Goal: Task Accomplishment & Management: Manage account settings

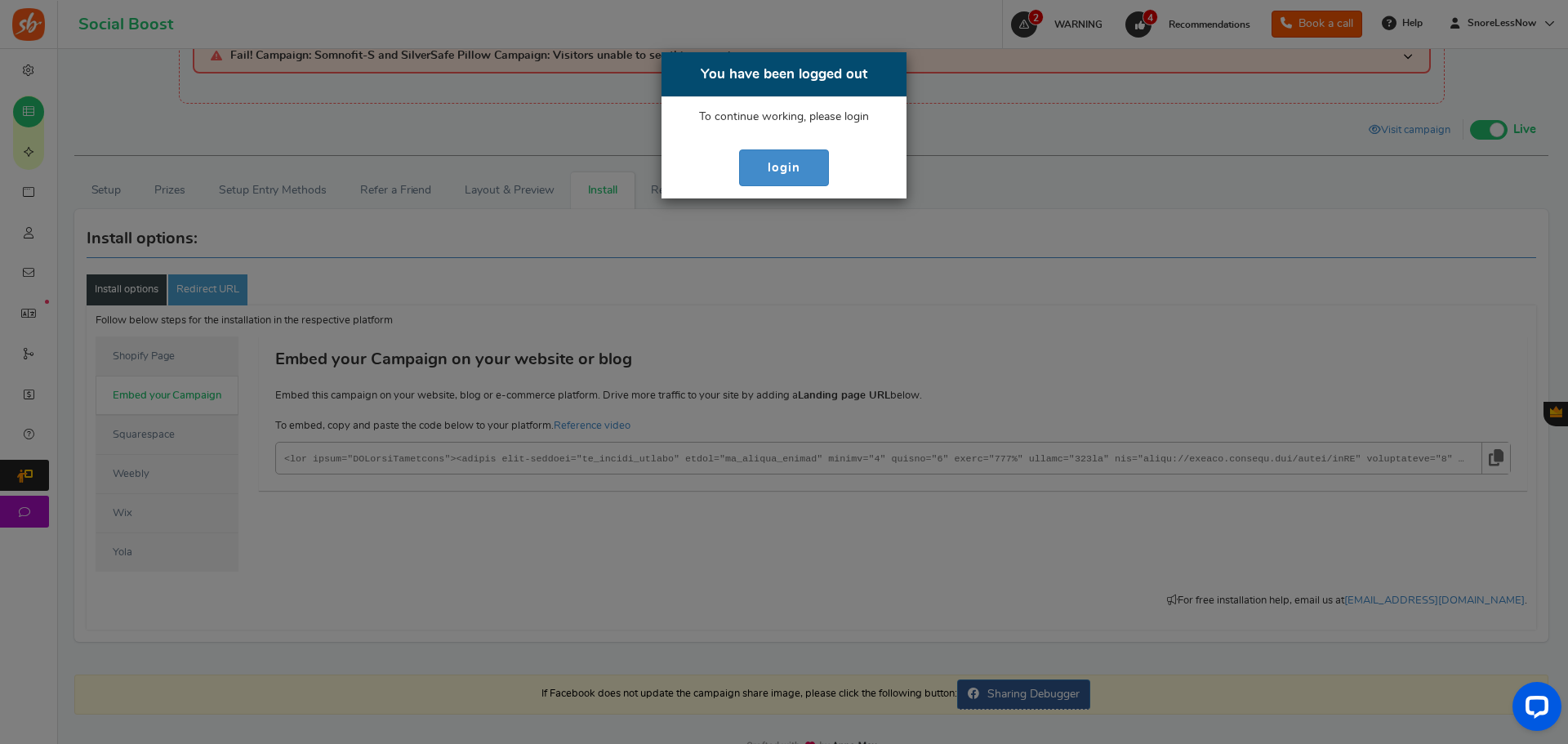
scroll to position [57, 0]
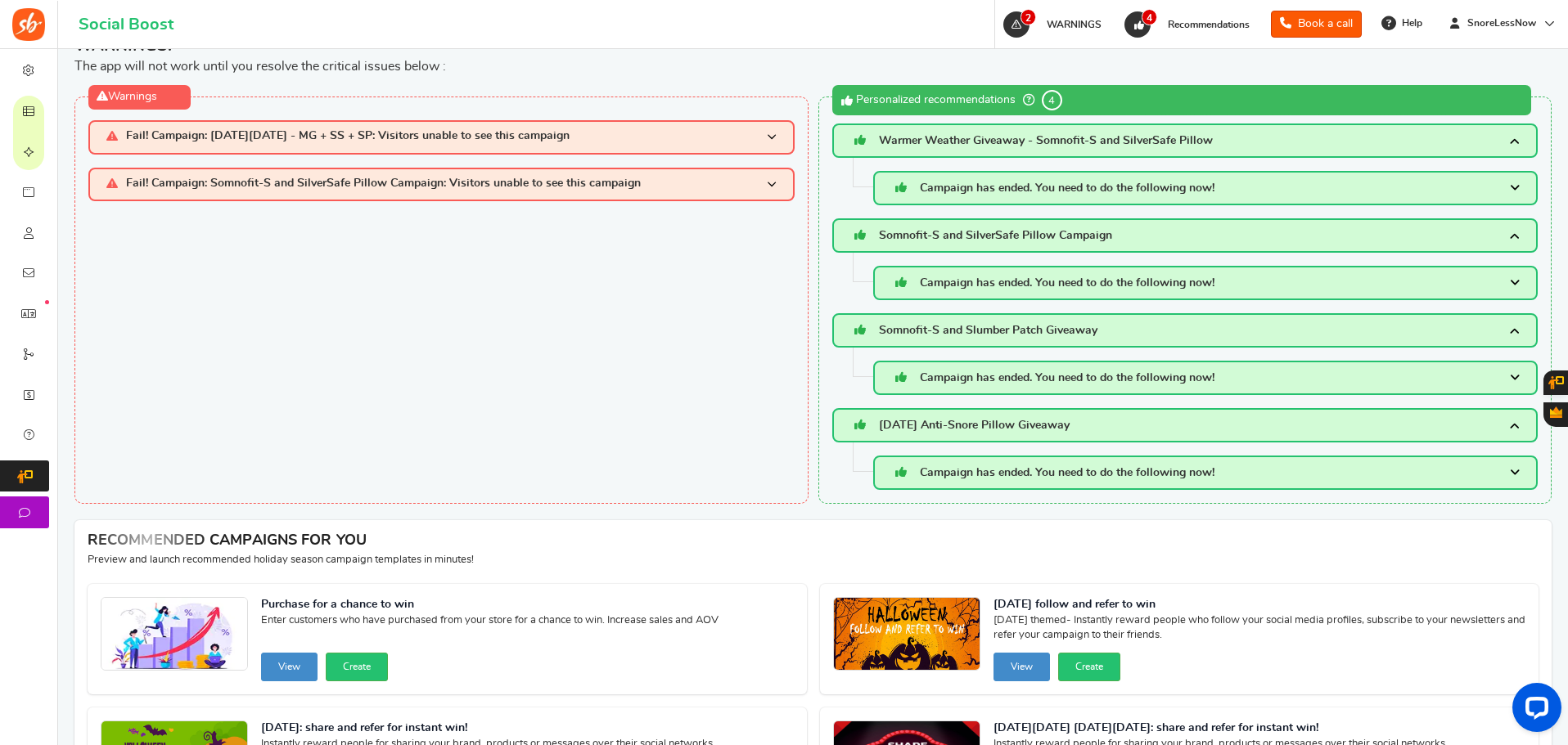
scroll to position [26, 0]
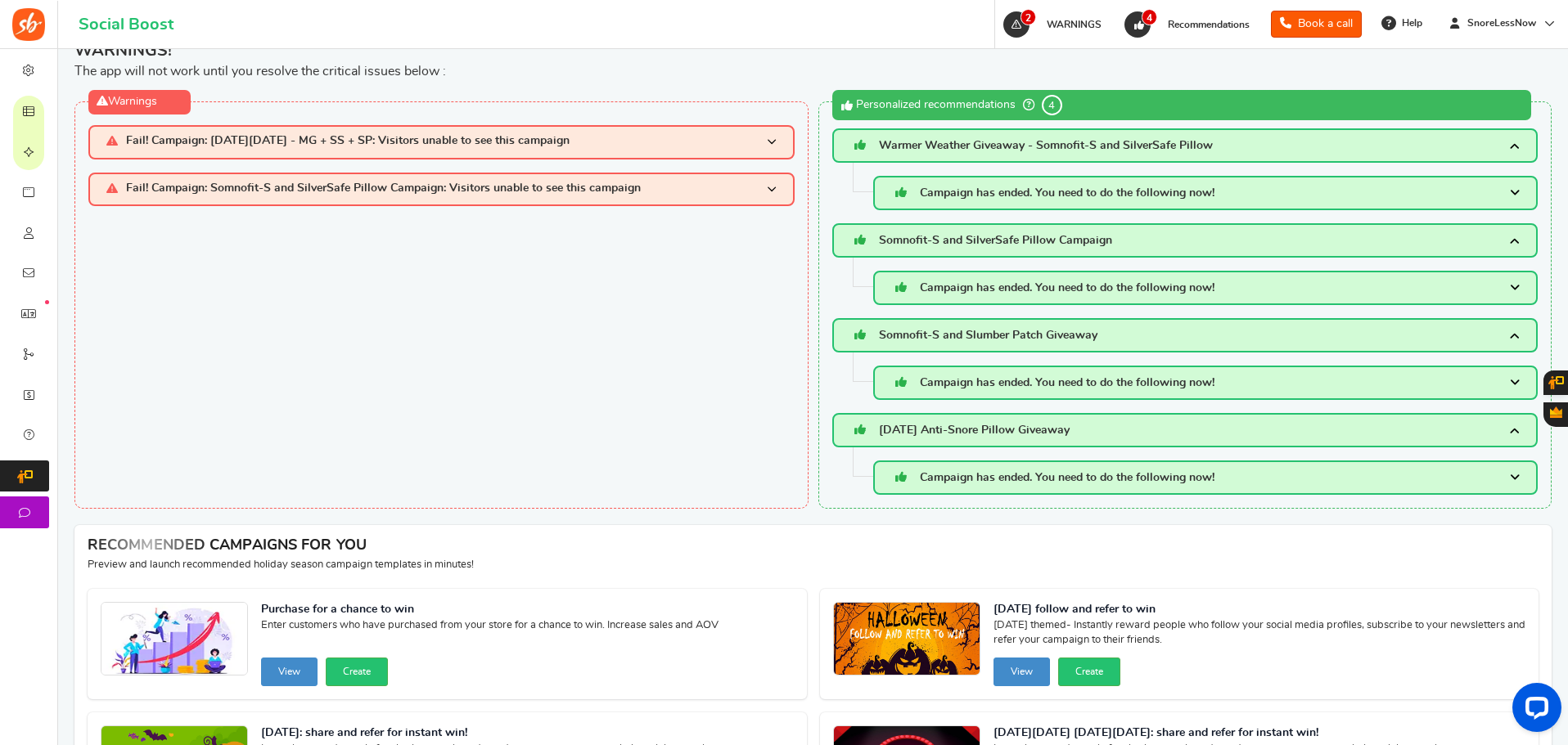
click at [361, 144] on span "Fail! Campaign: Black Friday - MG + SS + SP: Visitors unable to see this campai…" at bounding box center [348, 141] width 444 height 14
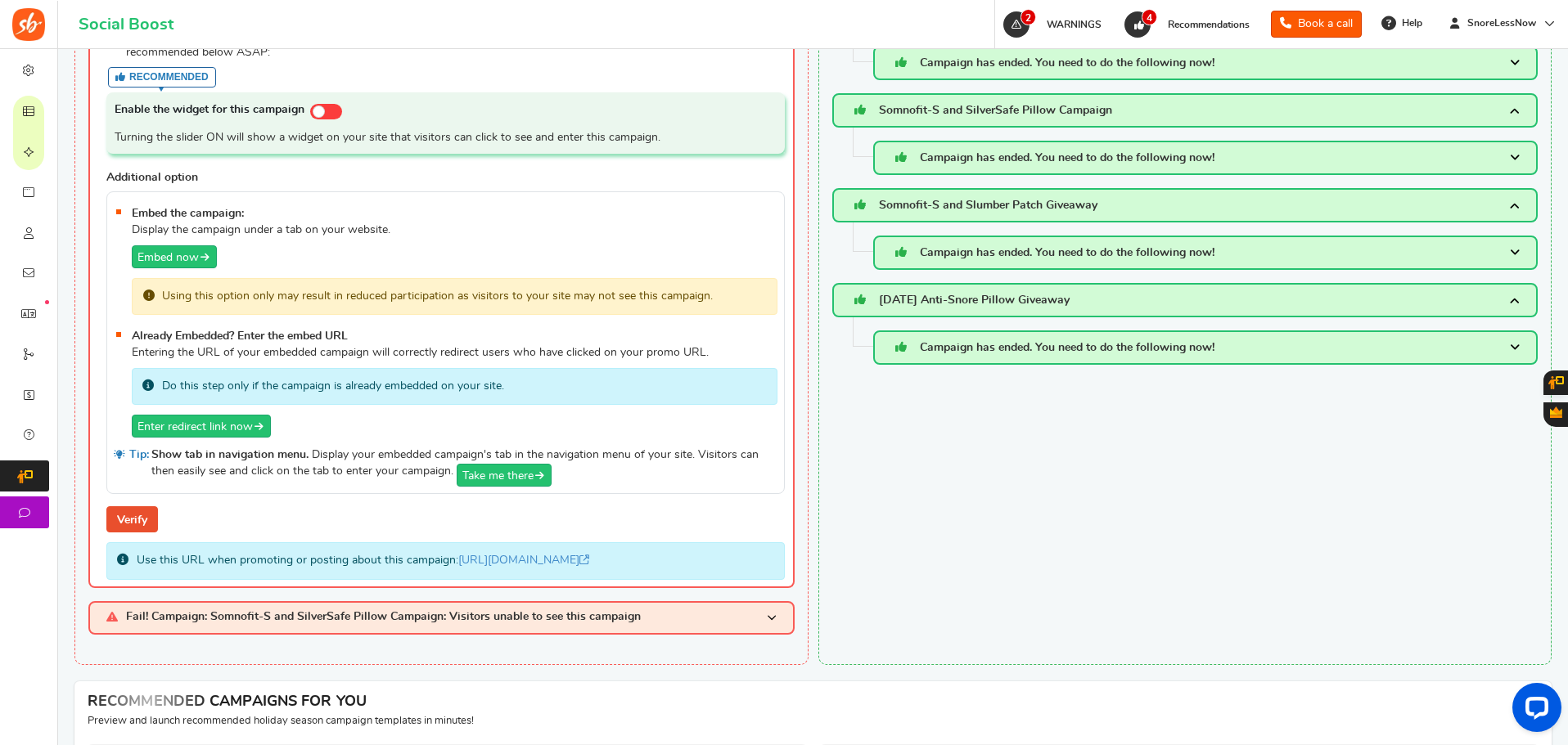
scroll to position [157, 0]
click at [180, 429] on link "Enter redirect link now" at bounding box center [202, 425] width 139 height 23
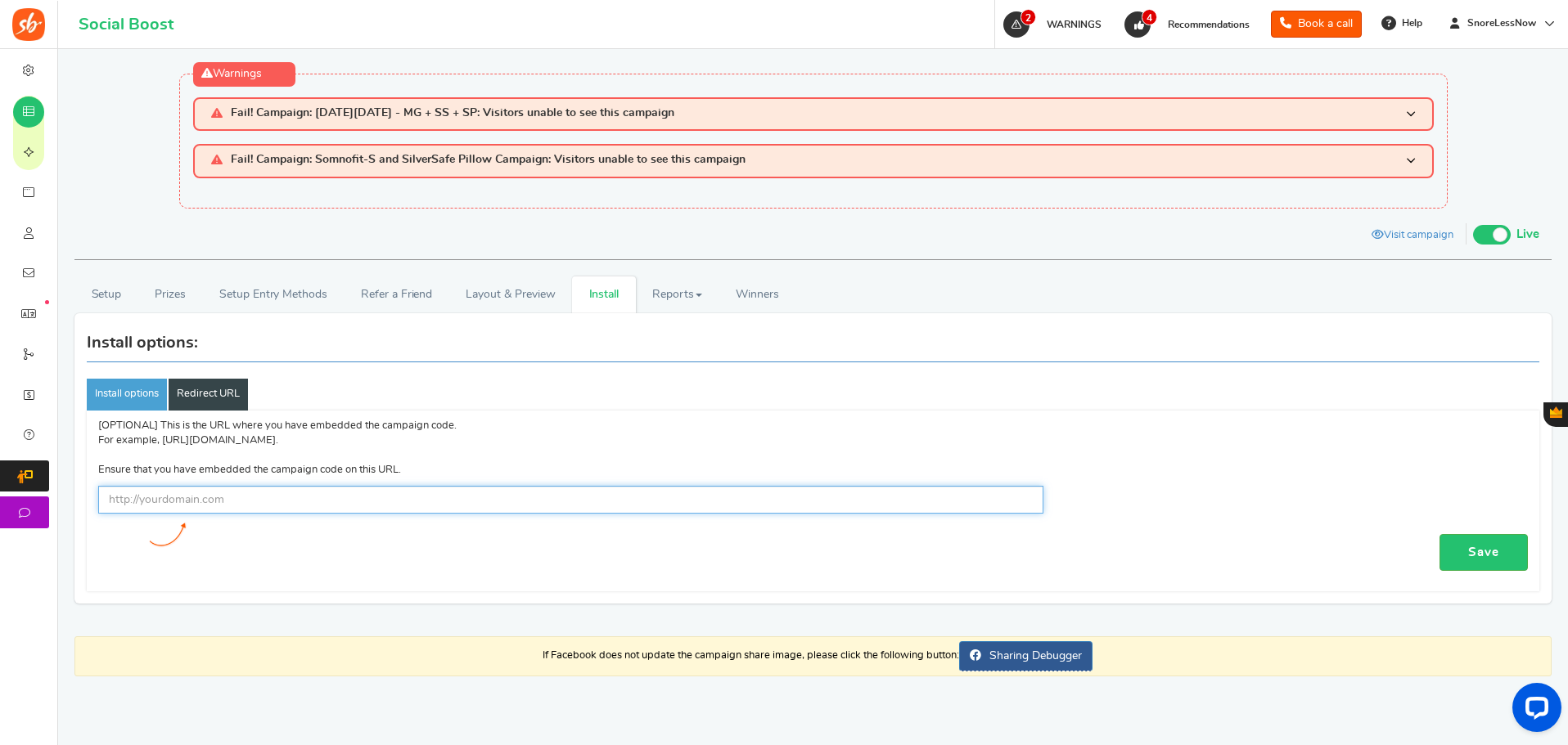
click at [349, 493] on input "text" at bounding box center [570, 500] width 945 height 28
paste input "https://snorelessnow.com/pages/sweepstakes"
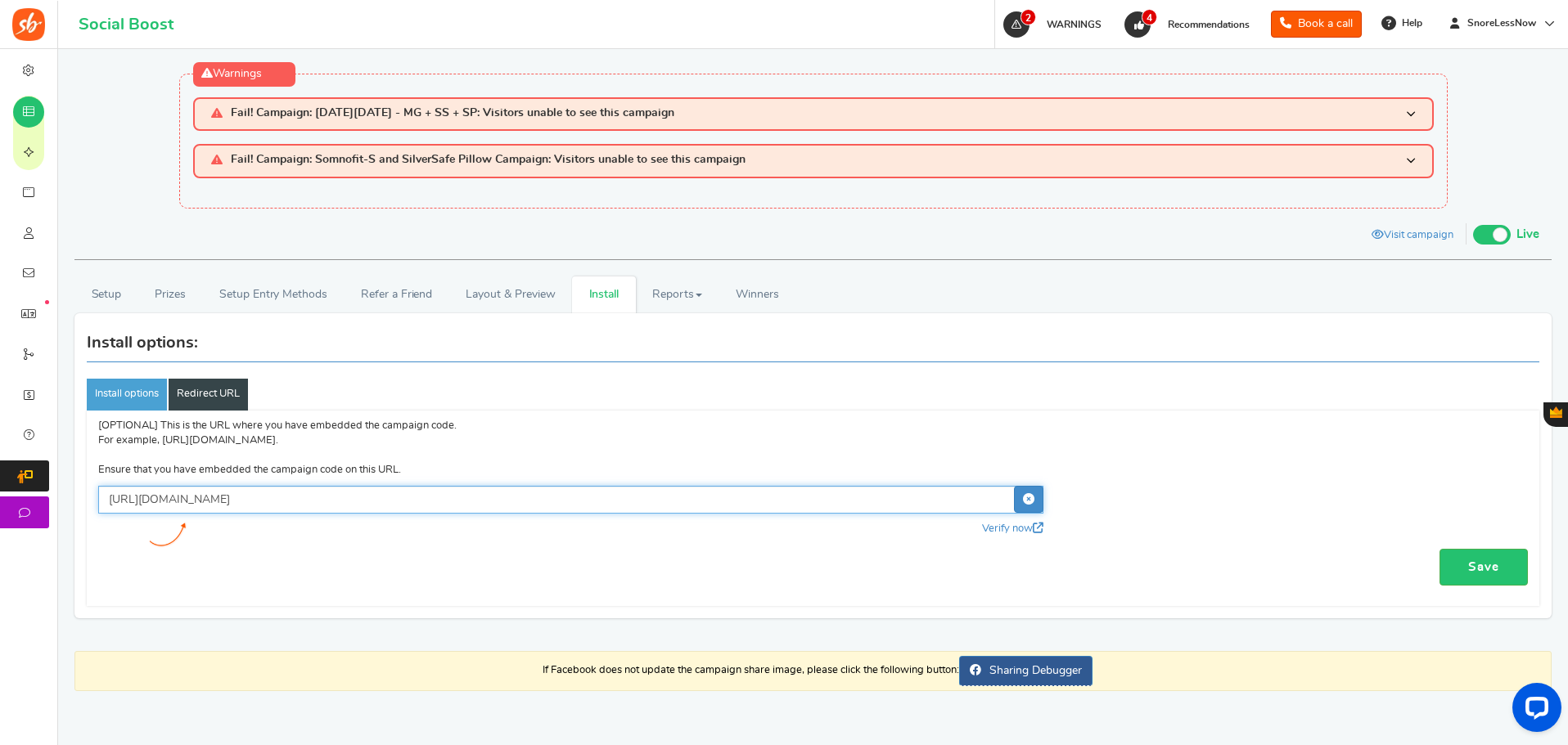
type input "https://snorelessnow.com/pages/sweepstakes"
click at [1001, 547] on div "Saved successfully × Close [OPTIONAL] This is the URL where you have embedded t…" at bounding box center [813, 508] width 1452 height 196
click at [1001, 530] on link "Verify now" at bounding box center [1012, 529] width 61 height 11
click at [1501, 561] on link "Save" at bounding box center [1484, 568] width 89 height 37
click at [210, 395] on link "Redirect URL" at bounding box center [208, 395] width 80 height 31
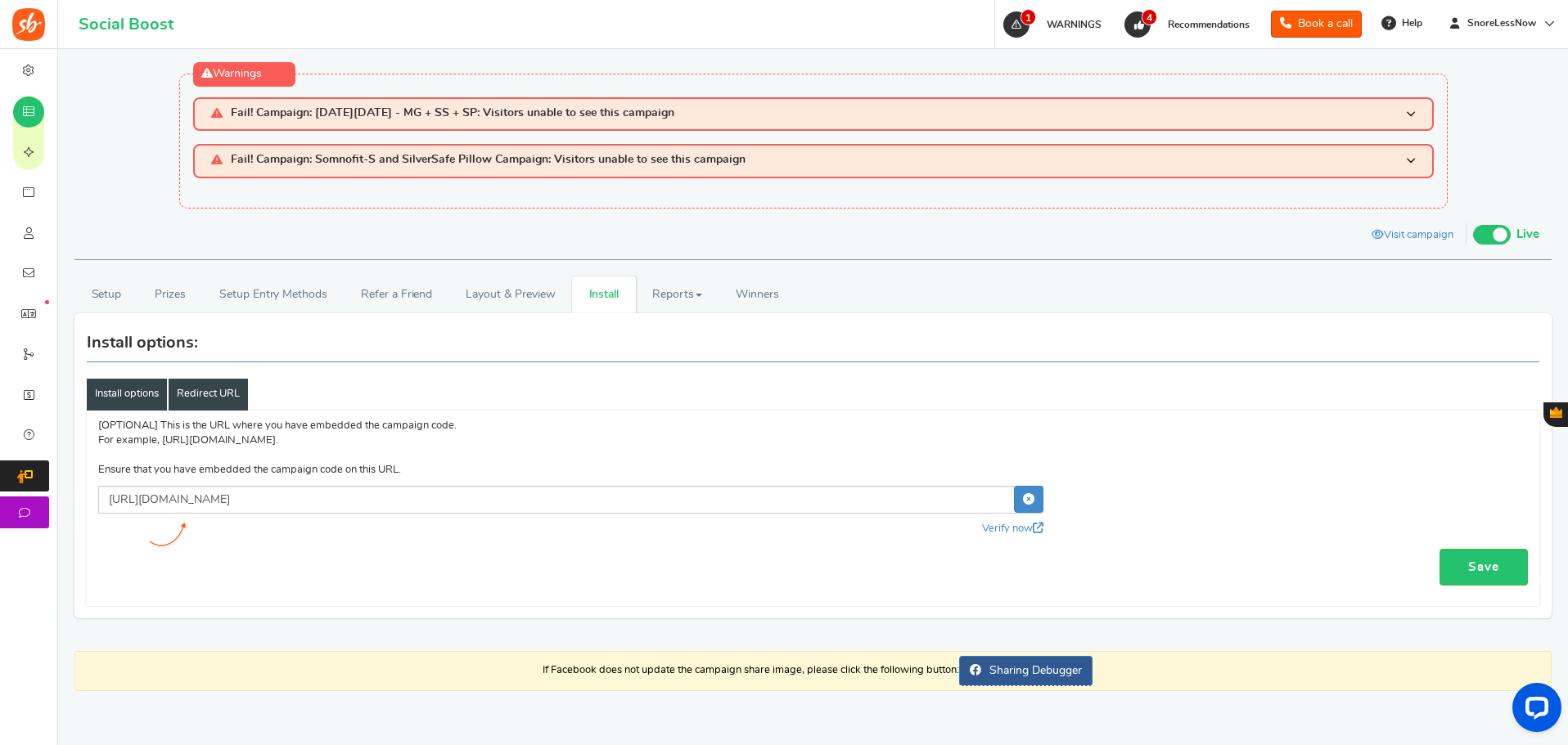
click at [92, 388] on link "Install options" at bounding box center [127, 395] width 80 height 31
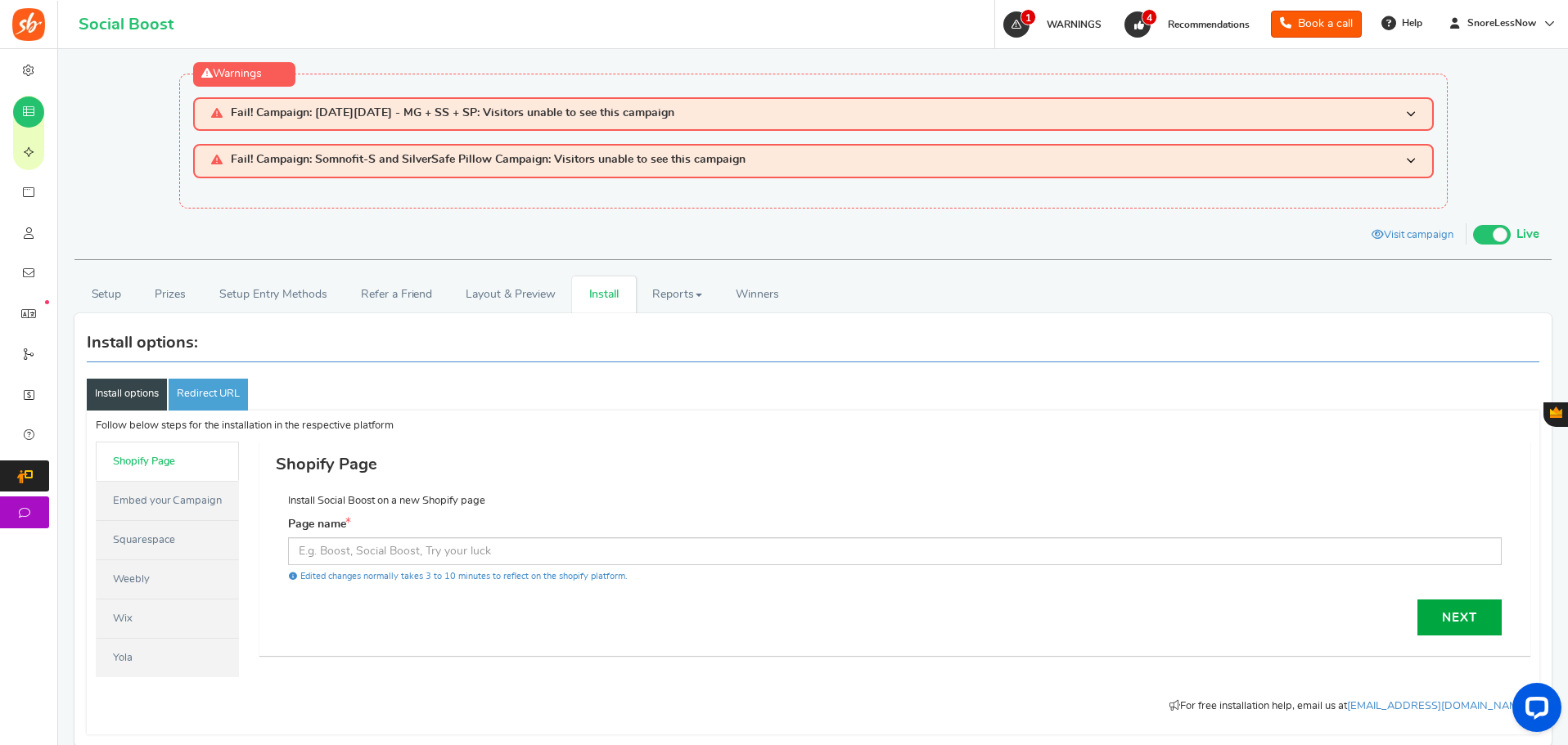
click at [167, 512] on link "Embed your Campaign" at bounding box center [167, 500] width 143 height 39
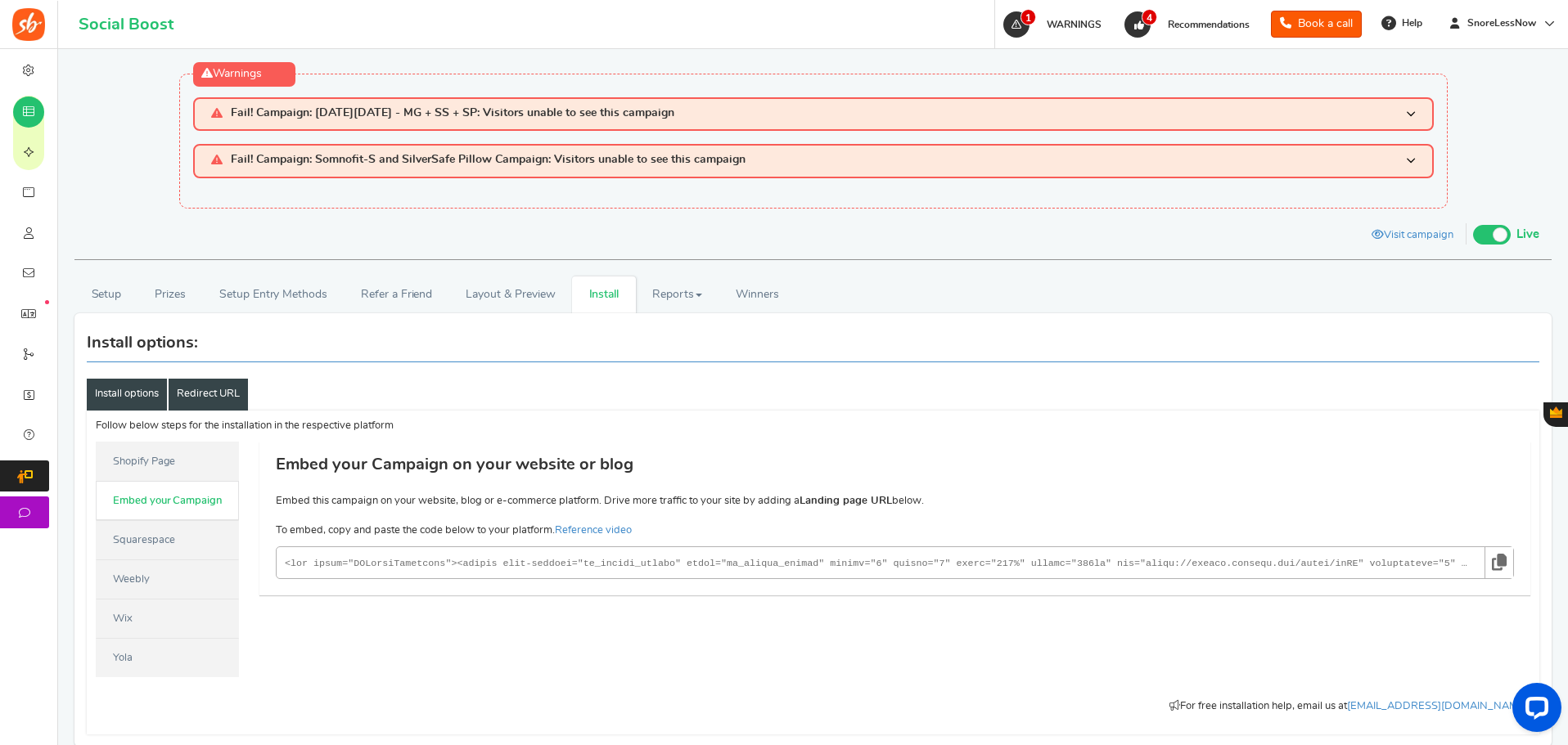
click at [238, 389] on link "Redirect URL" at bounding box center [208, 395] width 80 height 31
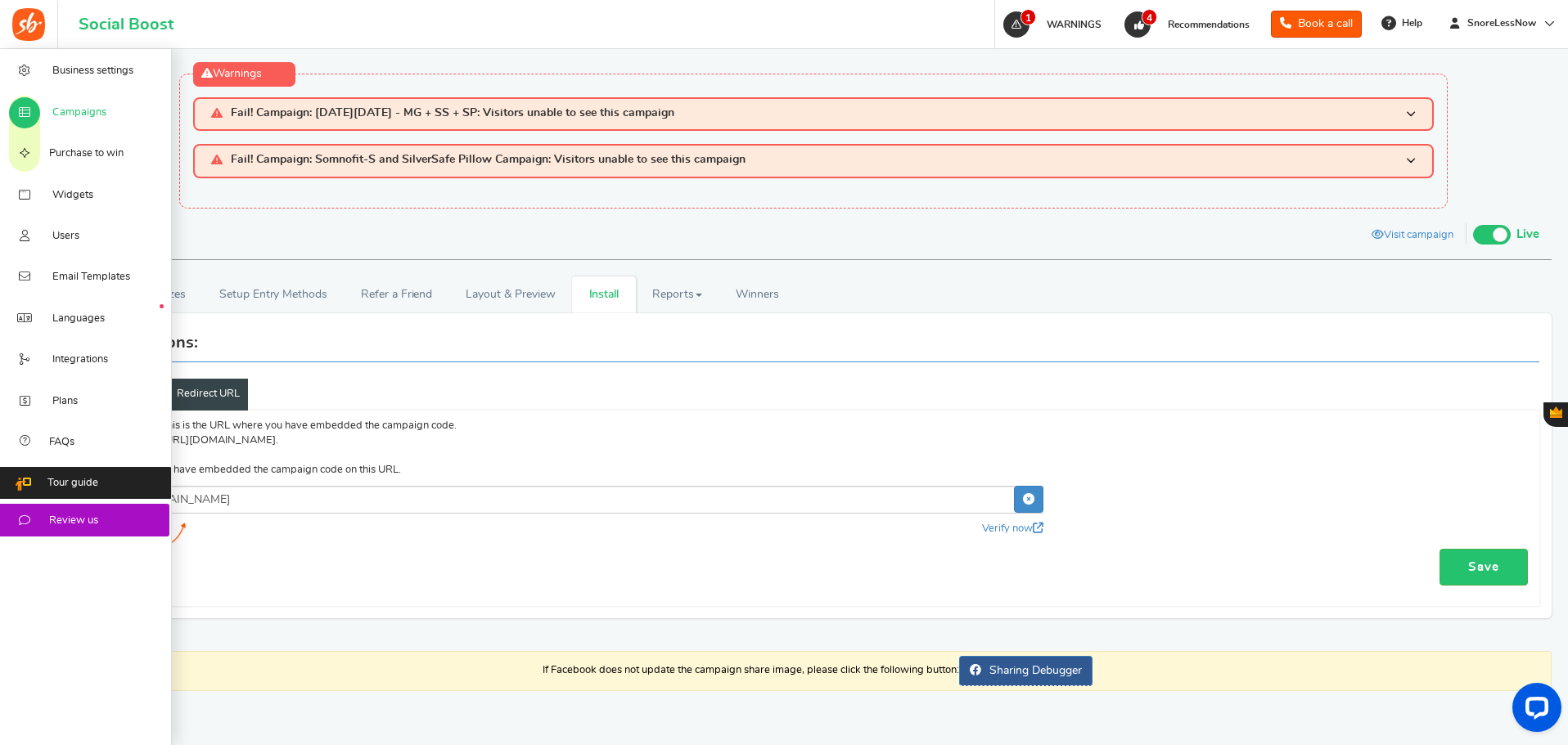
click at [96, 107] on span "Campaigns" at bounding box center [80, 113] width 54 height 15
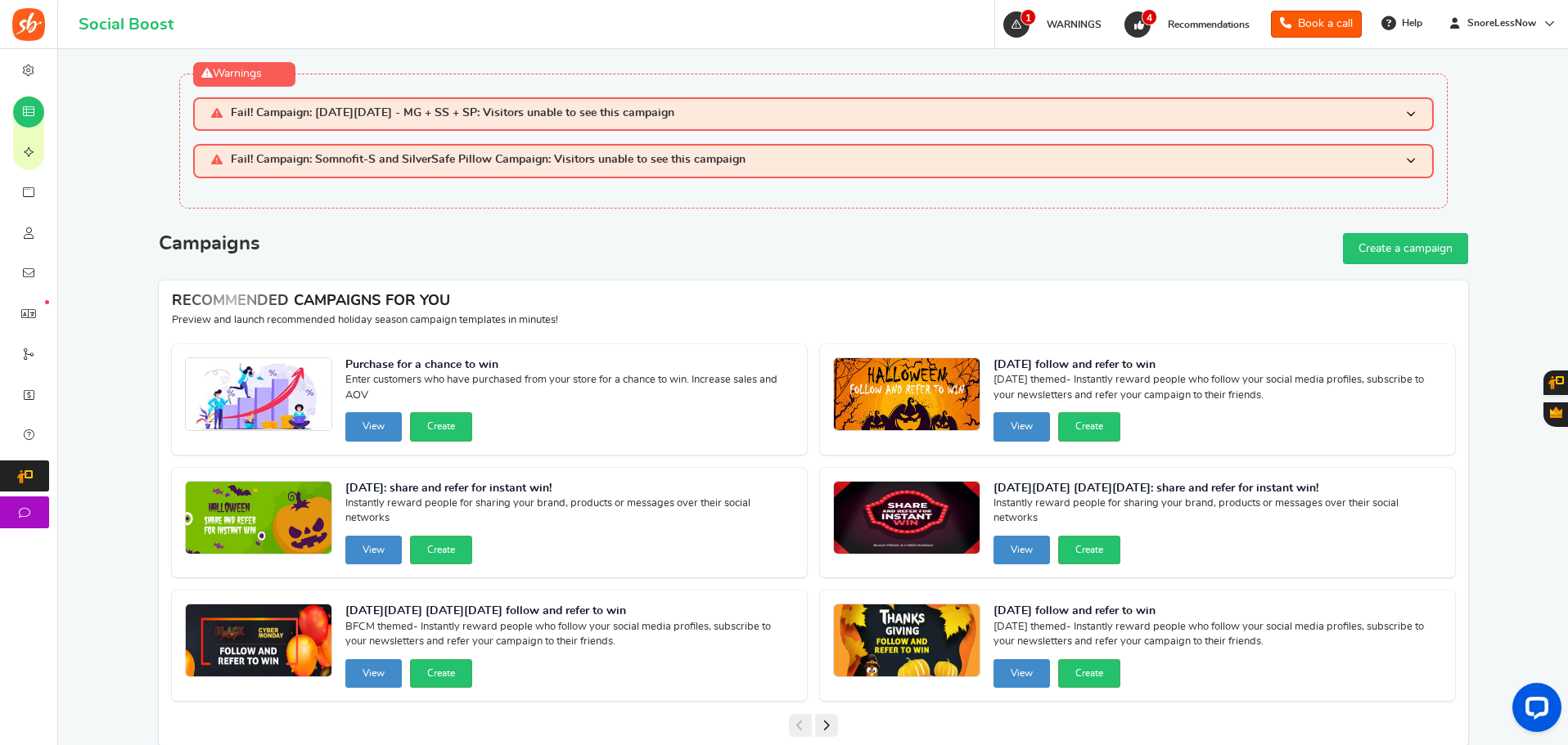
click at [446, 96] on div "Warnings Fail! Campaign: Black Friday - MG + SS + SP: Visitors unable to see th…" at bounding box center [814, 141] width 1268 height 135
click at [428, 120] on span "Fail! Campaign: Black Friday - MG + SS + SP: Visitors unable to see this campai…" at bounding box center [453, 114] width 444 height 14
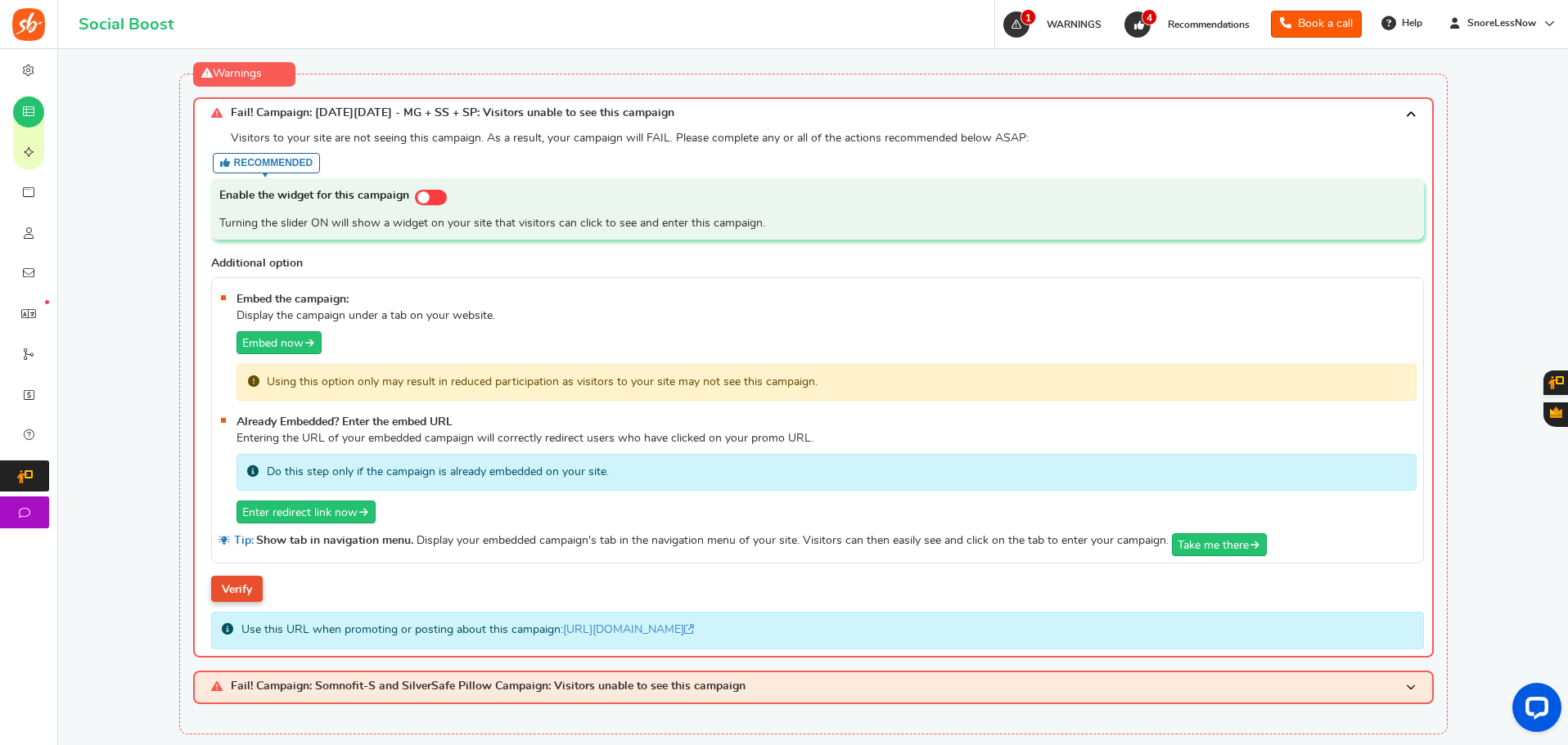
click at [235, 586] on link "Verify" at bounding box center [237, 589] width 52 height 26
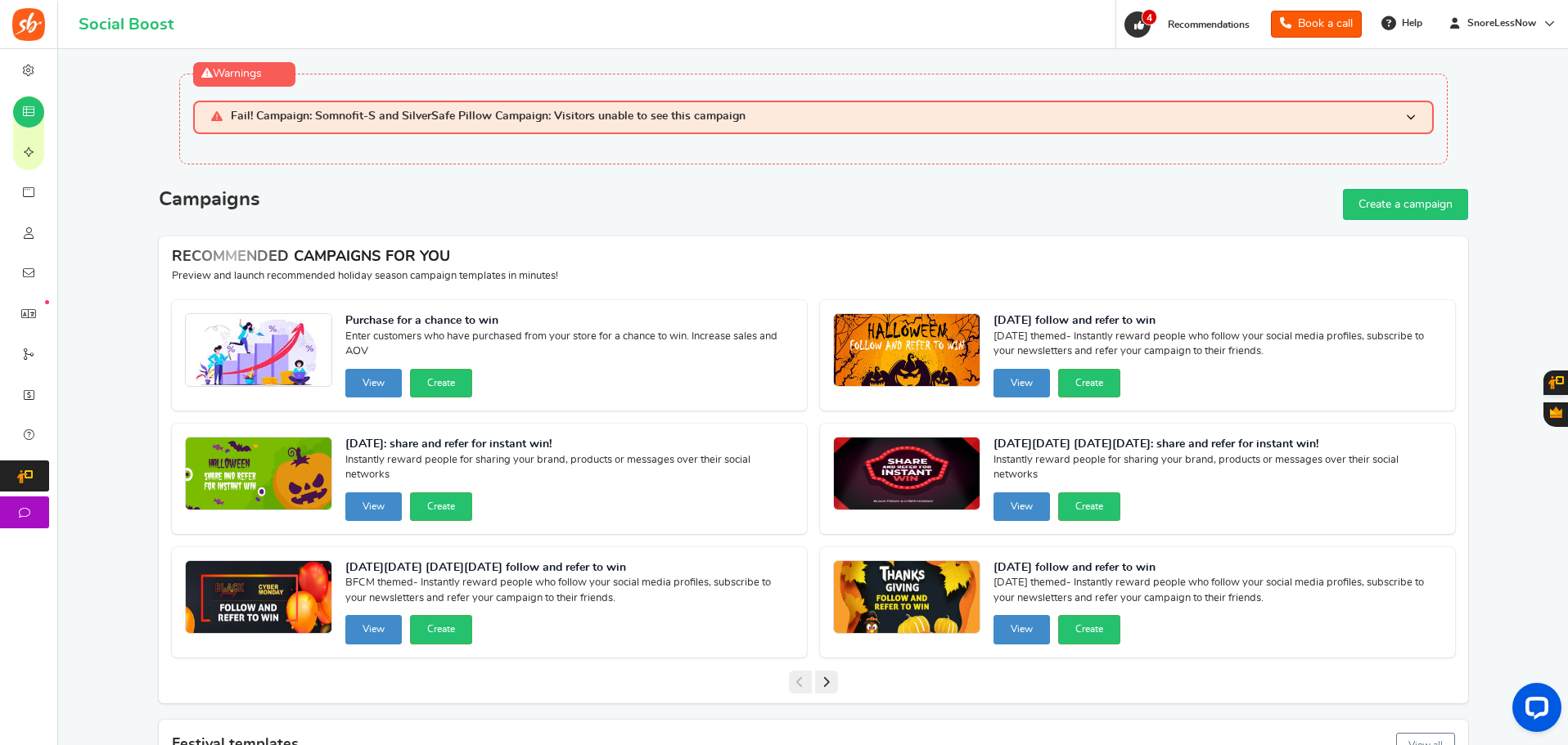
click at [496, 99] on div "Warnings Fail! Campaign: Black Friday - MG + SS + SP: Visitors unable to see th…" at bounding box center [814, 119] width 1268 height 91
click at [483, 120] on span "Fail! Campaign: Somnofit-S and SilverSafe Pillow Campaign: Visitors unable to s…" at bounding box center [488, 116] width 515 height 14
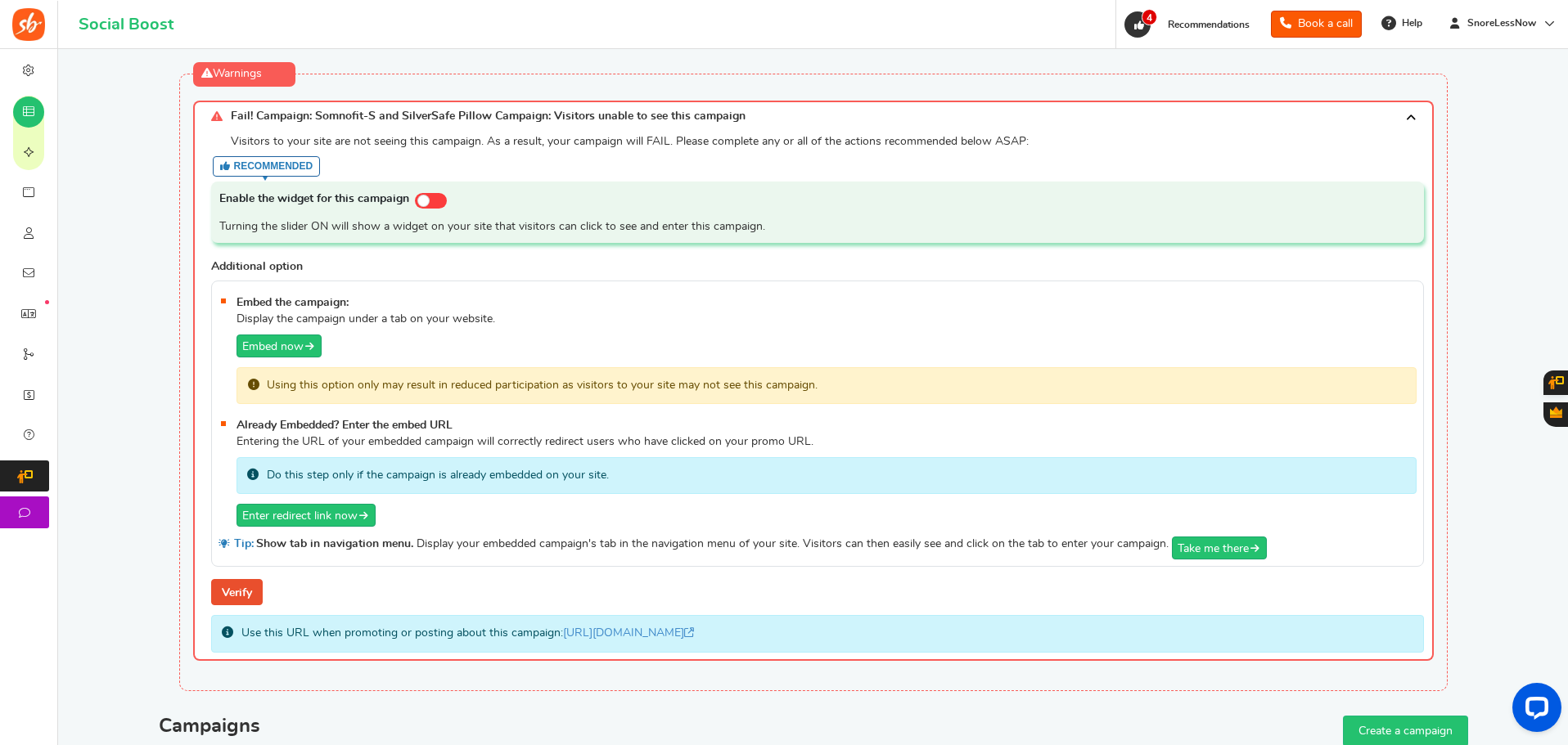
click at [483, 120] on span "Fail! Campaign: Somnofit-S and SilverSafe Pillow Campaign: Visitors unable to s…" at bounding box center [488, 116] width 515 height 14
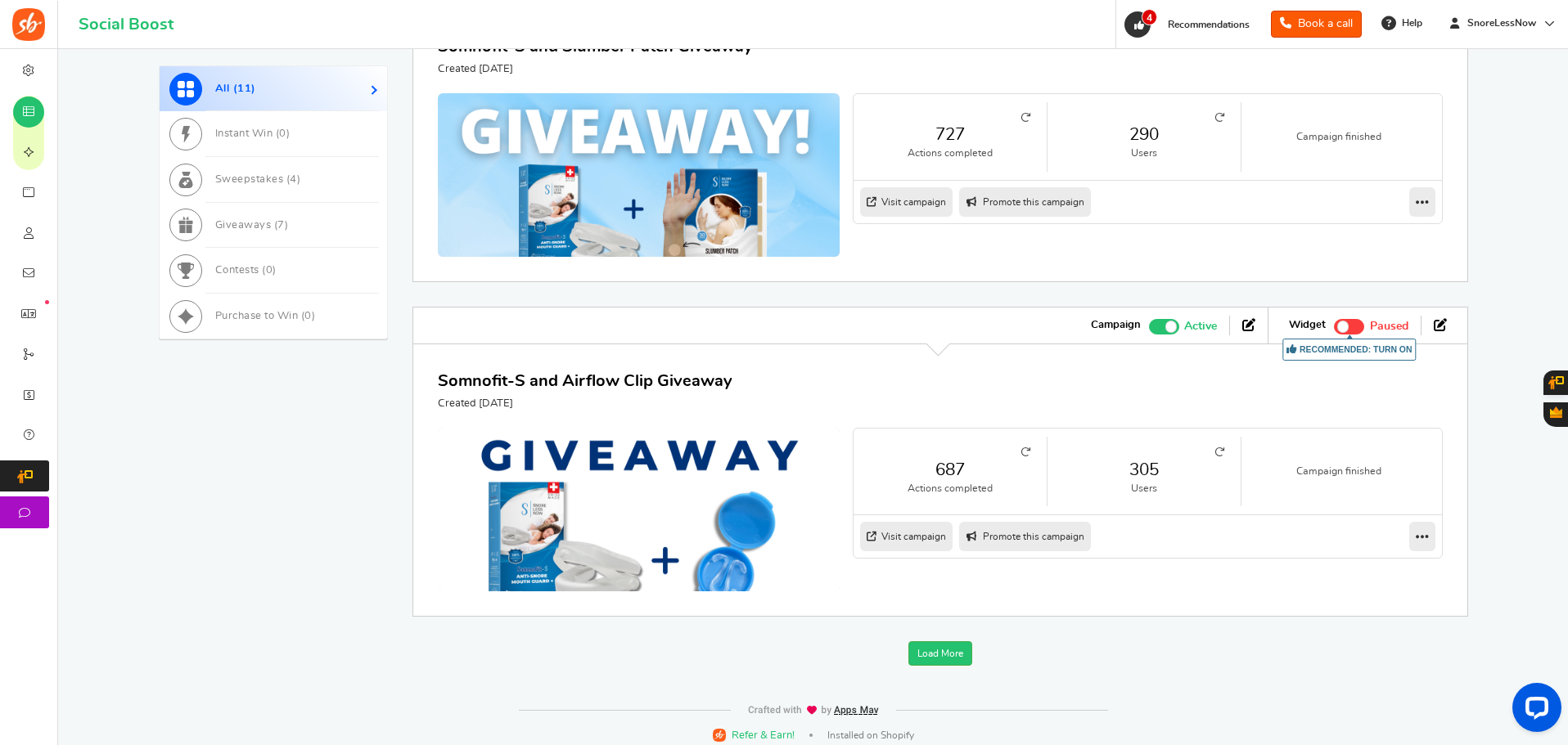
scroll to position [2171, 0]
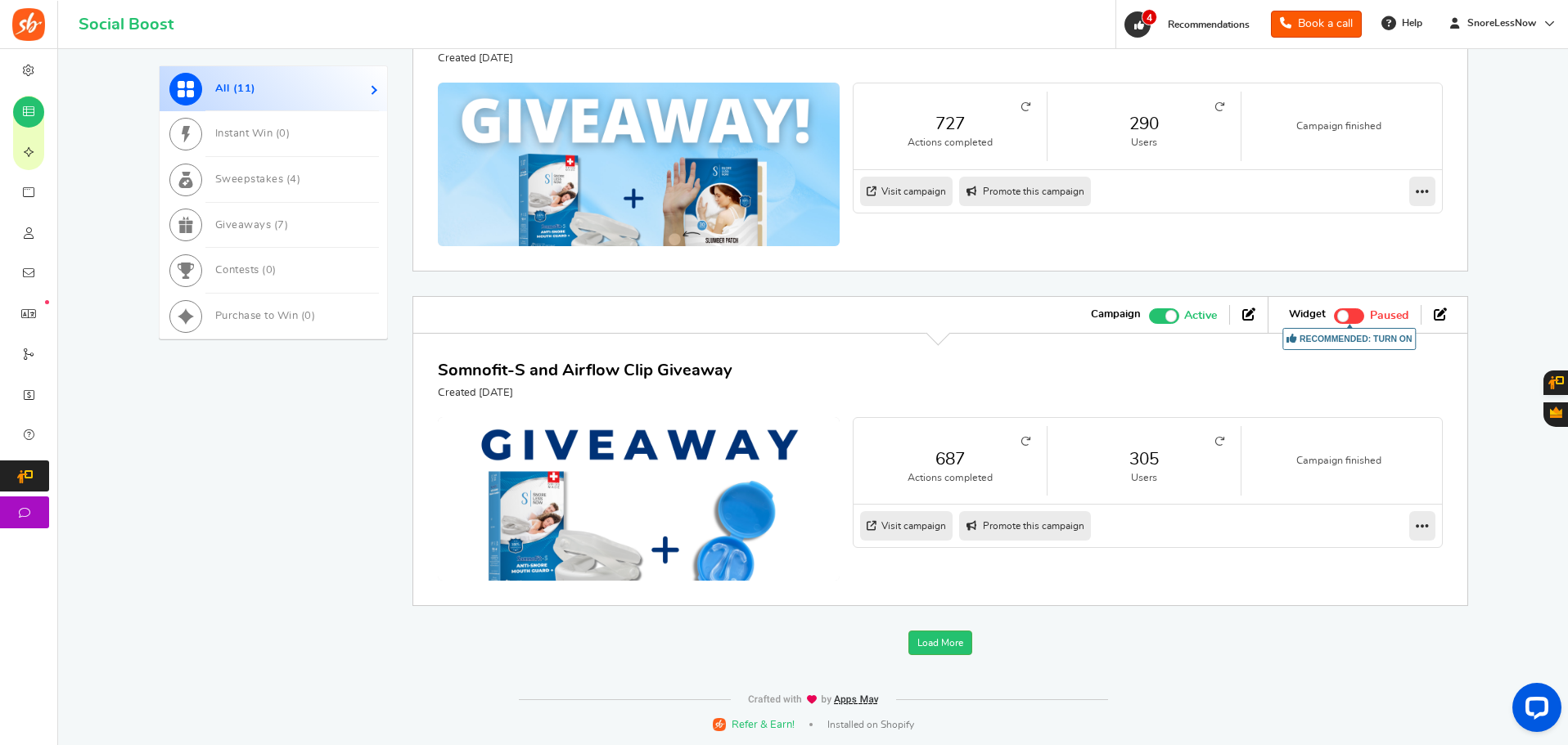
click at [1170, 311] on span at bounding box center [1170, 315] width 11 height 11
click at [1149, 311] on input "Active Paused" at bounding box center [1149, 314] width 0 height 11
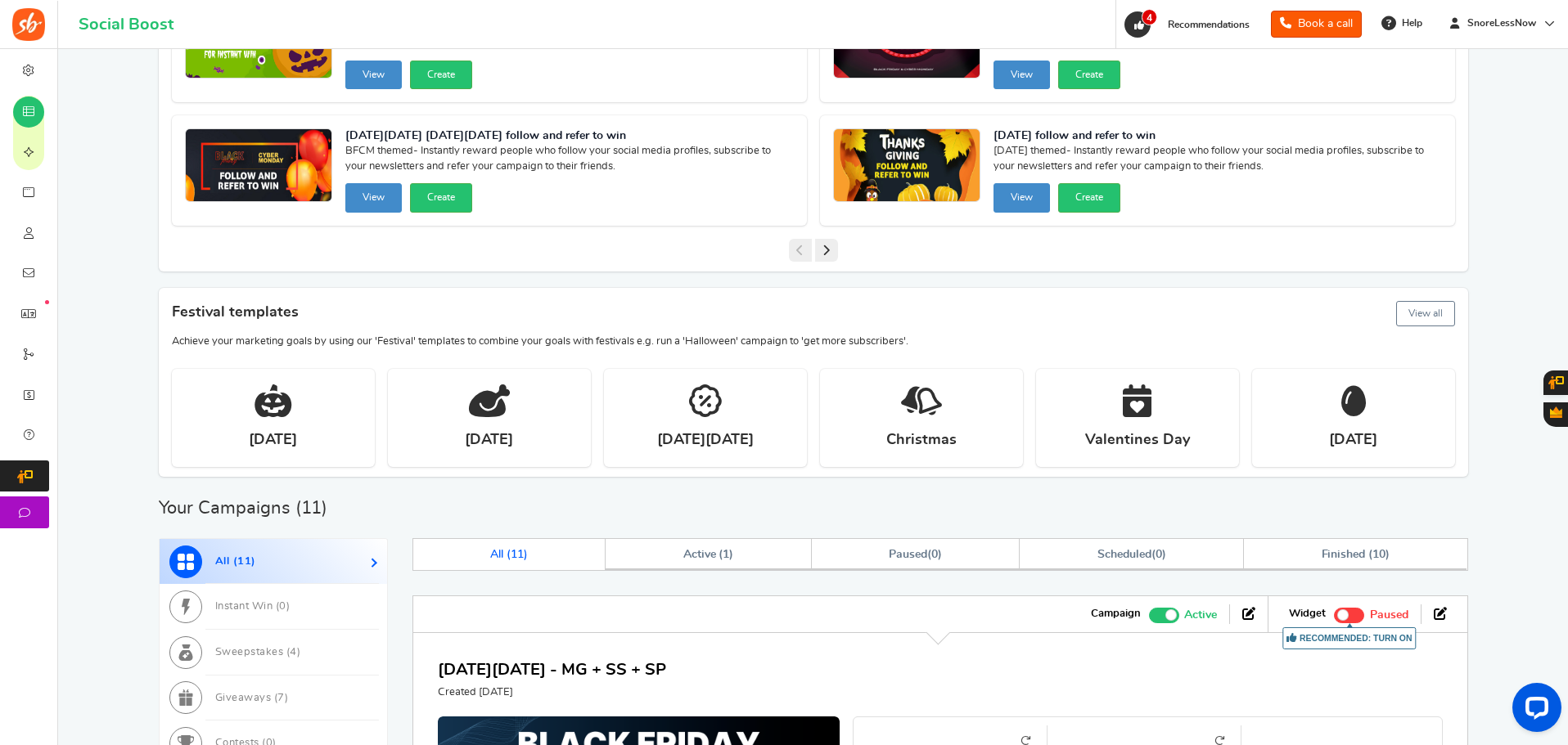
scroll to position [0, 0]
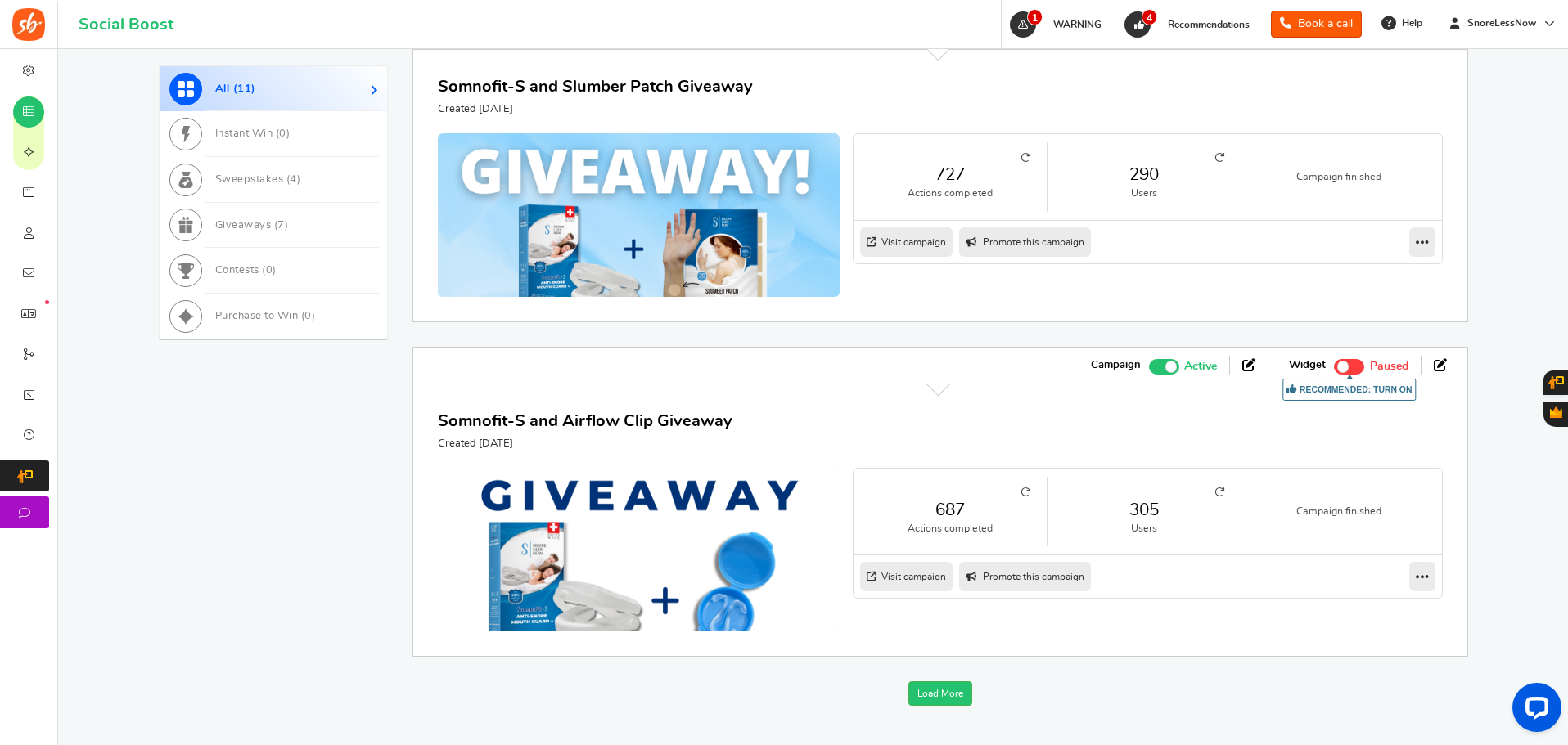
scroll to position [2158, 0]
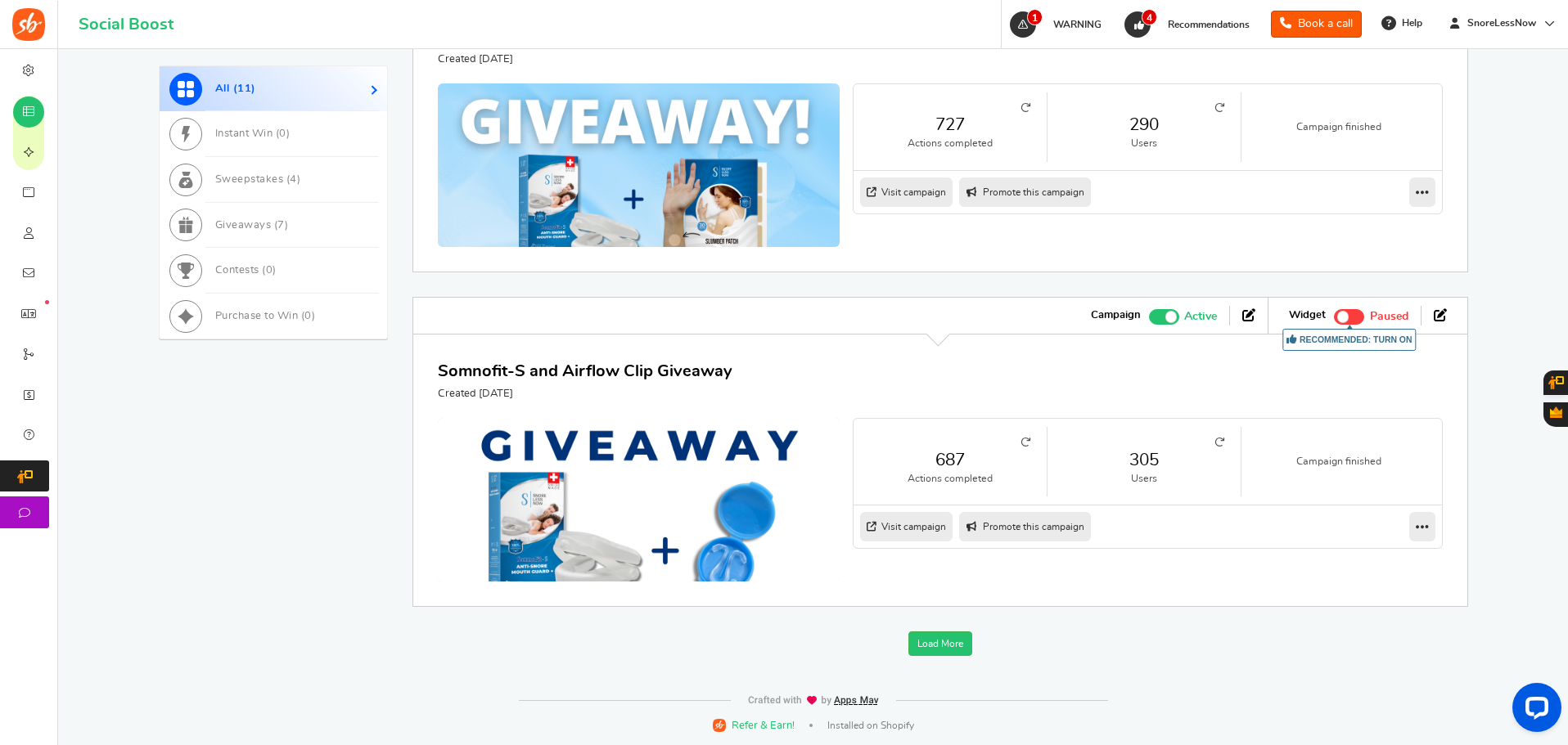
click at [1162, 324] on span at bounding box center [1164, 317] width 31 height 16
click at [1149, 320] on input "Active Paused" at bounding box center [1149, 315] width 0 height 11
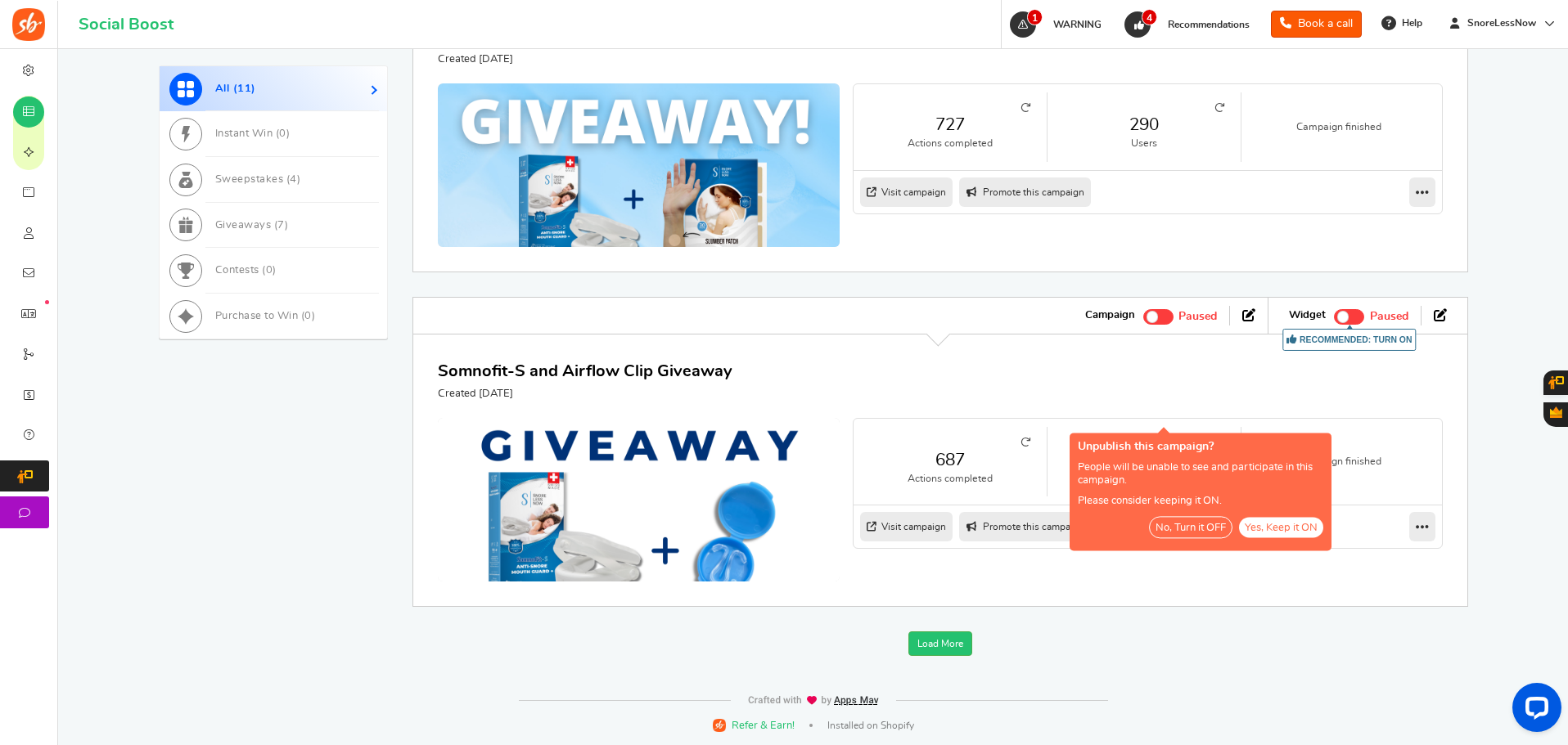
click at [1181, 517] on button "No, Turn it OFF" at bounding box center [1191, 528] width 83 height 22
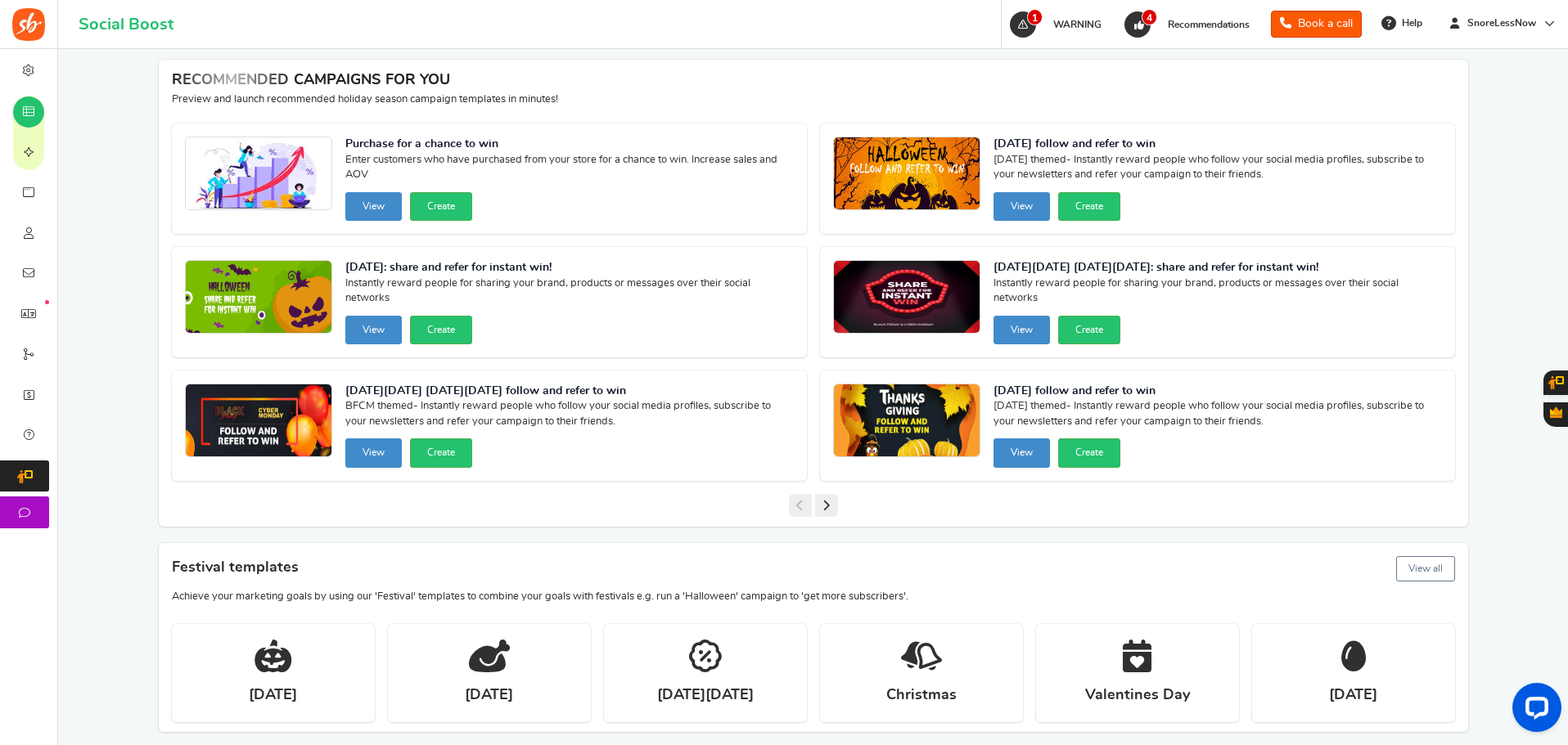
scroll to position [0, 0]
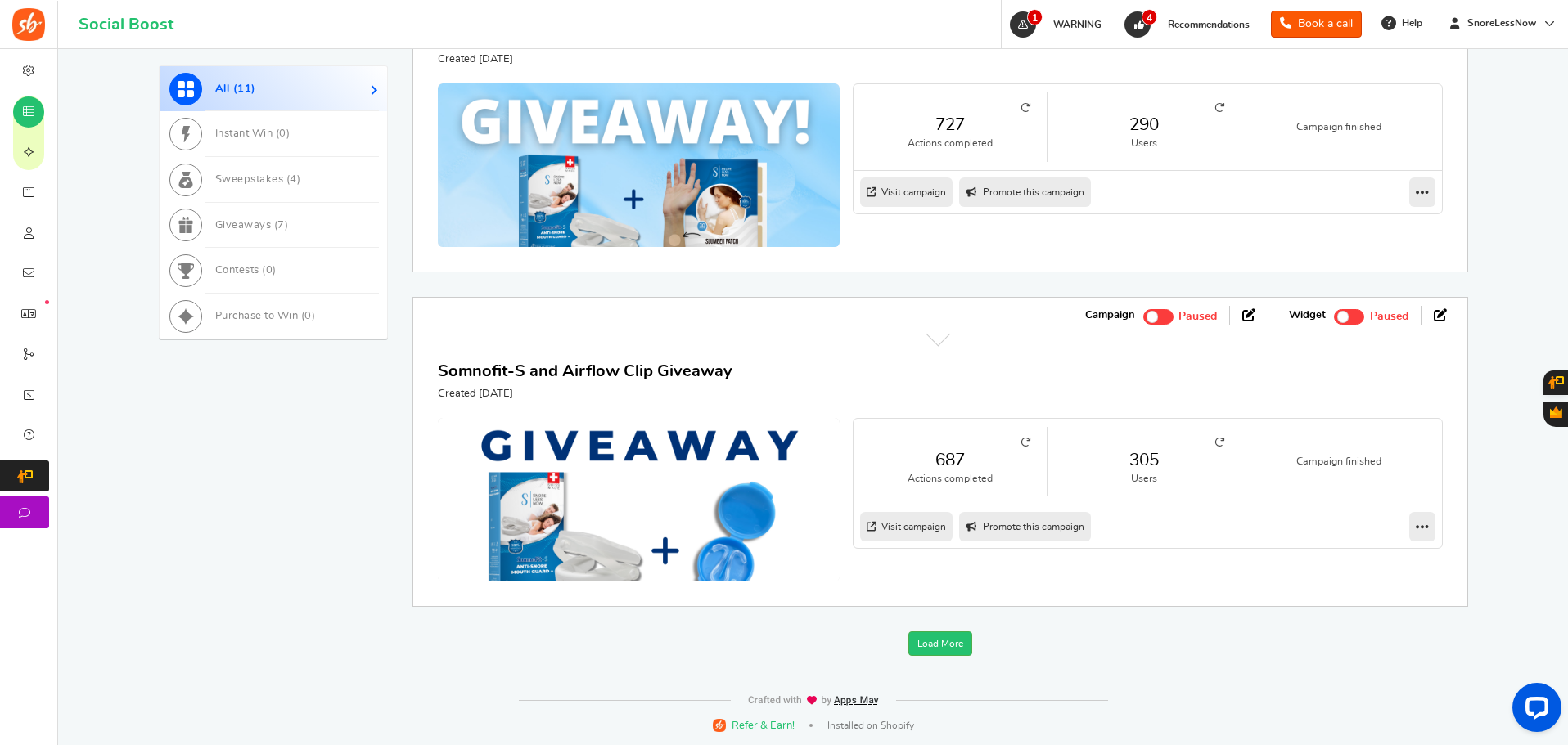
scroll to position [2168, 0]
click at [944, 637] on link "Load More" at bounding box center [940, 643] width 64 height 25
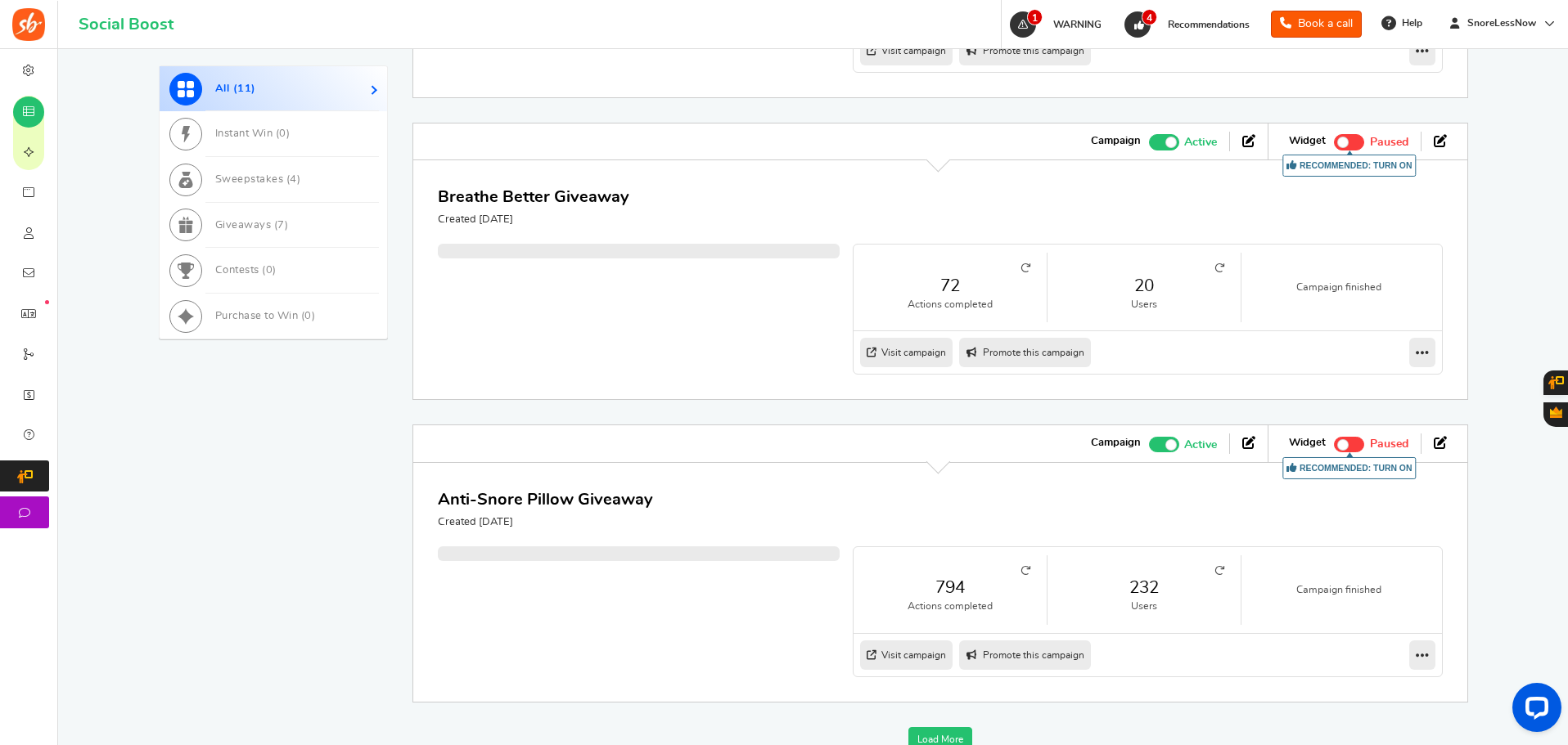
scroll to position [3520, 0]
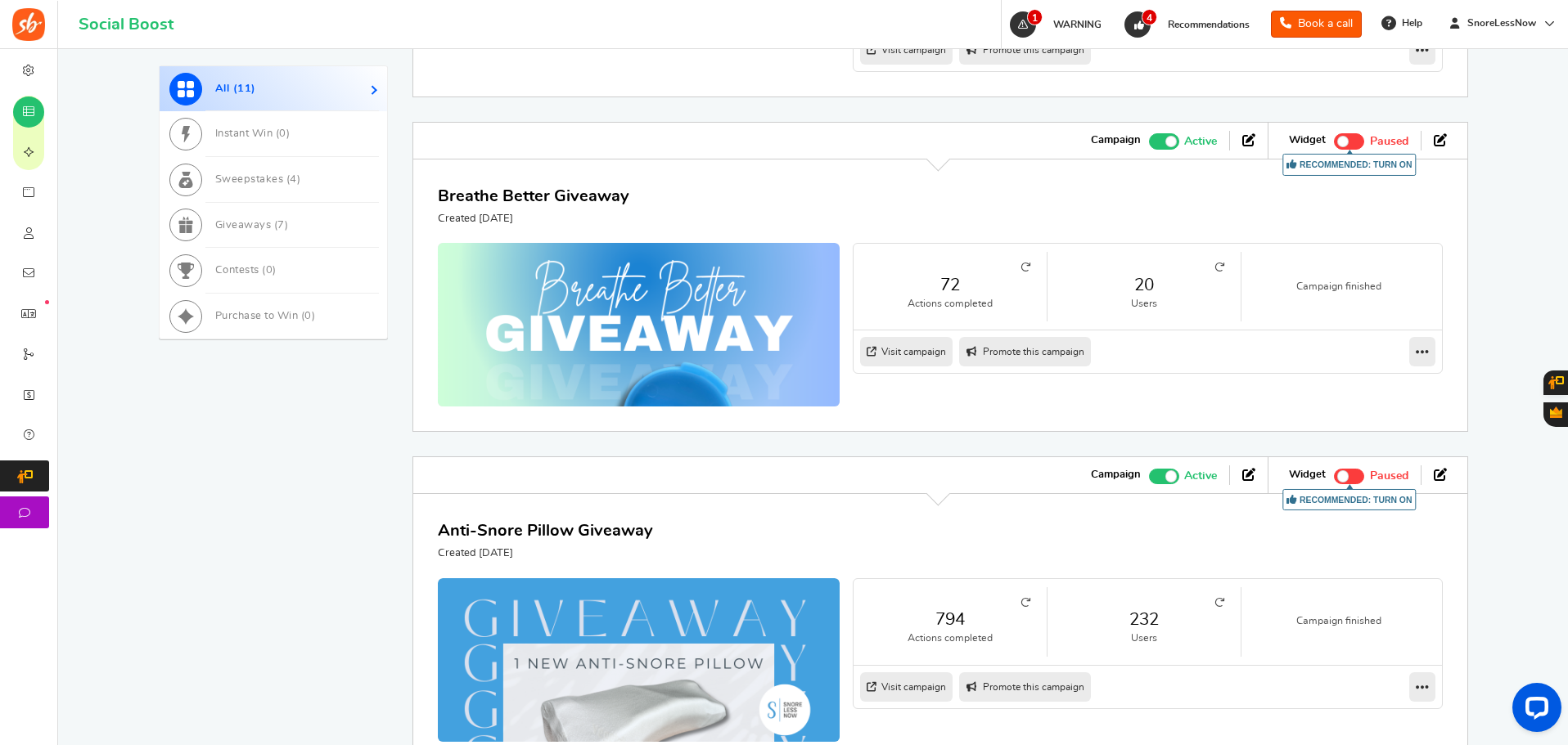
click at [1154, 149] on span at bounding box center [1164, 140] width 31 height 16
click at [1149, 145] on input "Active Paused" at bounding box center [1149, 140] width 0 height 11
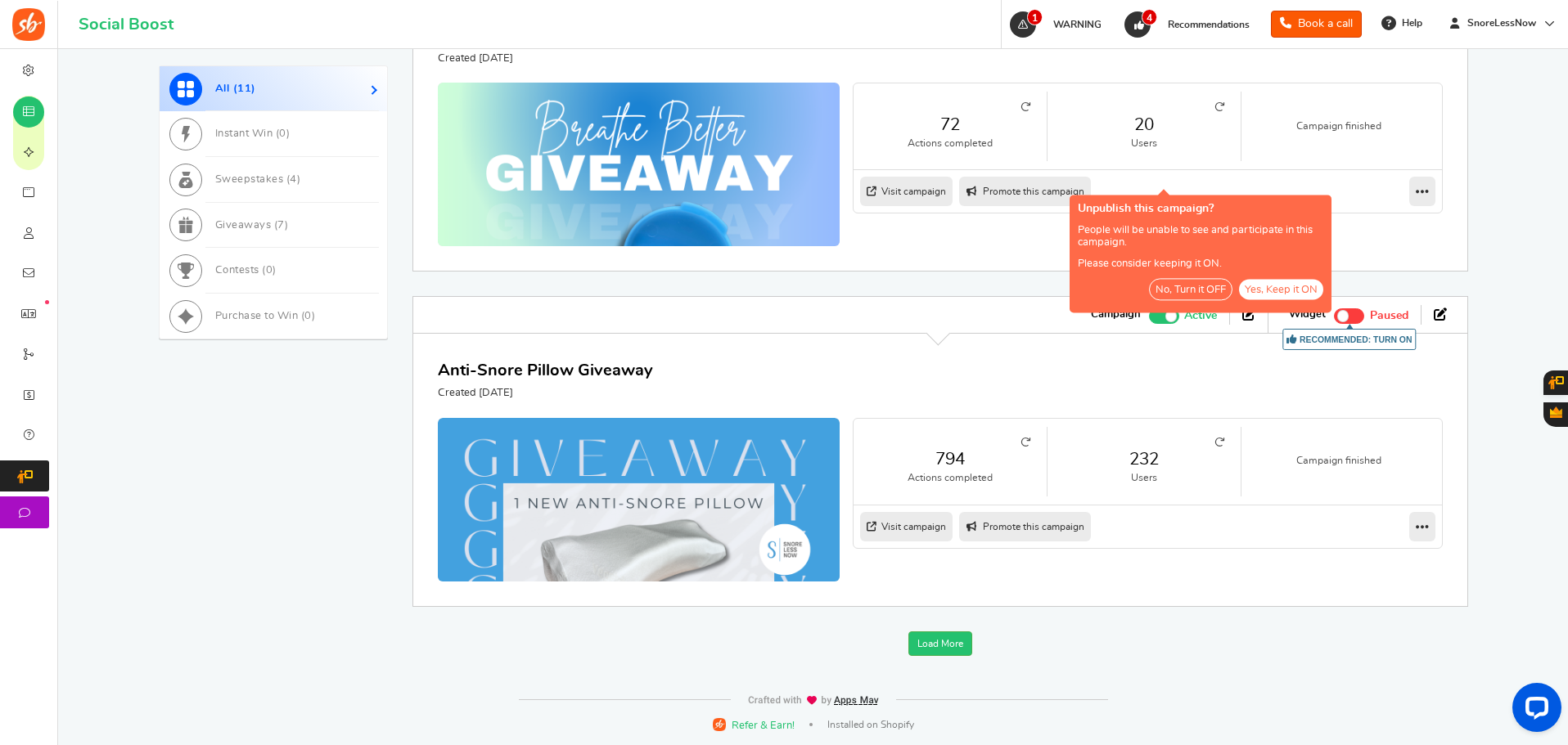
scroll to position [3707, 0]
click at [1159, 324] on span at bounding box center [1164, 316] width 31 height 16
click at [1149, 319] on input "Active Paused" at bounding box center [1149, 314] width 0 height 11
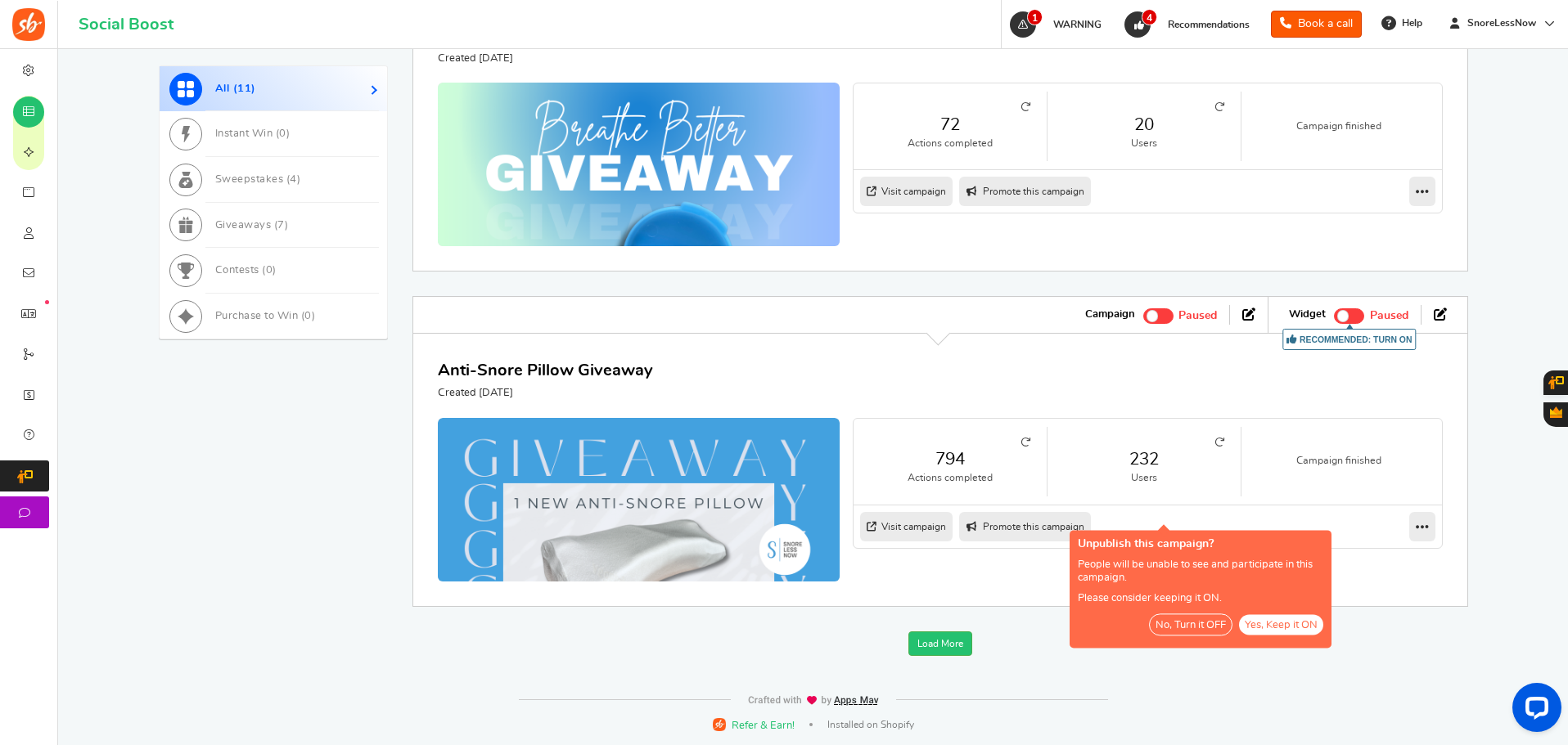
scroll to position [3876, 0]
click at [947, 638] on link "Load More" at bounding box center [940, 643] width 64 height 25
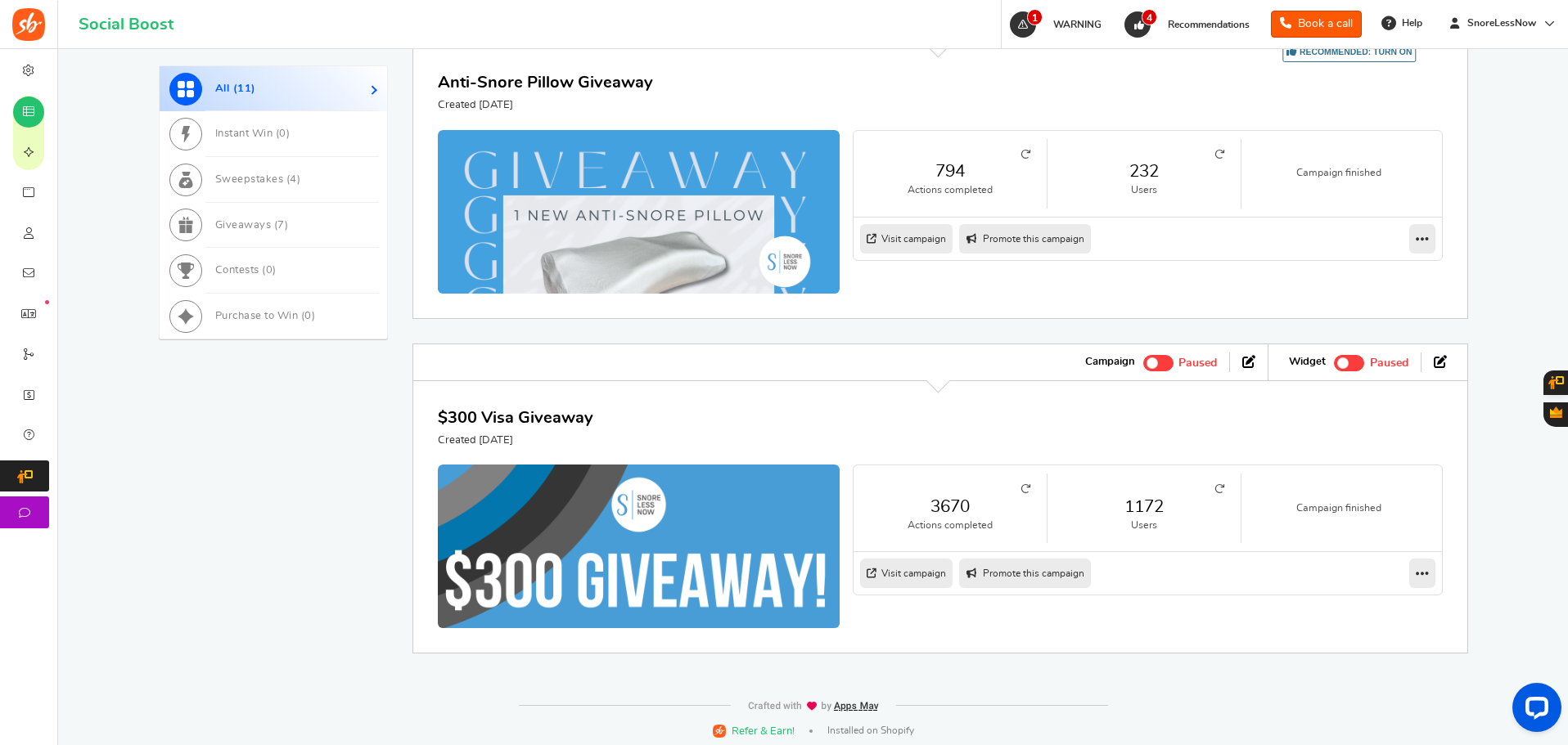
scroll to position [3964, 0]
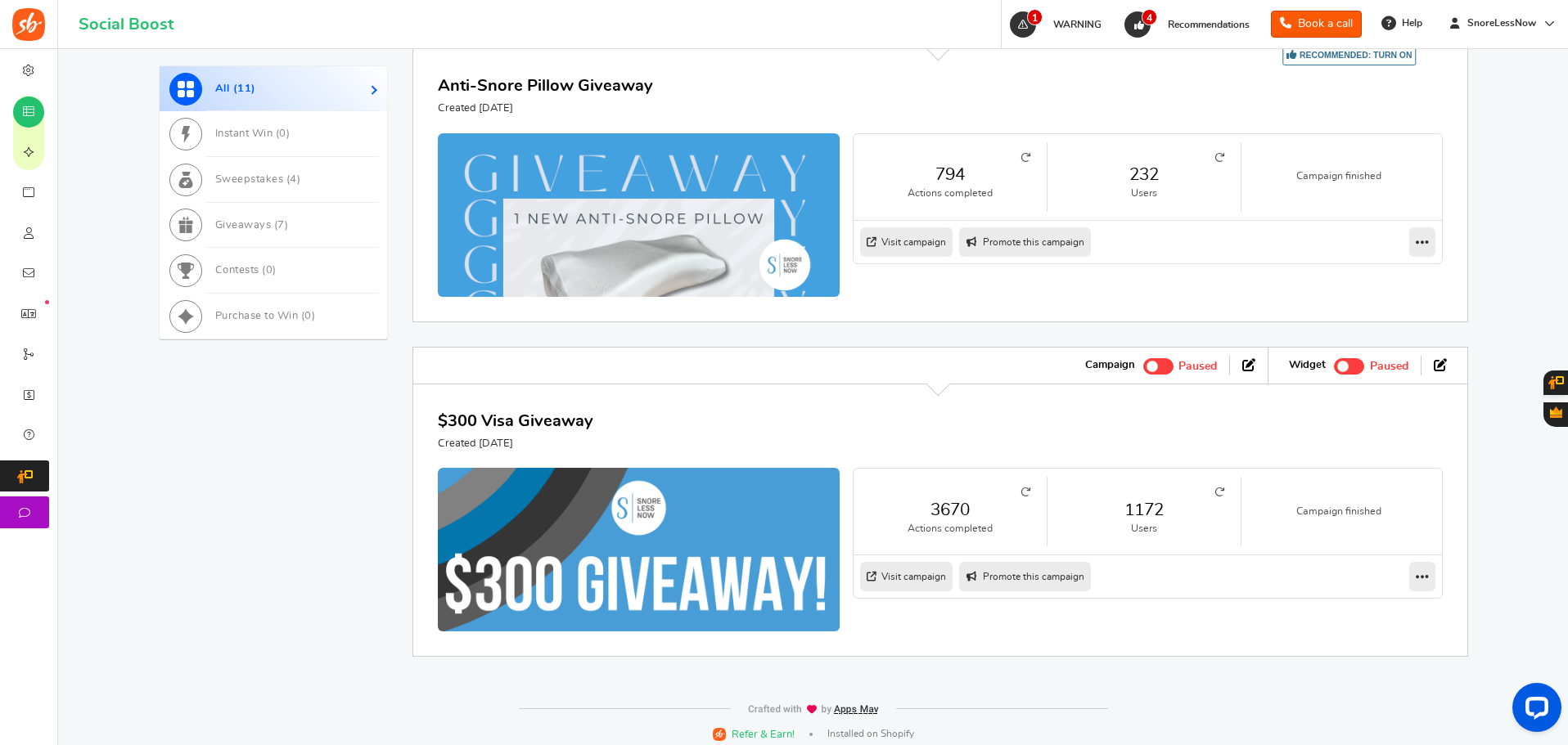
click at [1167, 37] on span at bounding box center [1170, 31] width 11 height 11
click at [1149, 34] on input "Active Paused" at bounding box center [1149, 30] width 0 height 11
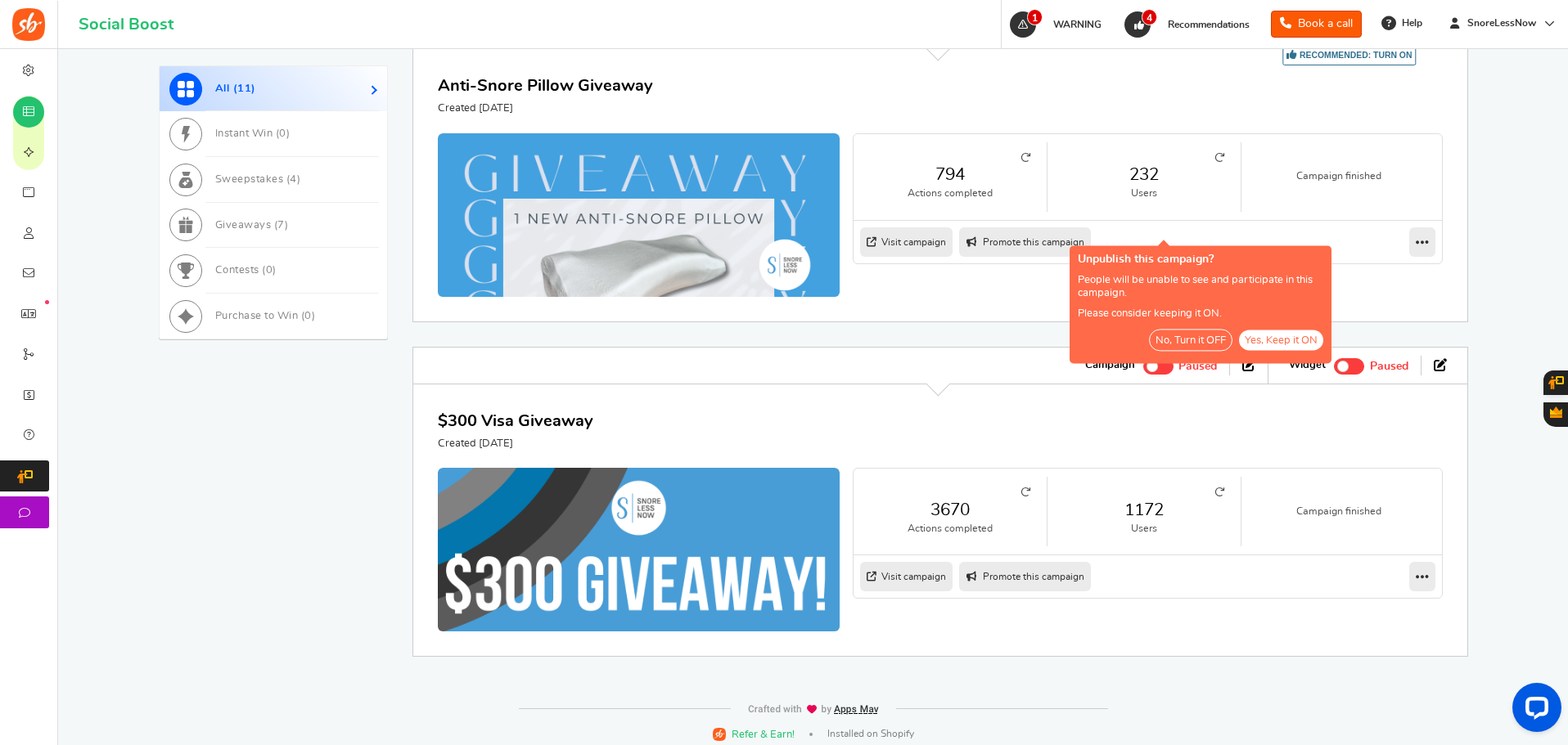
click at [1179, 332] on button "No, Turn it OFF" at bounding box center [1191, 340] width 83 height 22
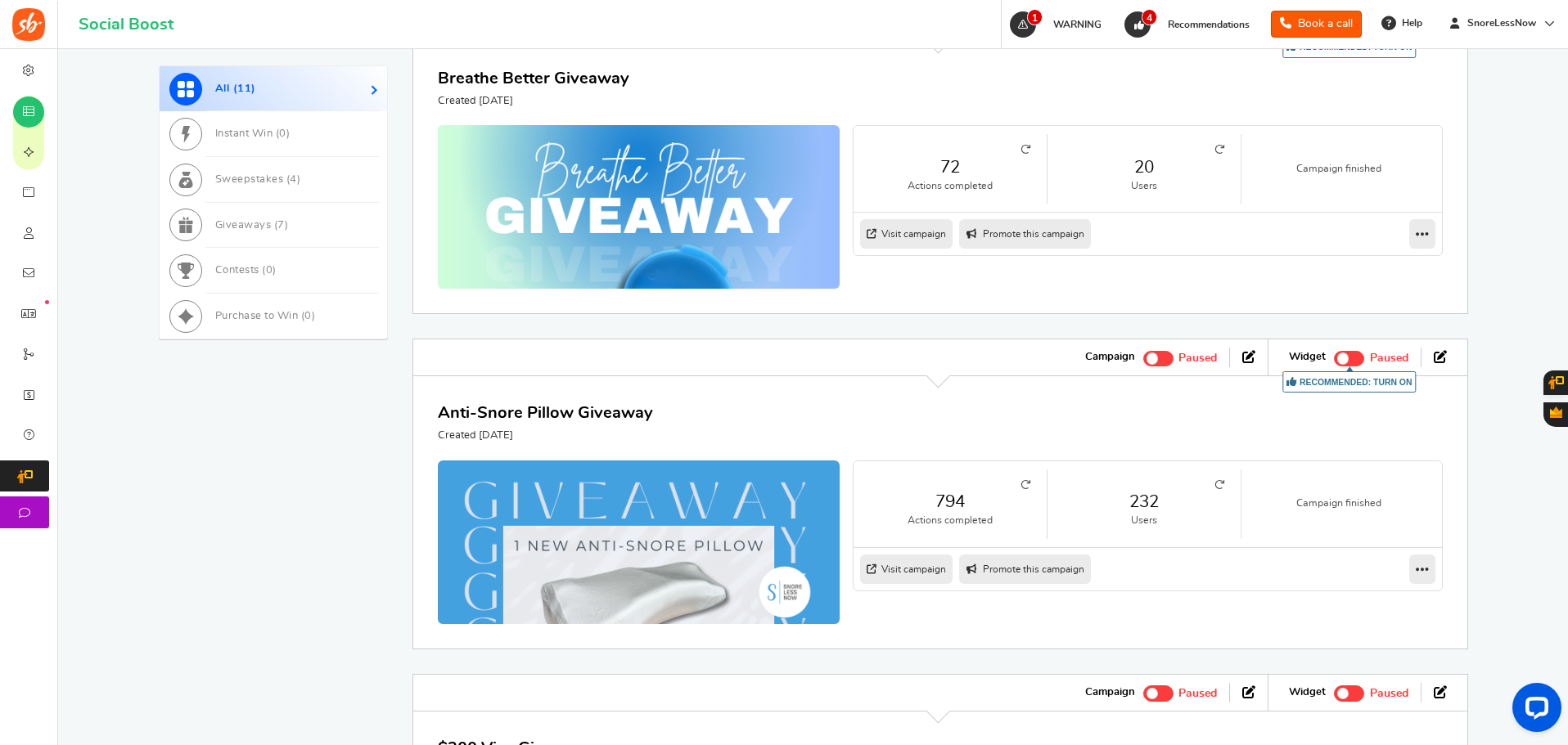
scroll to position [3636, 0]
click at [1155, 32] on span at bounding box center [1164, 24] width 31 height 16
click at [1149, 28] on input "Active Paused" at bounding box center [1149, 23] width 0 height 11
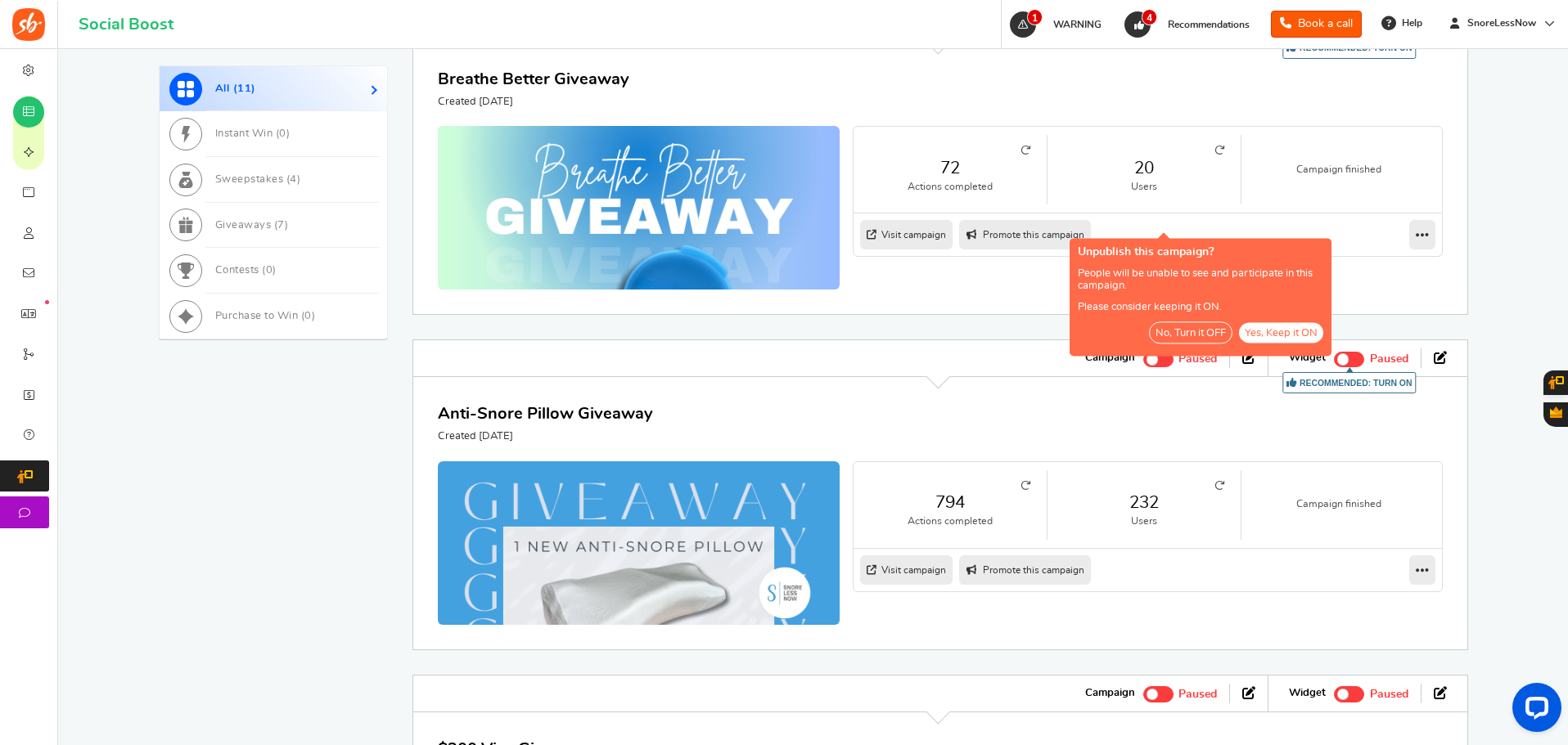
click at [1175, 331] on button "No, Turn it OFF" at bounding box center [1191, 334] width 83 height 22
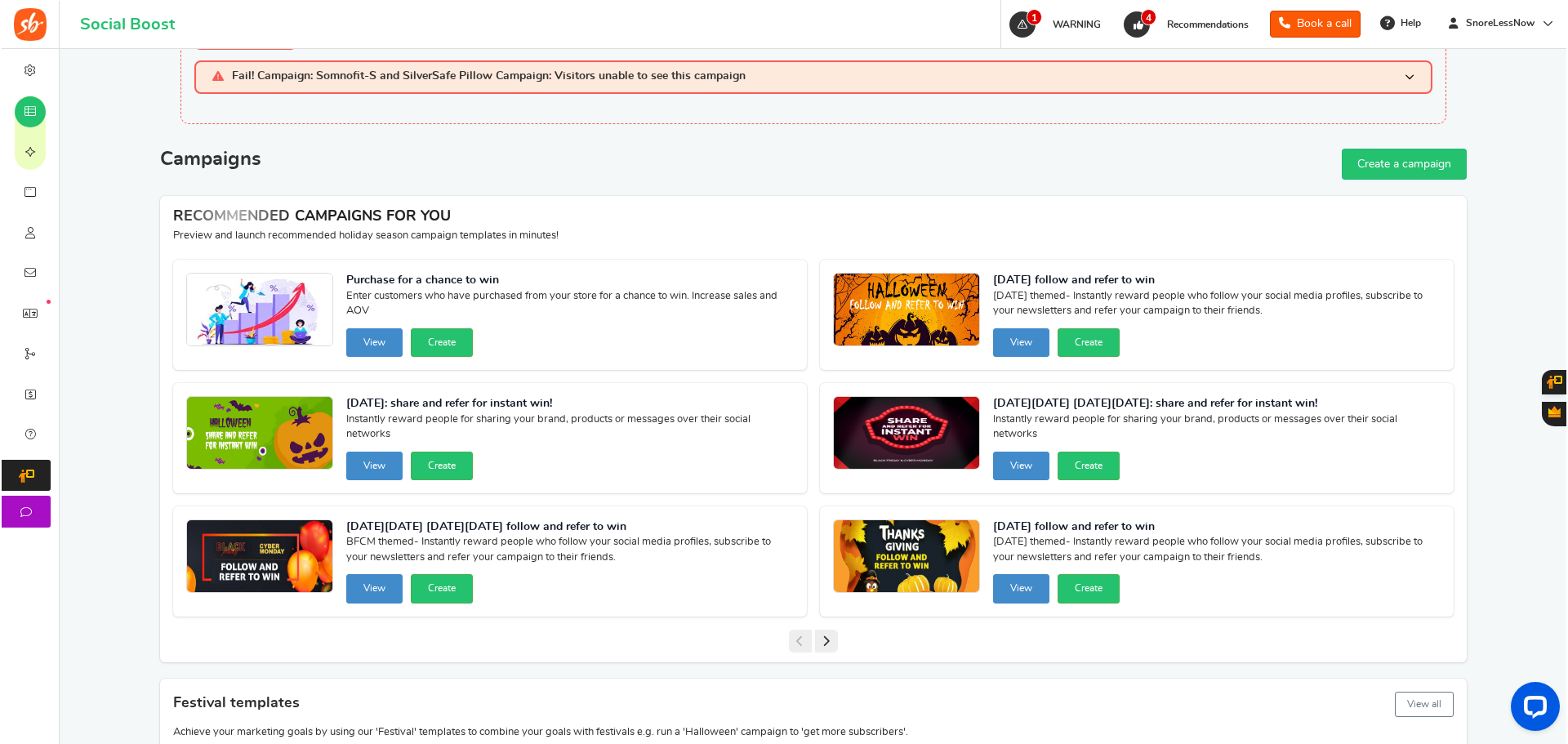
scroll to position [0, 0]
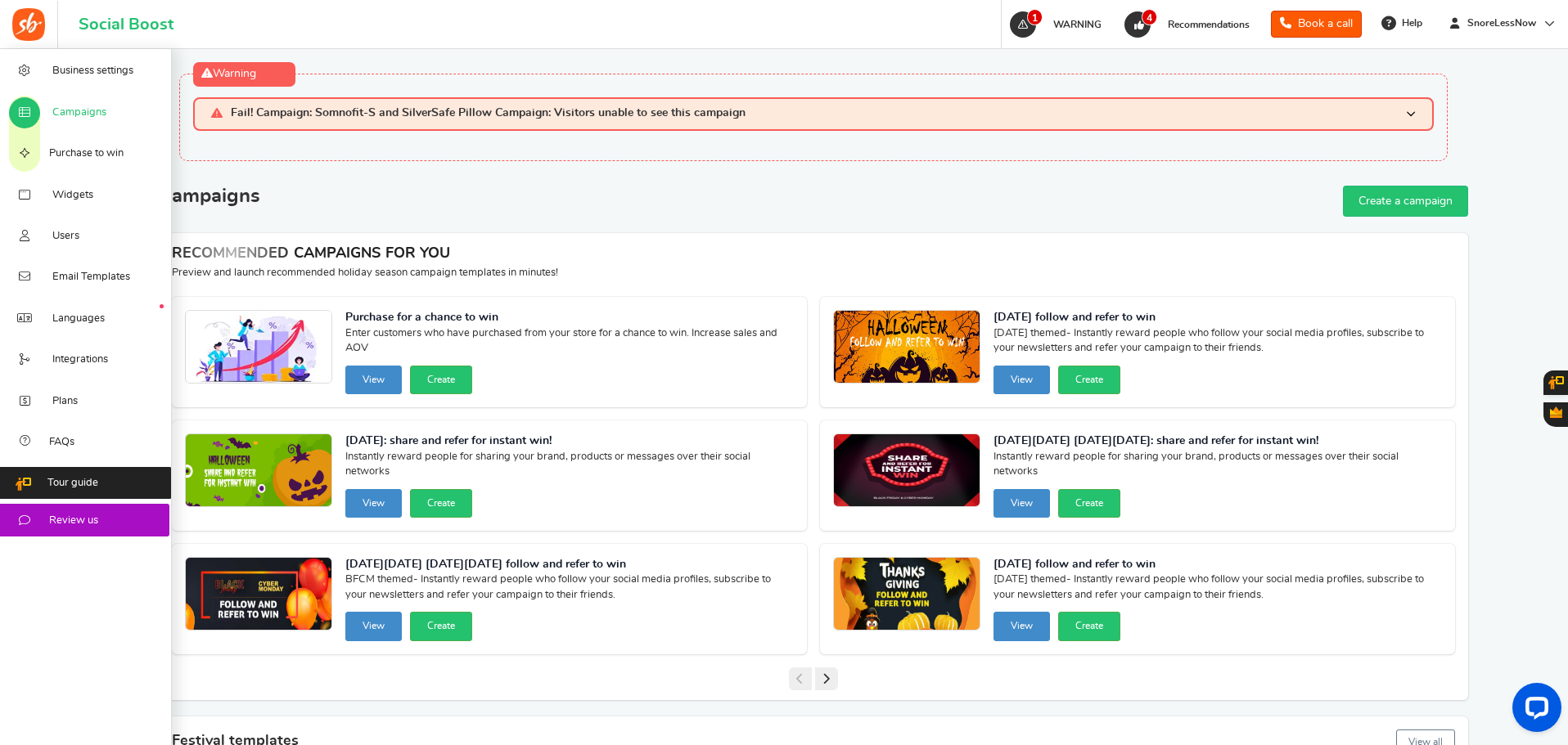
click at [67, 117] on span "Campaigns" at bounding box center [80, 113] width 54 height 15
click at [81, 67] on span "Business settings" at bounding box center [93, 71] width 81 height 15
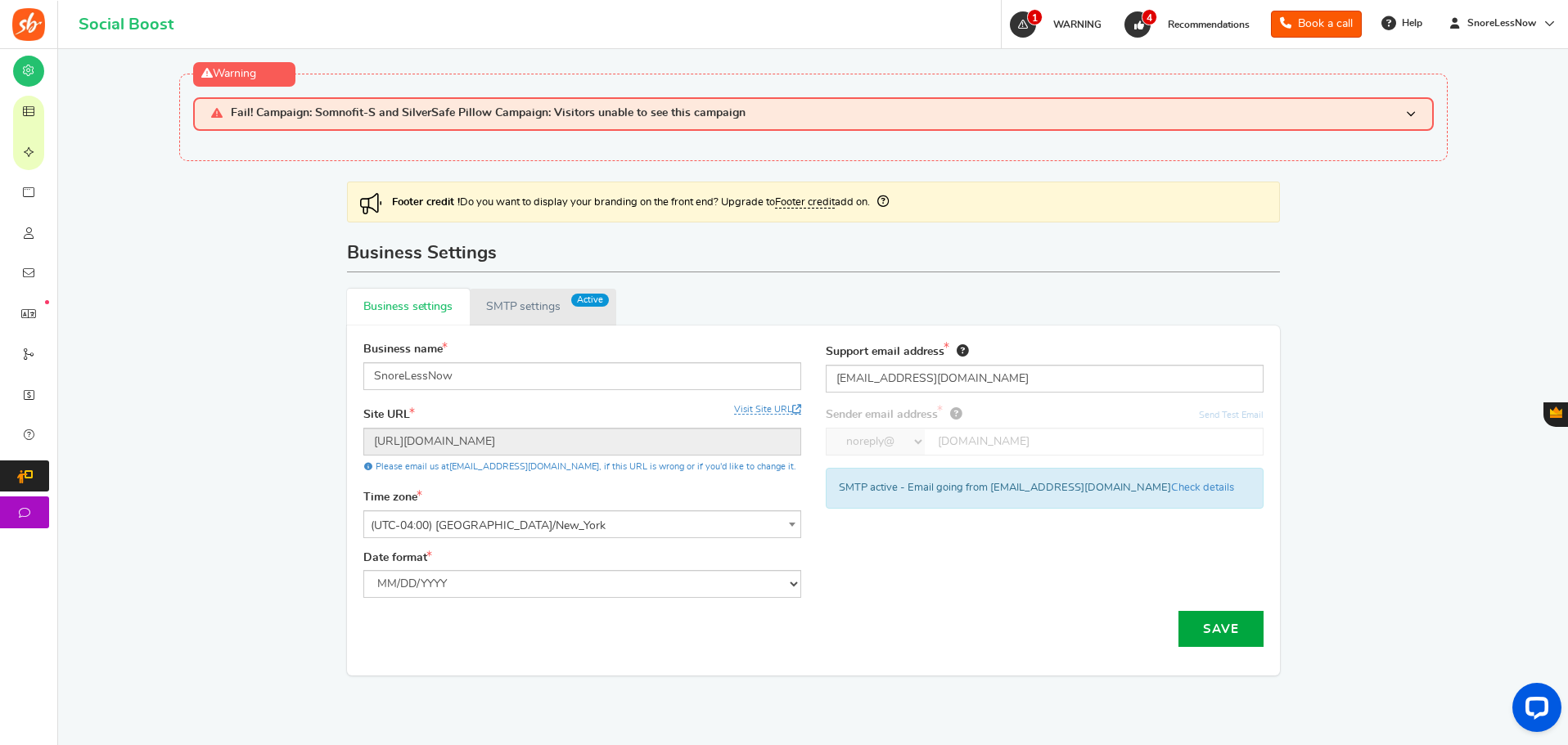
click at [497, 303] on link "Active SMTP settings" at bounding box center [543, 307] width 146 height 37
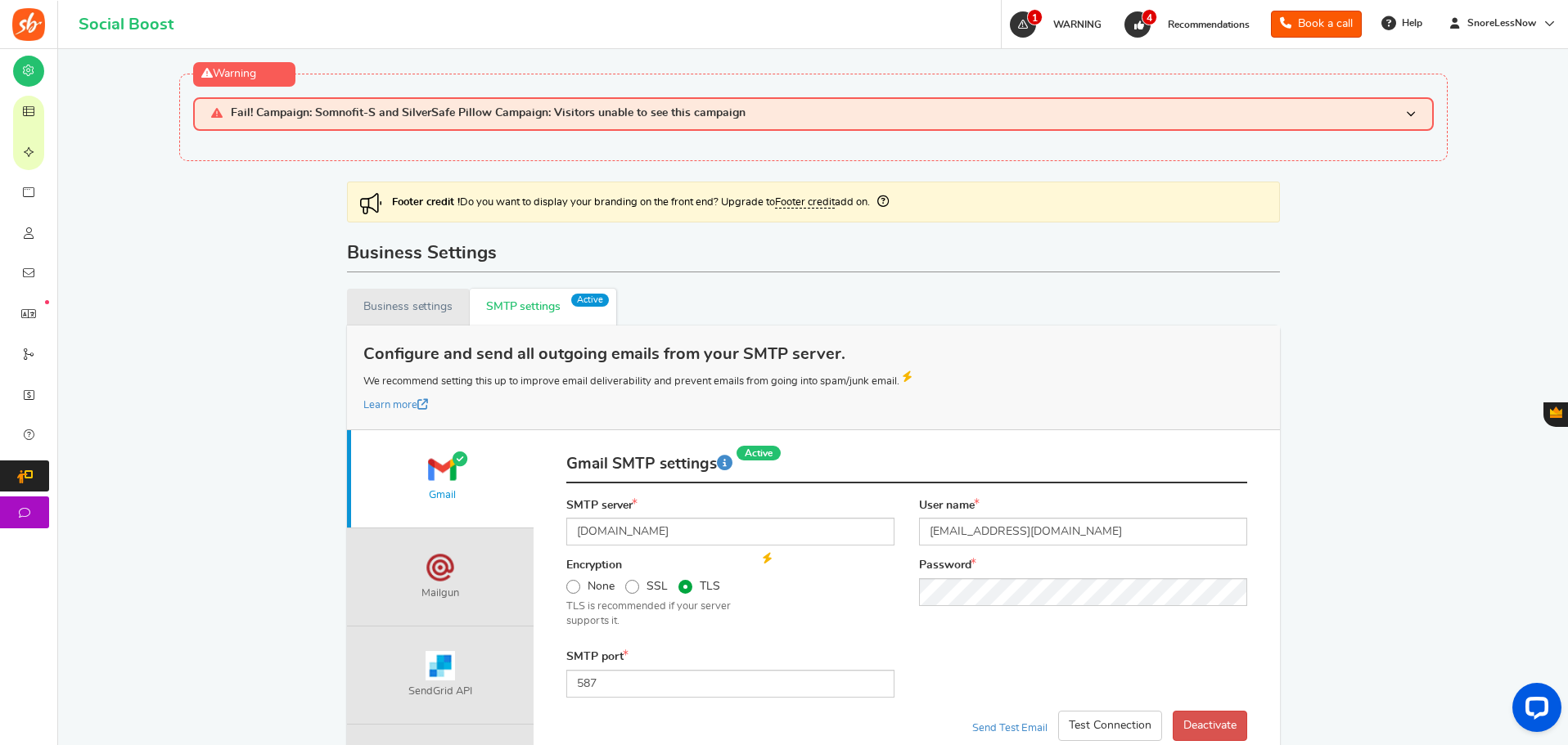
click at [413, 305] on link "Business settings" at bounding box center [408, 307] width 123 height 37
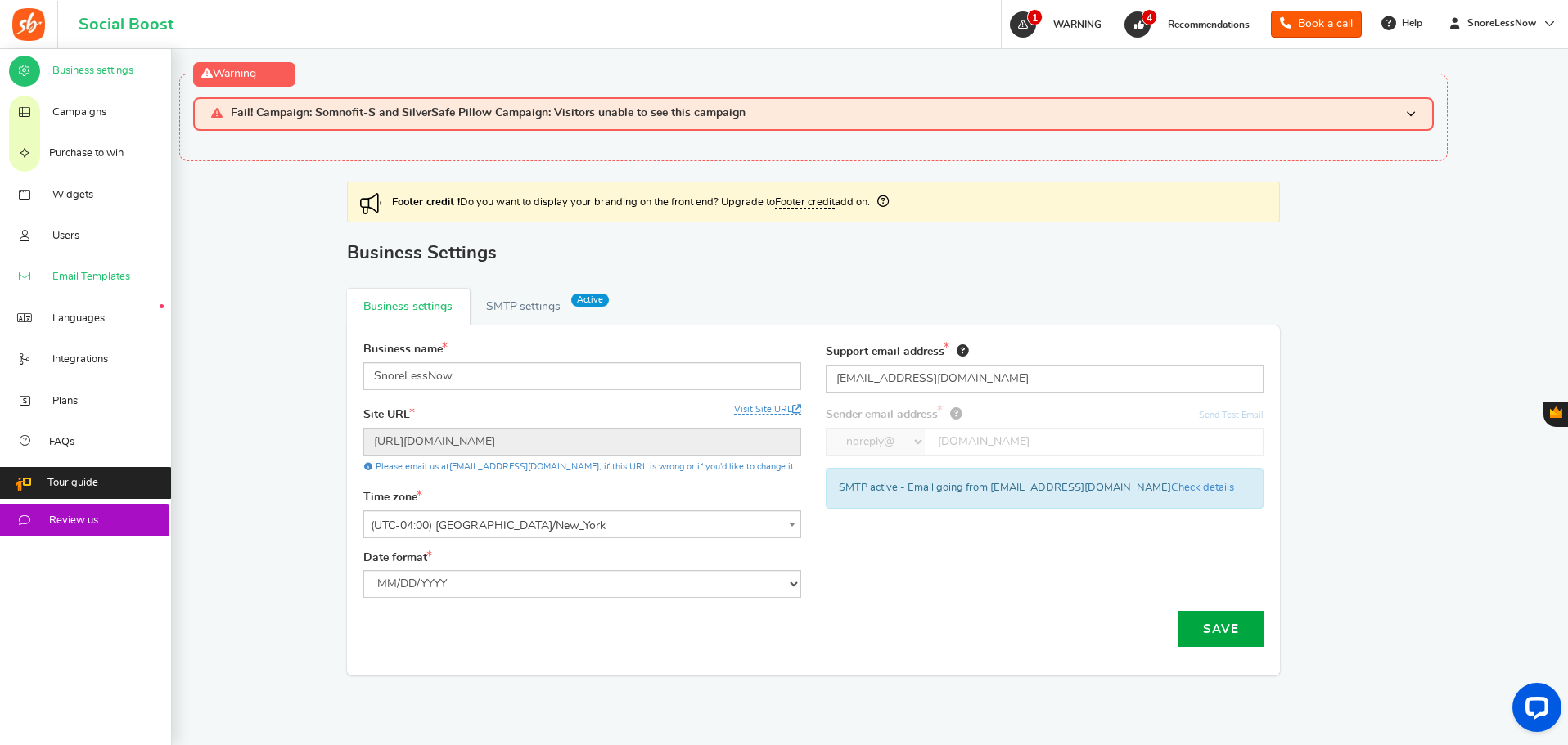
click at [60, 278] on span "Email Templates" at bounding box center [92, 277] width 78 height 15
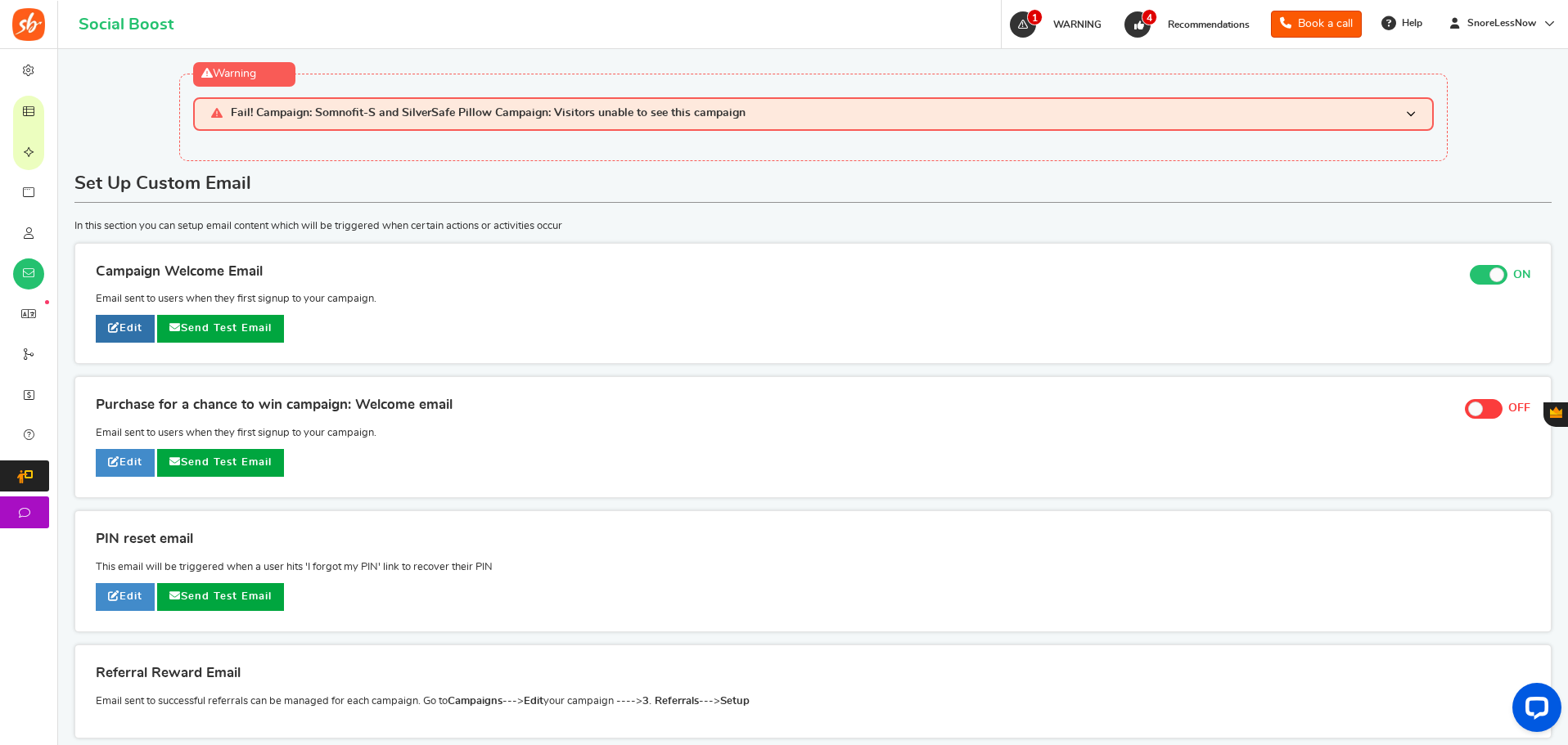
click at [116, 324] on icon at bounding box center [114, 328] width 11 height 11
type input "Welcome to our Black Friday Sweepstakes Giveaway!"
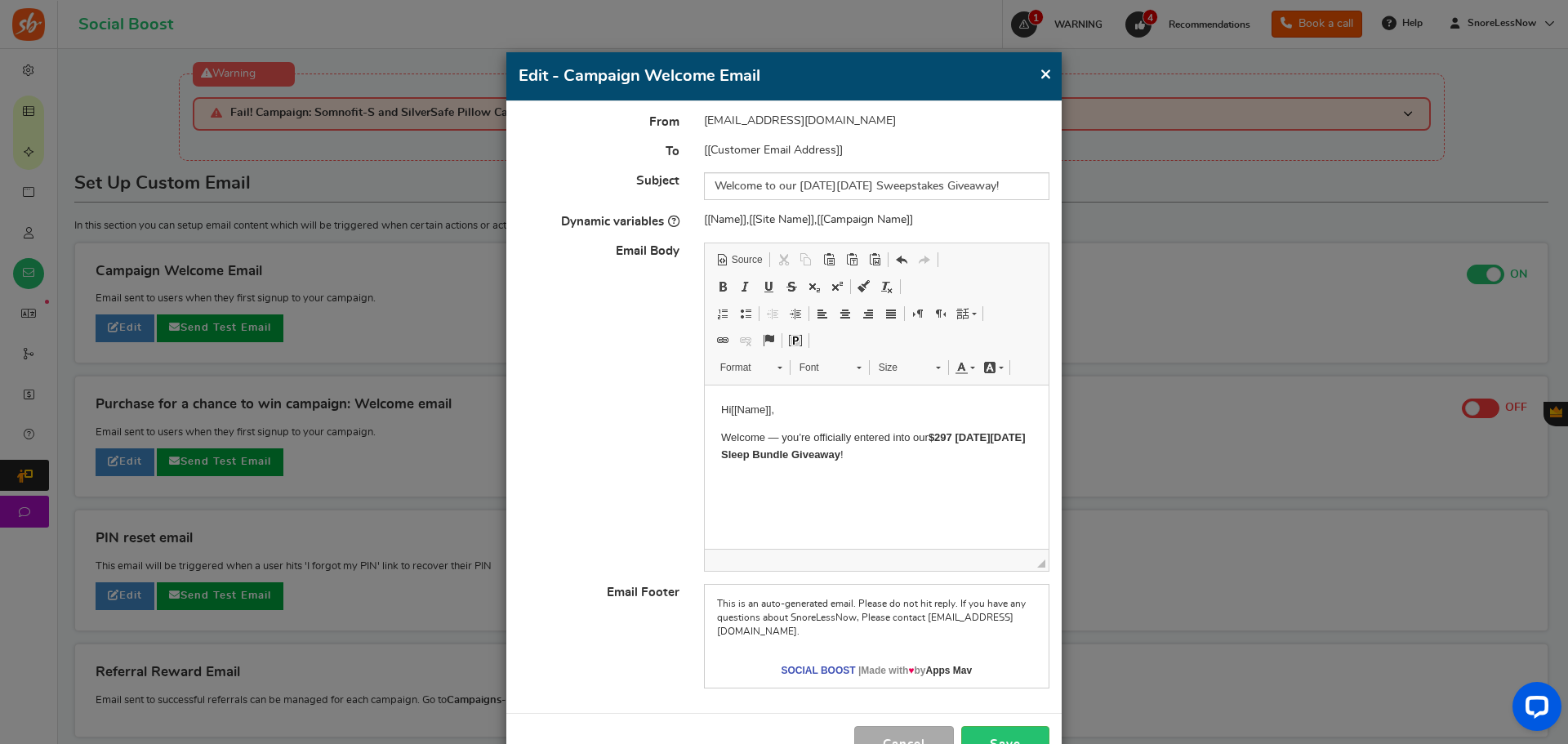
scroll to position [56, 0]
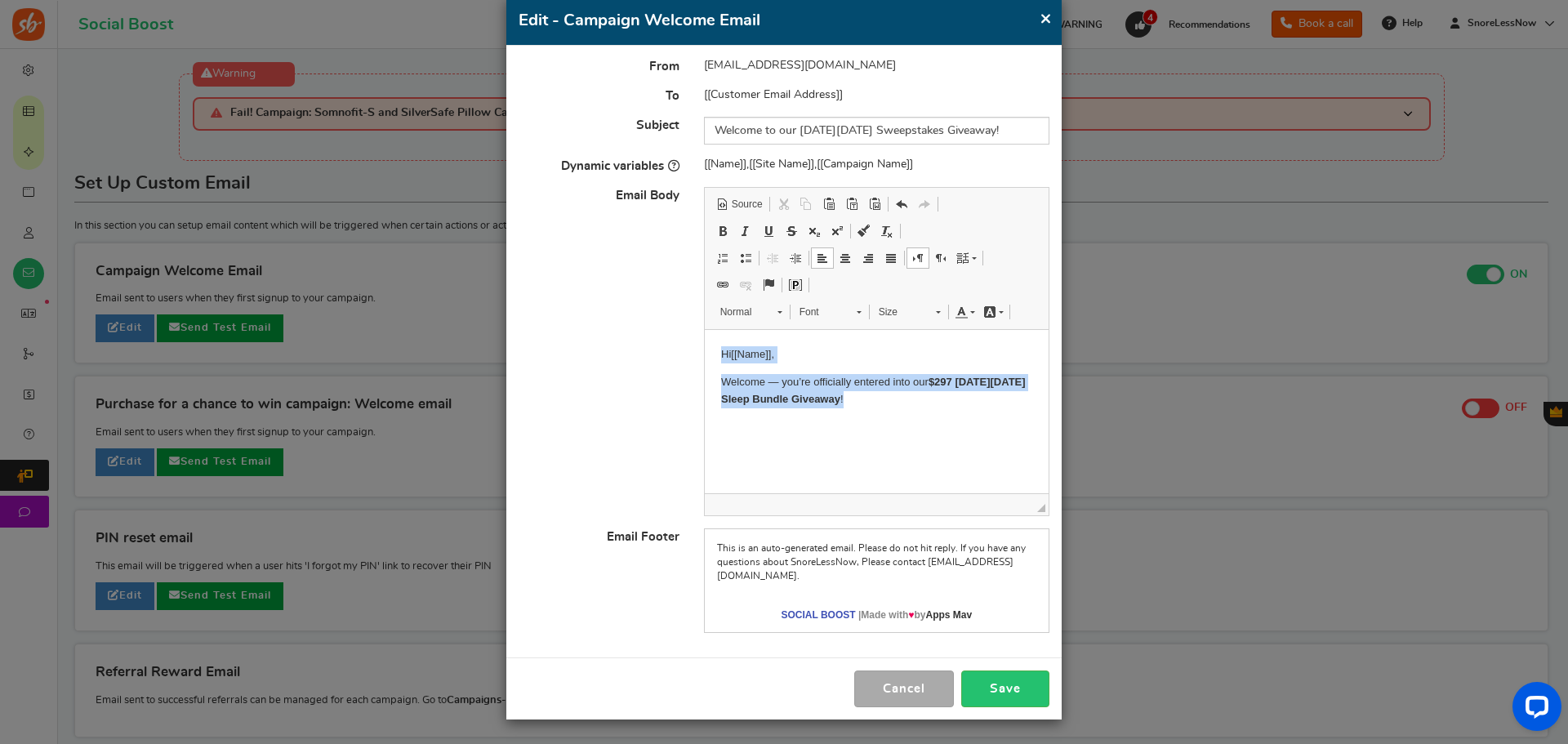
drag, startPoint x: 879, startPoint y: 400, endPoint x: 587, endPoint y: 288, distance: 312.7
click at [704, 330] on html "Hi [[Name]] , Welcome — you’re officially entered into our $297 Black Friday Sl…" at bounding box center [876, 378] width 344 height 94
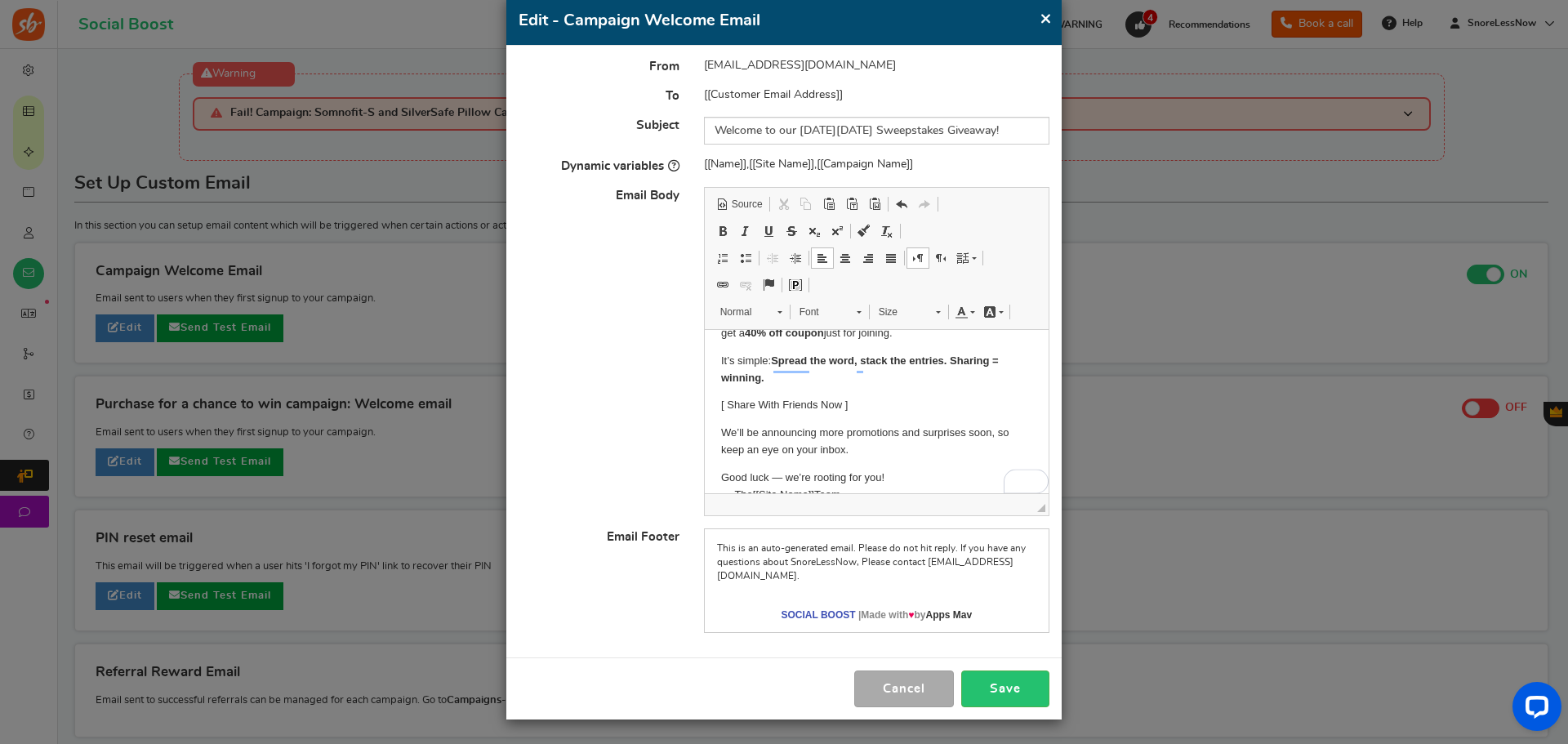
scroll to position [123, 0]
drag, startPoint x: 873, startPoint y: 410, endPoint x: 716, endPoint y: 413, distance: 157.0
click at [716, 413] on html "Hi [[Name]] , Welcome — you’re officially entered into our $297 Sleep Bundle Gi…" at bounding box center [876, 366] width 344 height 317
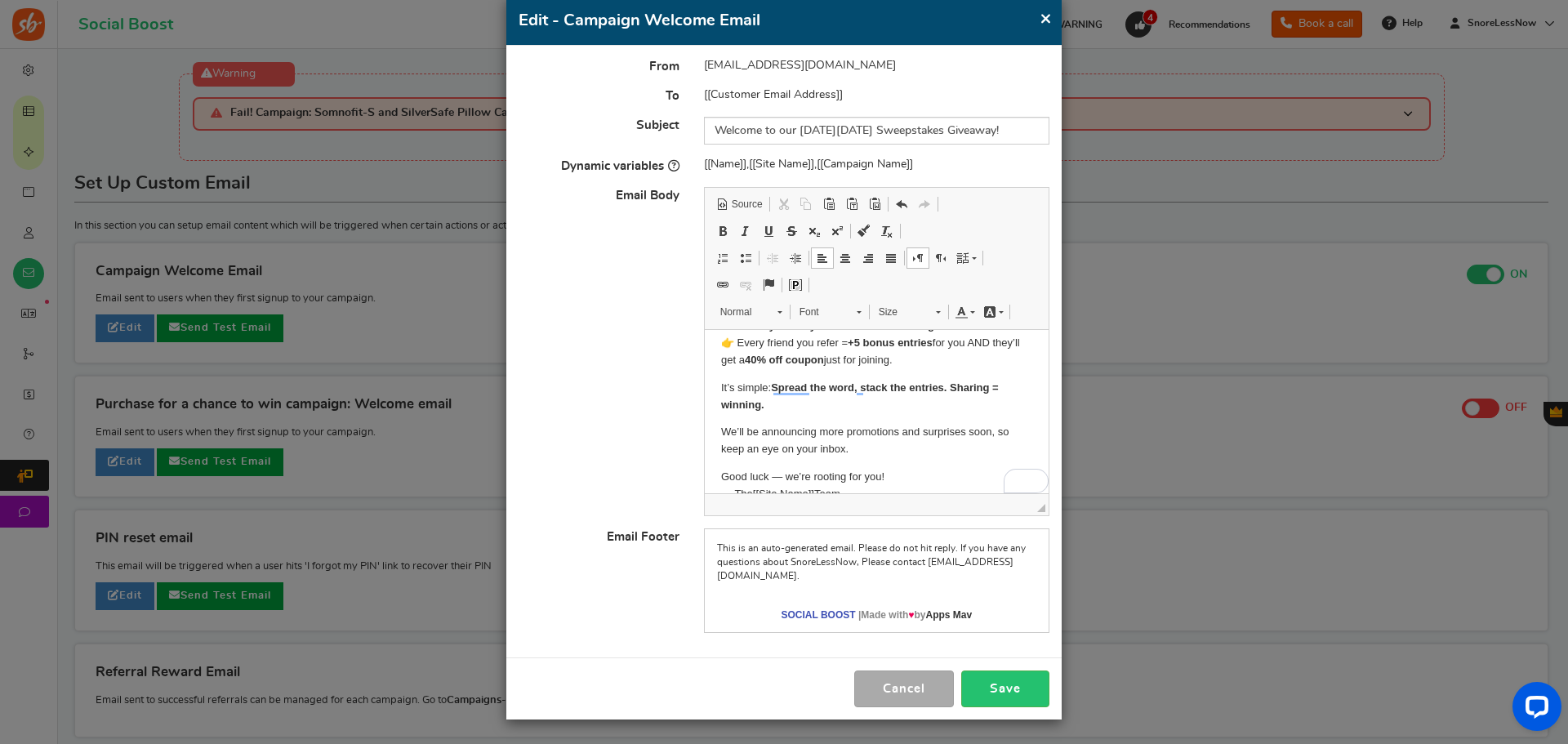
click at [795, 405] on p "It’s simple: Spread the word, stack the entries. Sharing = winning. ​​​​​​​" at bounding box center [876, 397] width 311 height 34
click at [721, 389] on p "It’s simple: Spread the word, stack the entries. Sharing = winning." at bounding box center [876, 397] width 311 height 34
click at [723, 231] on span at bounding box center [723, 231] width 13 height 13
click at [805, 397] on p "It’s simple: Spread the word, stack the entries. Sharing = winning." at bounding box center [876, 389] width 311 height 18
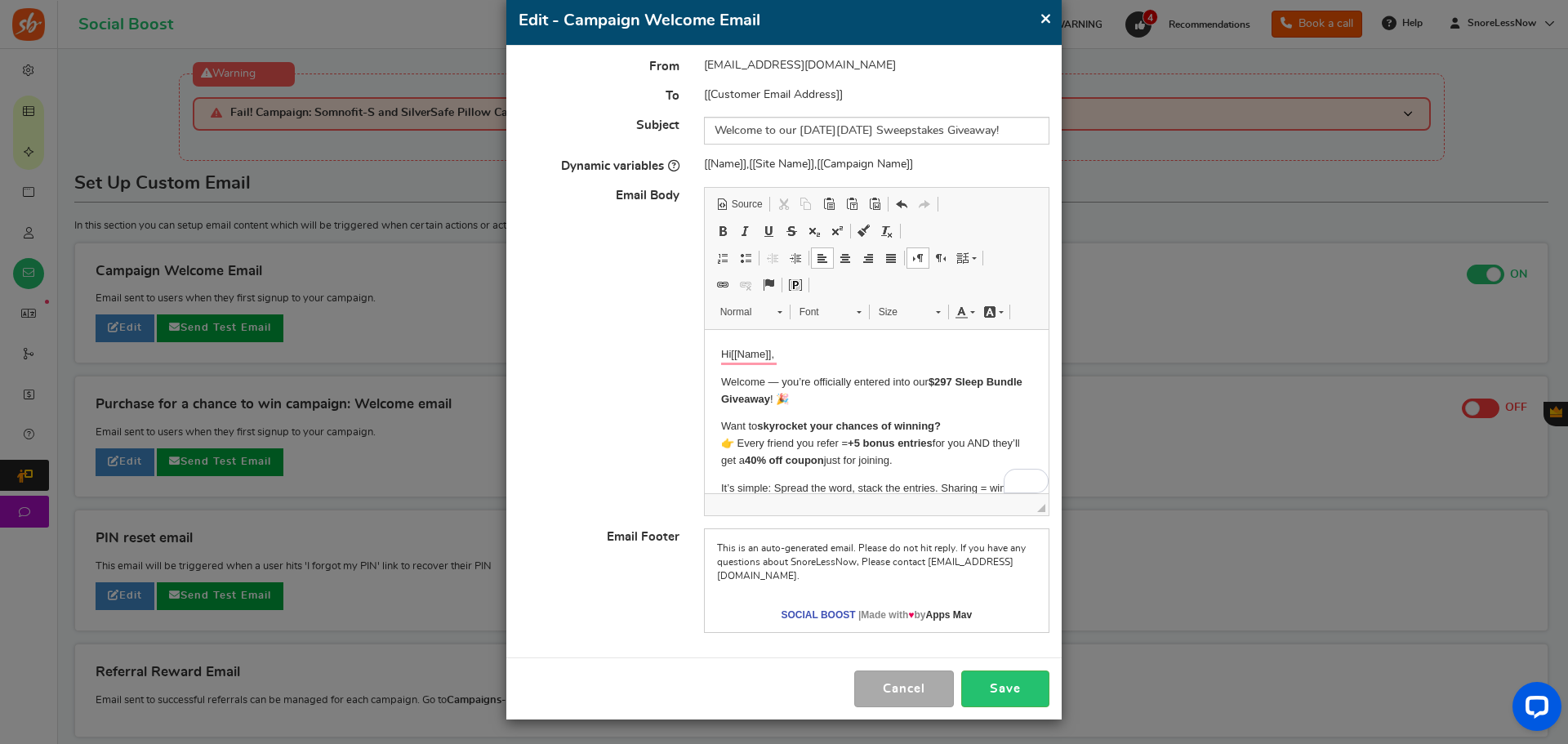
click at [795, 350] on p "Hi [[Name]] ," at bounding box center [876, 354] width 311 height 18
click at [856, 395] on p "Welcome — you’re officially entered into our $297 Sleep Bundle Giveaway ! 🎉" at bounding box center [876, 390] width 311 height 34
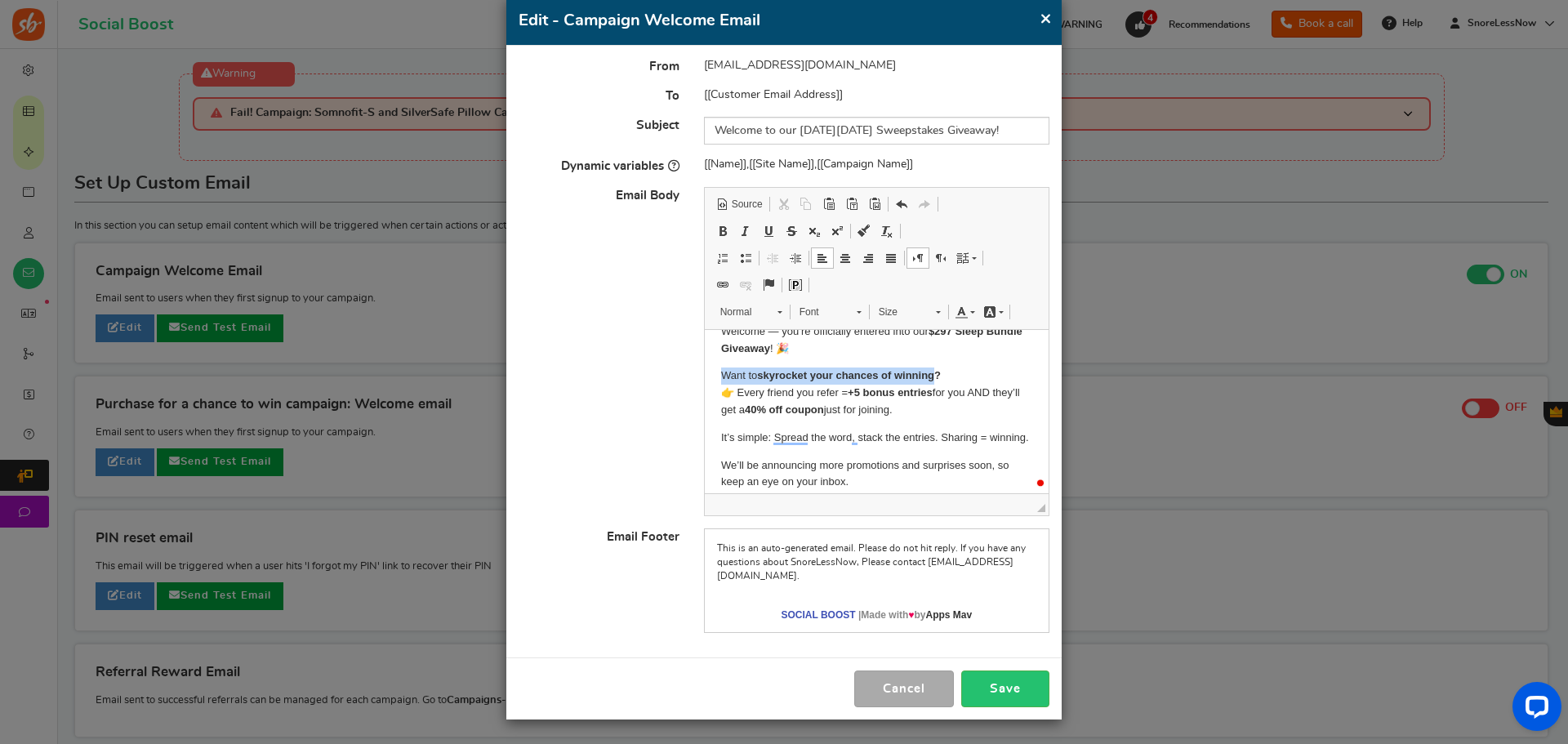
drag, startPoint x: 935, startPoint y: 374, endPoint x: 719, endPoint y: 378, distance: 216.0
click at [719, 378] on html "Hi [[Name]] , Welcome — you’re officially entered into our $297 Sleep Bundle Gi…" at bounding box center [876, 416] width 344 height 273
click at [713, 233] on link "Bold Keyboard shortcut Ctrl+B" at bounding box center [723, 231] width 23 height 21
click at [870, 358] on body "Hi [[Name]] , Welcome — you’re officially entered into our $297 Sleep Bundle Gi…" at bounding box center [876, 415] width 311 height 240
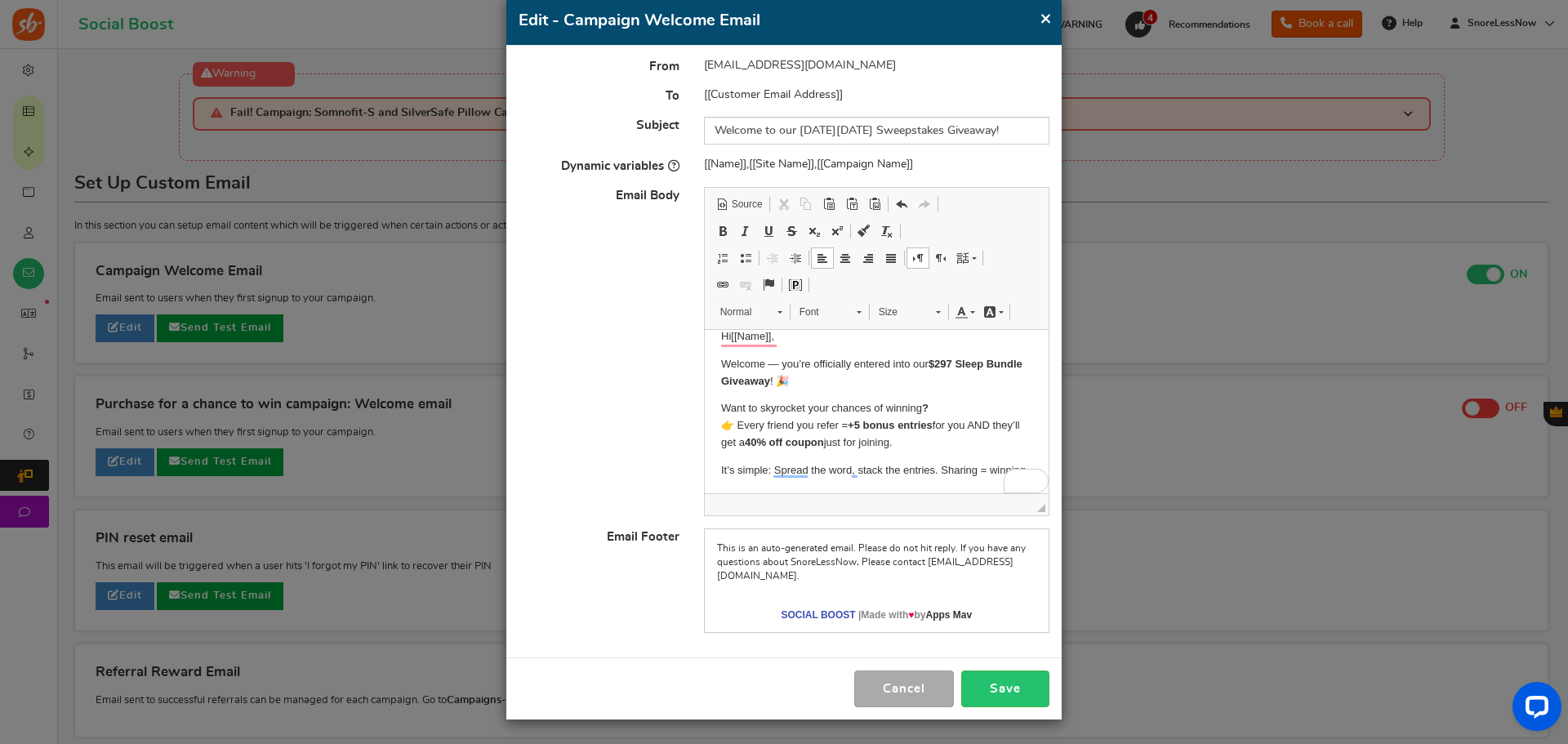
click at [738, 442] on p "Want to skyrocket your chances of winning ? 👉 Every friend you refer = +5 bonus…" at bounding box center [876, 426] width 311 height 51
click at [883, 435] on p "Want to skyrocket your chances of winning ? 👉 Every friend you refer = +5 bonus…" at bounding box center [876, 426] width 311 height 51
click at [941, 438] on p "Want to skyrocket your chances of winning ? 👉 Every friend you refer = +5 bonus…" at bounding box center [876, 426] width 311 height 51
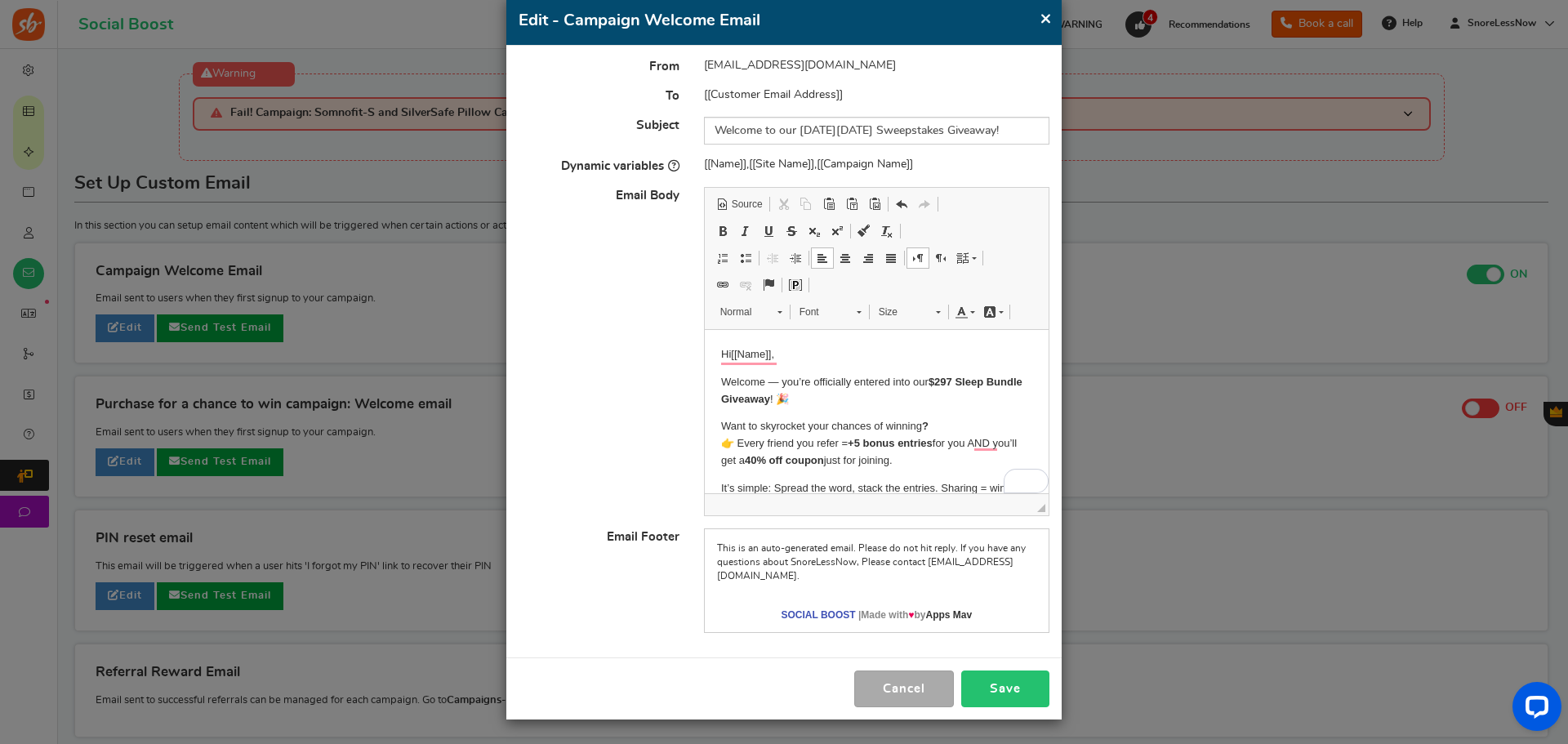
click at [992, 687] on button "Save" at bounding box center [1006, 690] width 89 height 37
click at [1040, 16] on button "×" at bounding box center [1046, 18] width 12 height 20
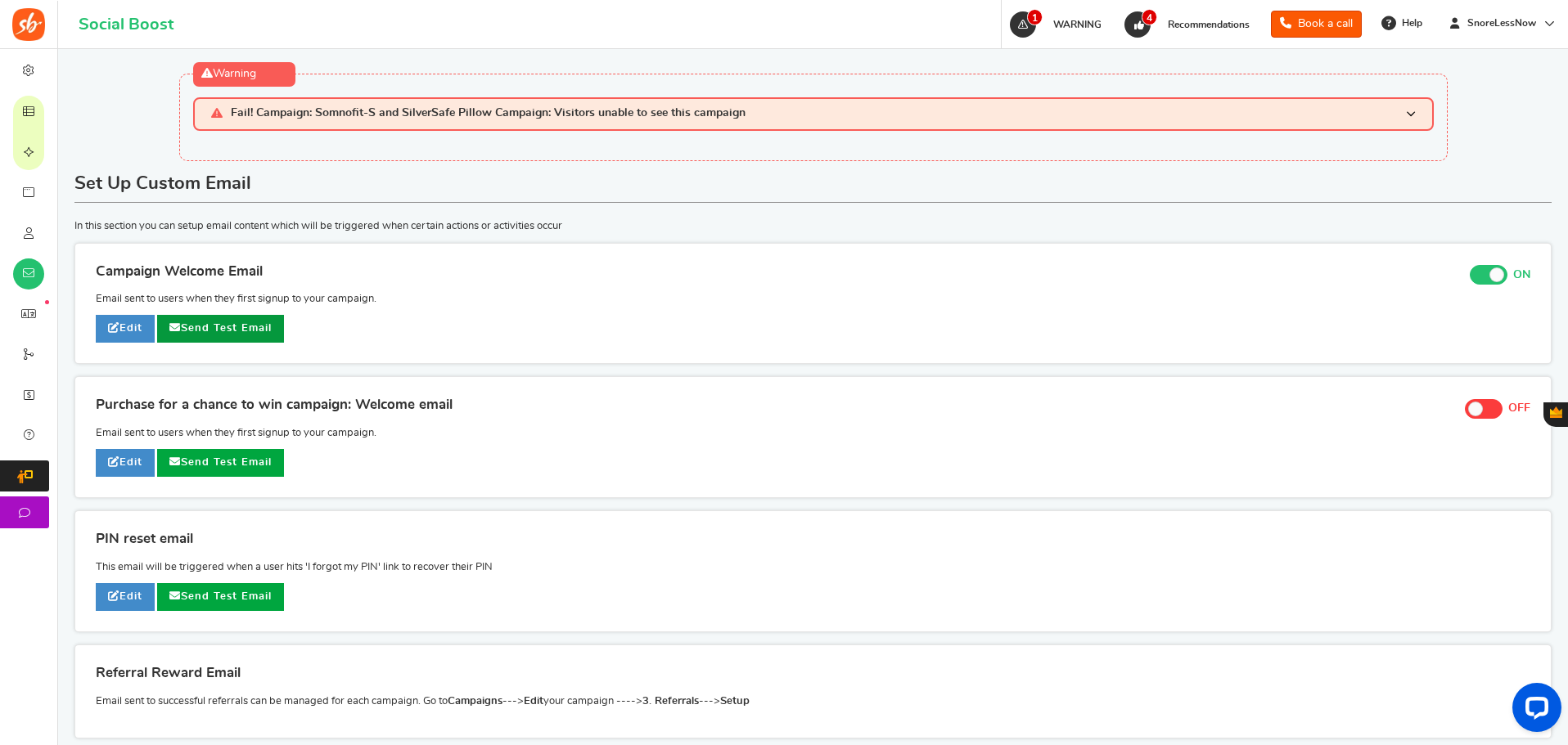
click at [199, 324] on link "Send Test Email" at bounding box center [220, 329] width 127 height 28
click at [125, 324] on link "Edit" at bounding box center [126, 329] width 59 height 28
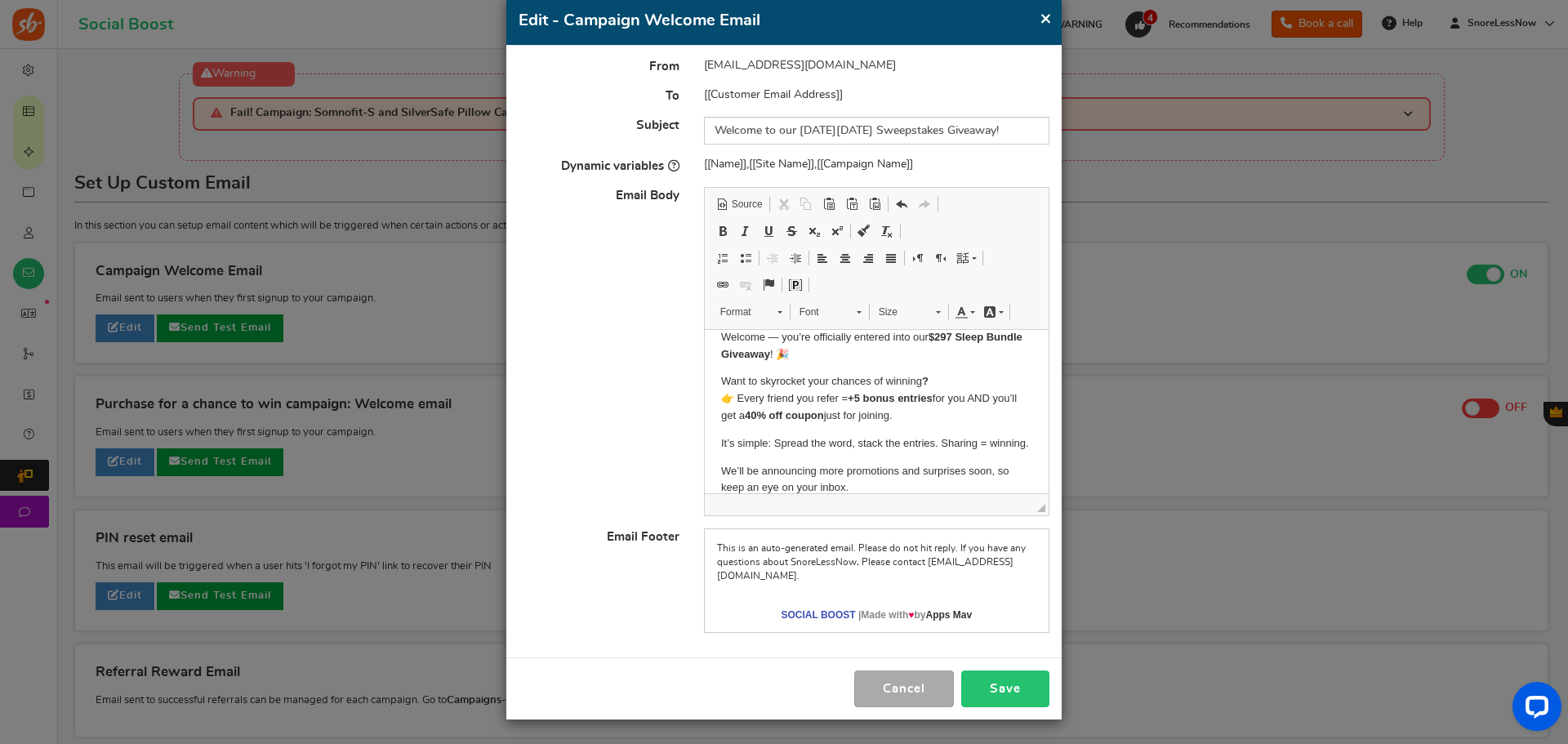
click at [985, 707] on button "Save" at bounding box center [1006, 690] width 89 height 37
click at [1048, 13] on button "×" at bounding box center [1046, 18] width 12 height 20
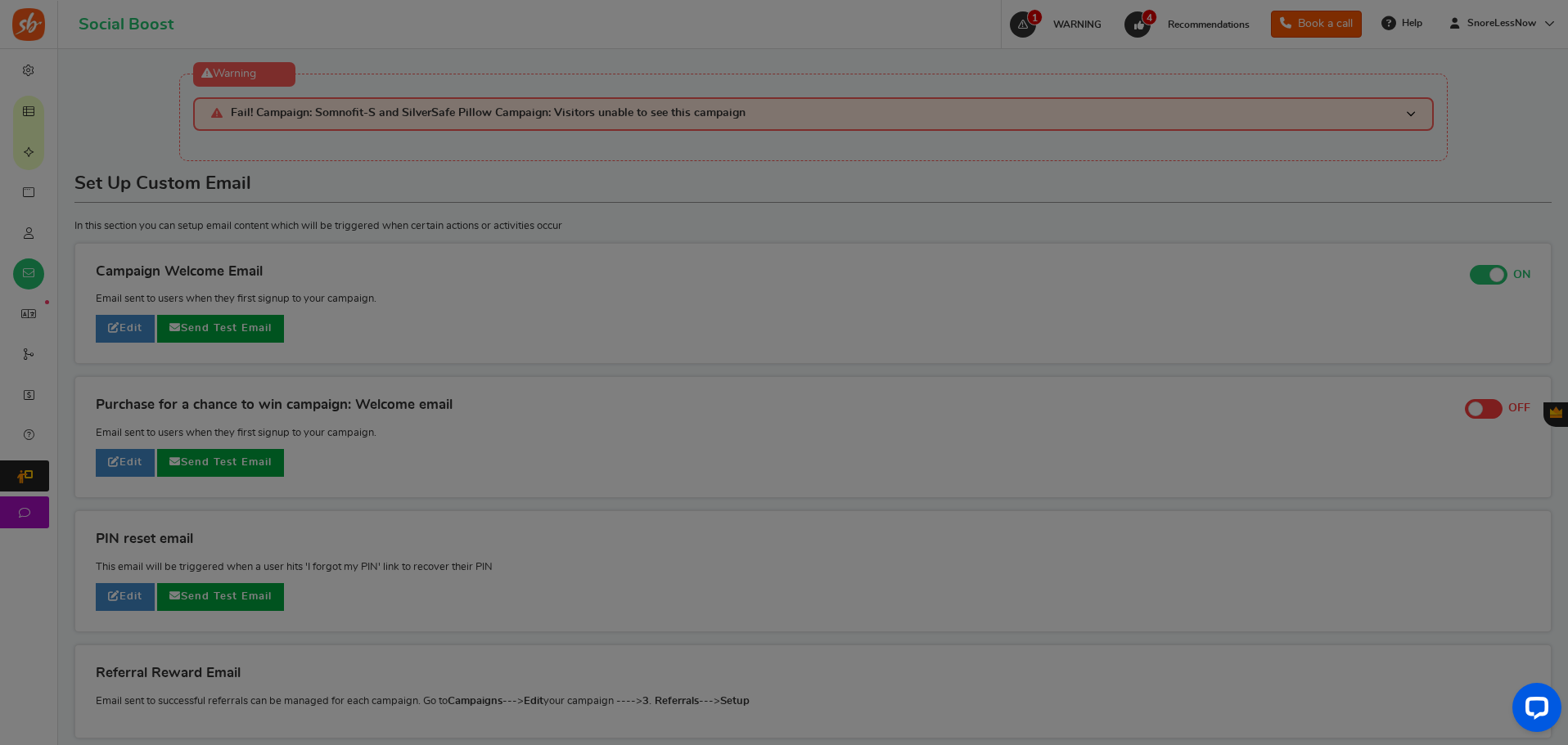
scroll to position [0, 0]
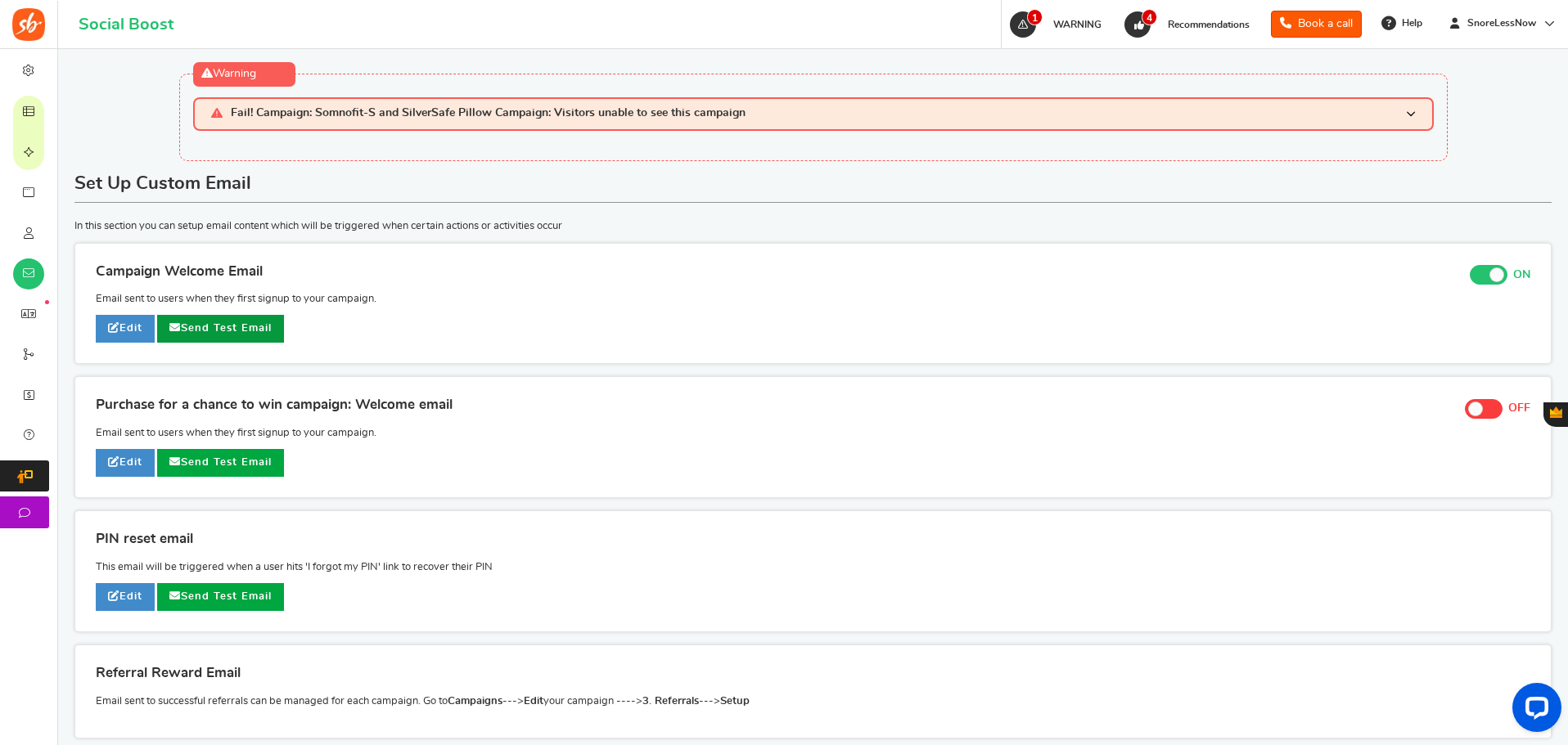
click at [228, 329] on link "Send Test Email" at bounding box center [220, 329] width 127 height 28
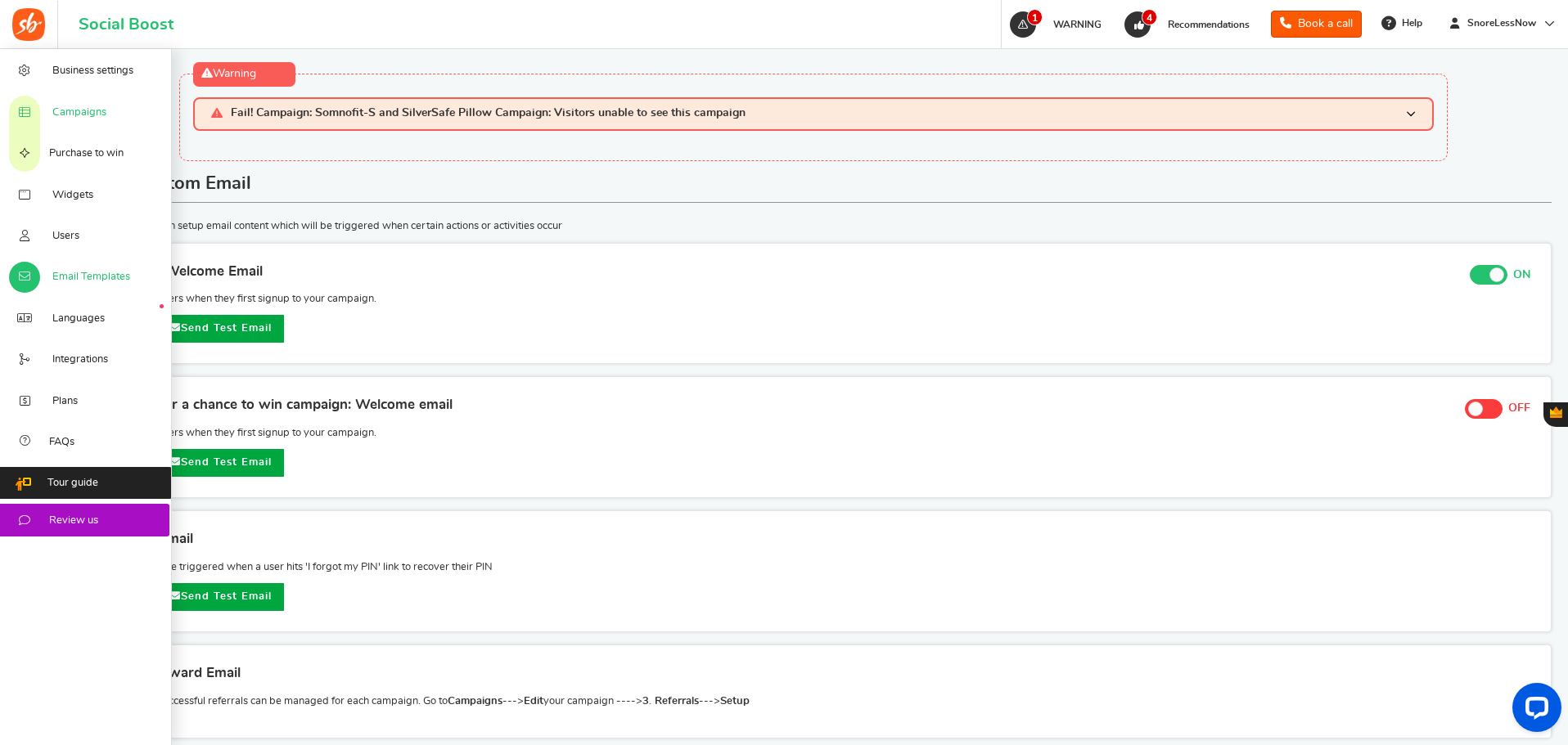
click at [54, 118] on span "Campaigns" at bounding box center [80, 113] width 54 height 15
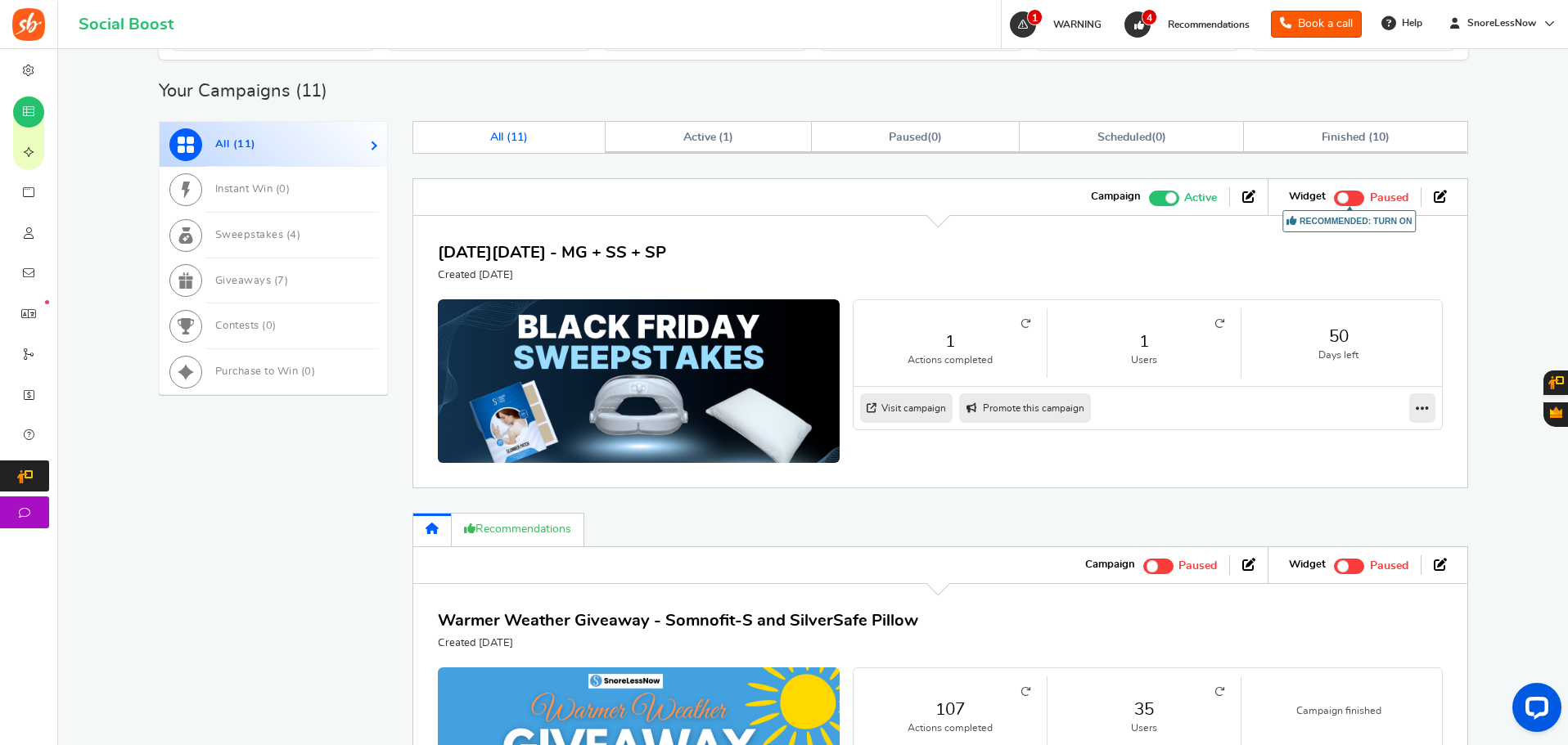
scroll to position [813, 0]
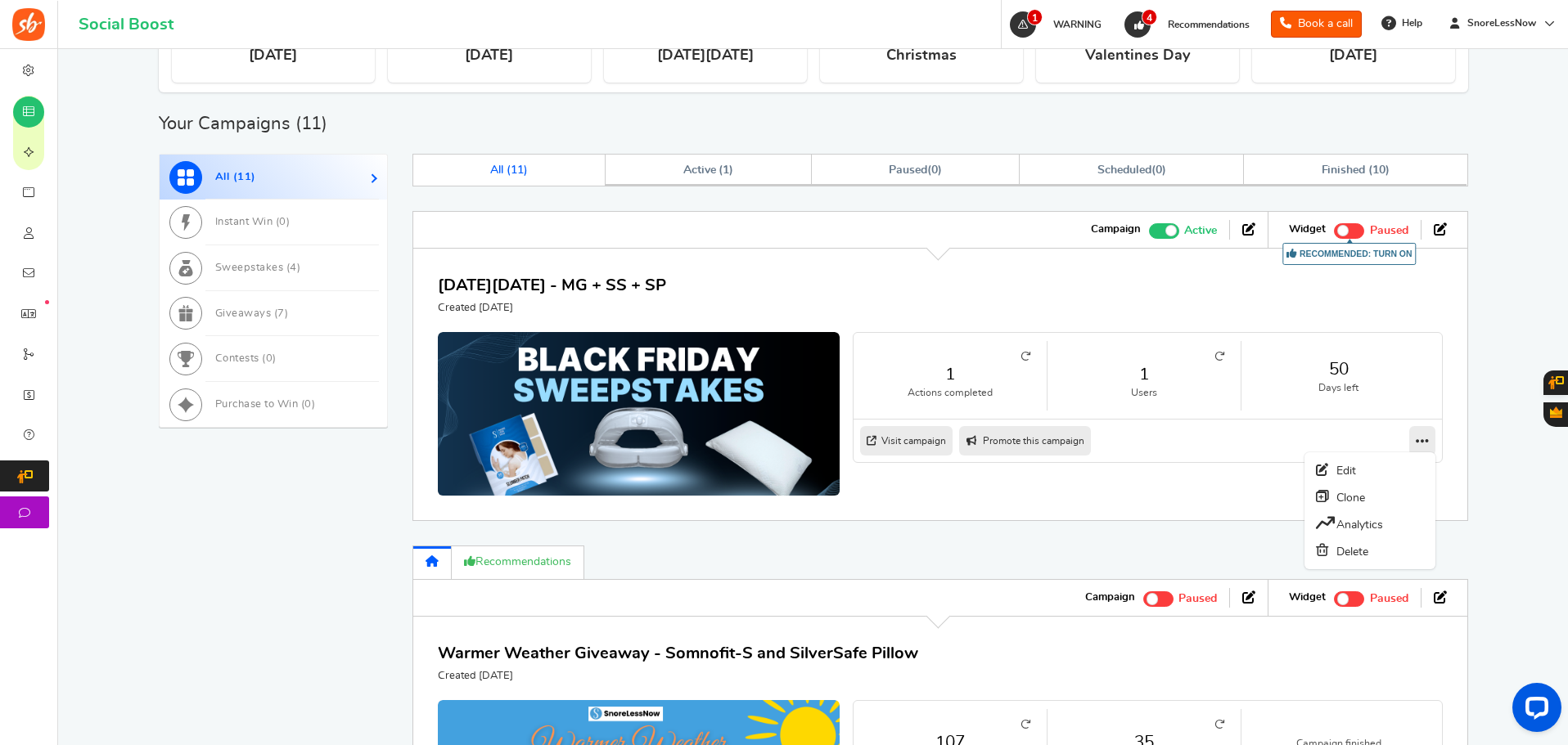
click at [1427, 438] on icon at bounding box center [1422, 441] width 13 height 15
click at [1421, 438] on icon at bounding box center [1422, 441] width 13 height 15
click at [1386, 468] on link "Edit" at bounding box center [1369, 470] width 121 height 26
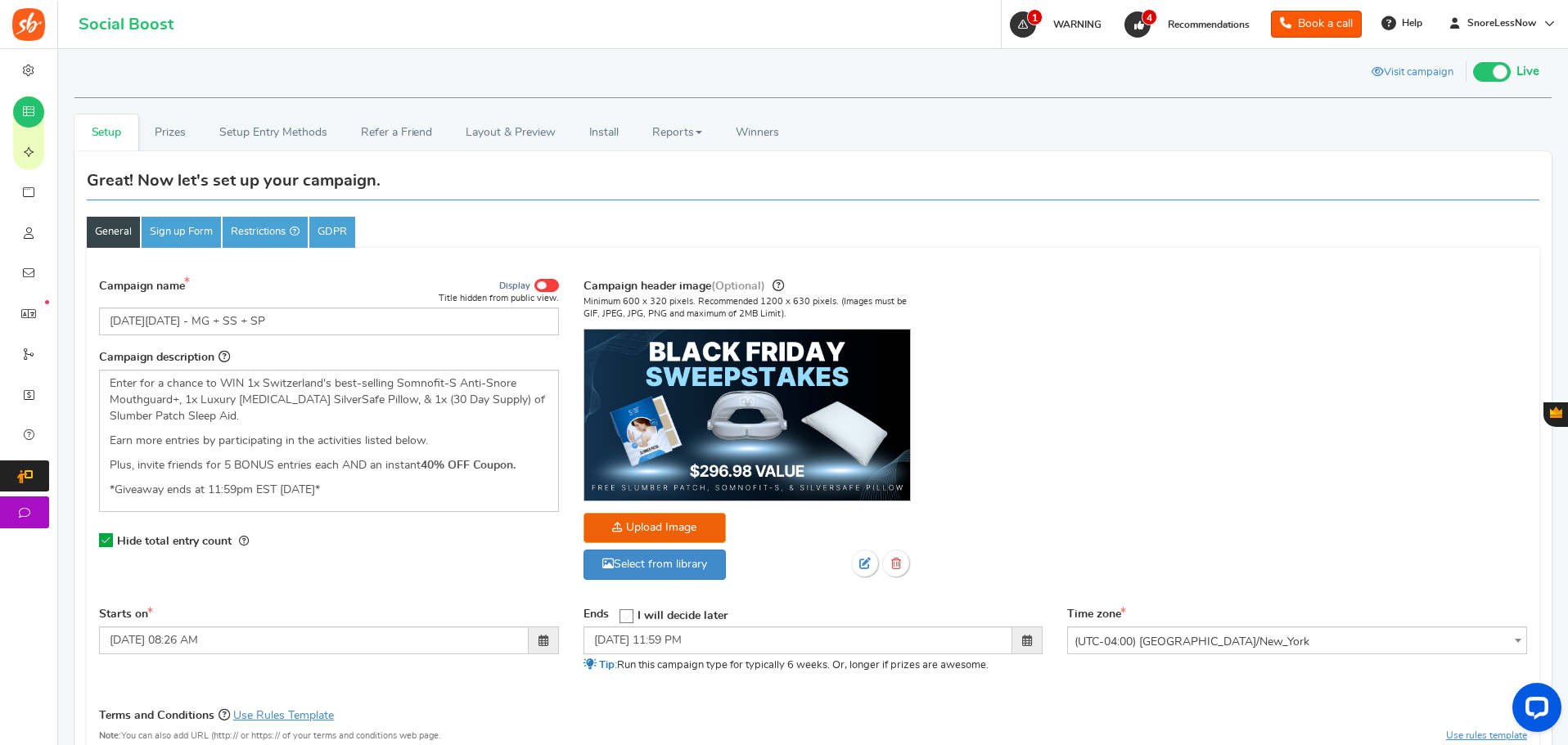
scroll to position [122, 0]
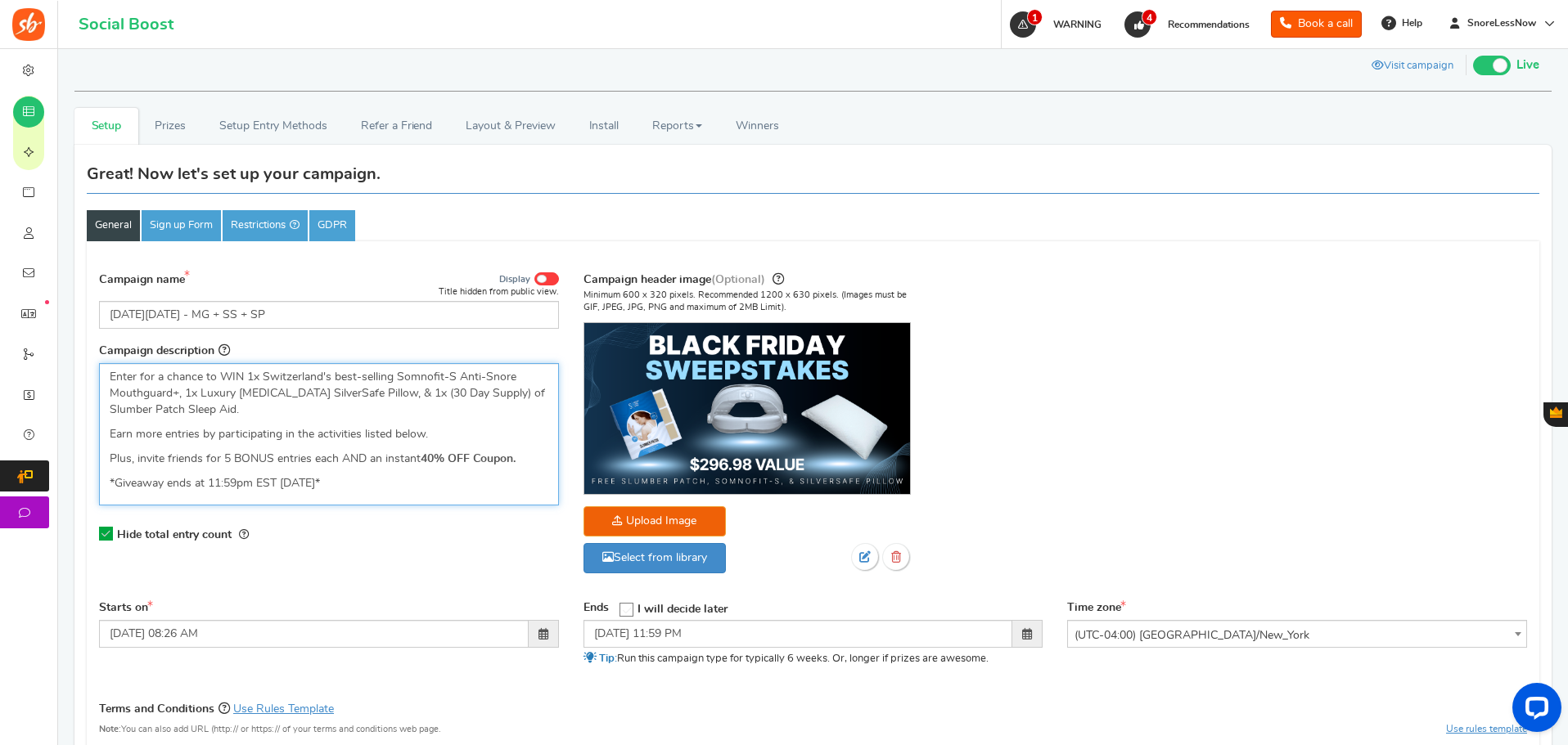
click at [142, 380] on p "Enter for a chance to WIN 1x Switzerland's best-selling Somnofit-S Anti-Snore M…" at bounding box center [329, 393] width 438 height 49
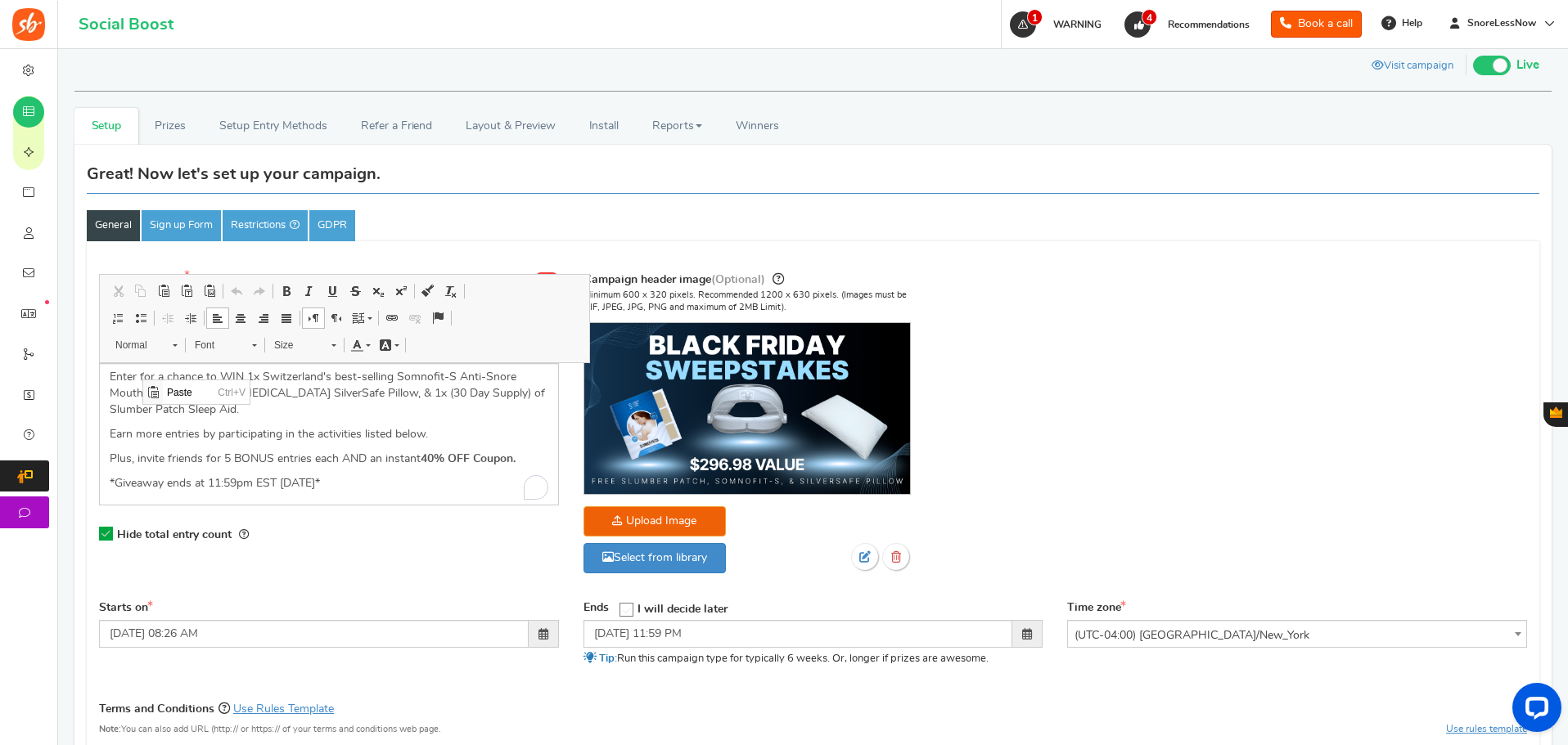
scroll to position [0, 0]
click at [120, 389] on p "Enter for a chance to WIN 1x Switzerland's best-selling Somnofit-S Anti-Snore M…" at bounding box center [329, 393] width 438 height 49
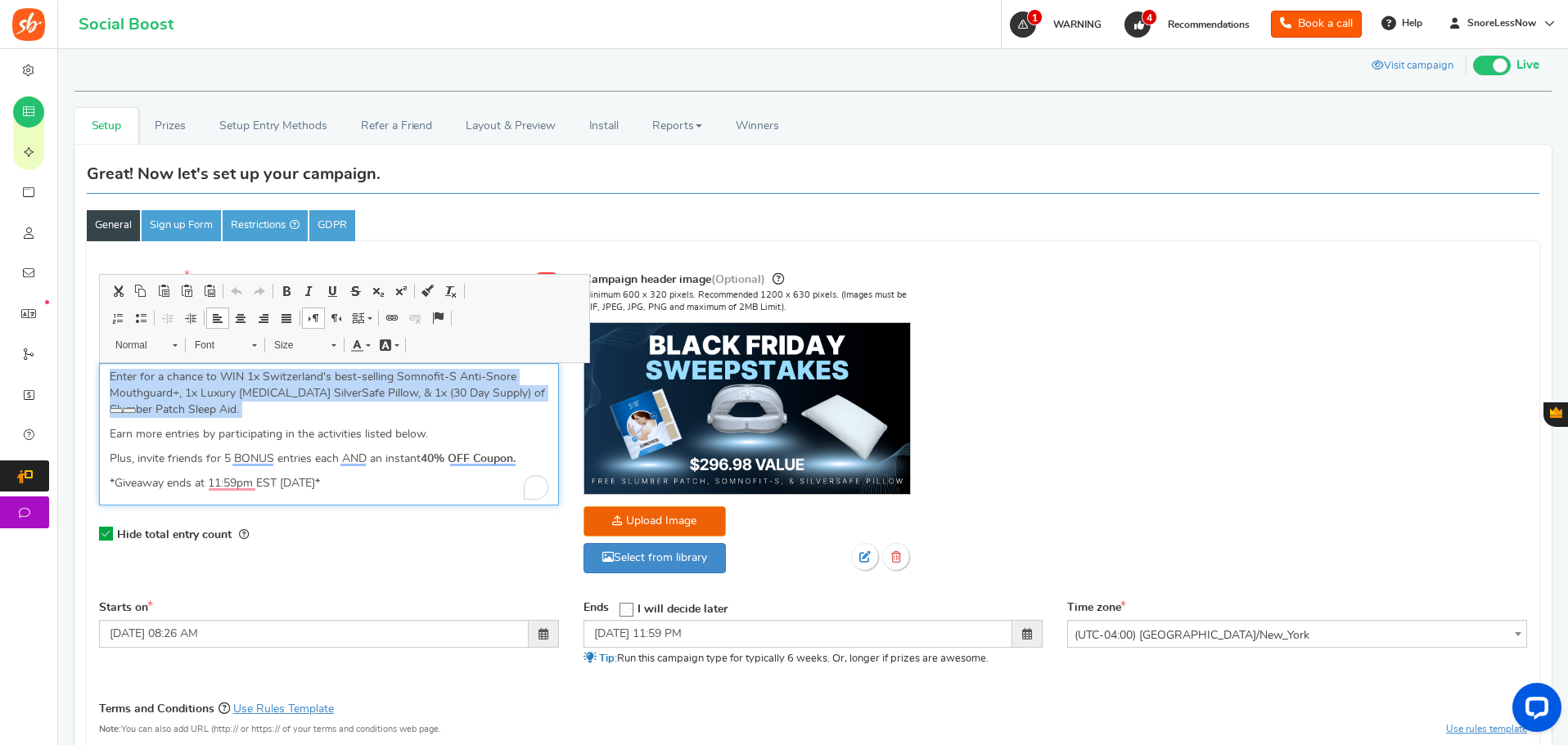
click at [120, 389] on p "Enter for a chance to WIN 1x Switzerland's best-selling Somnofit-S Anti-Snore M…" at bounding box center [329, 393] width 438 height 49
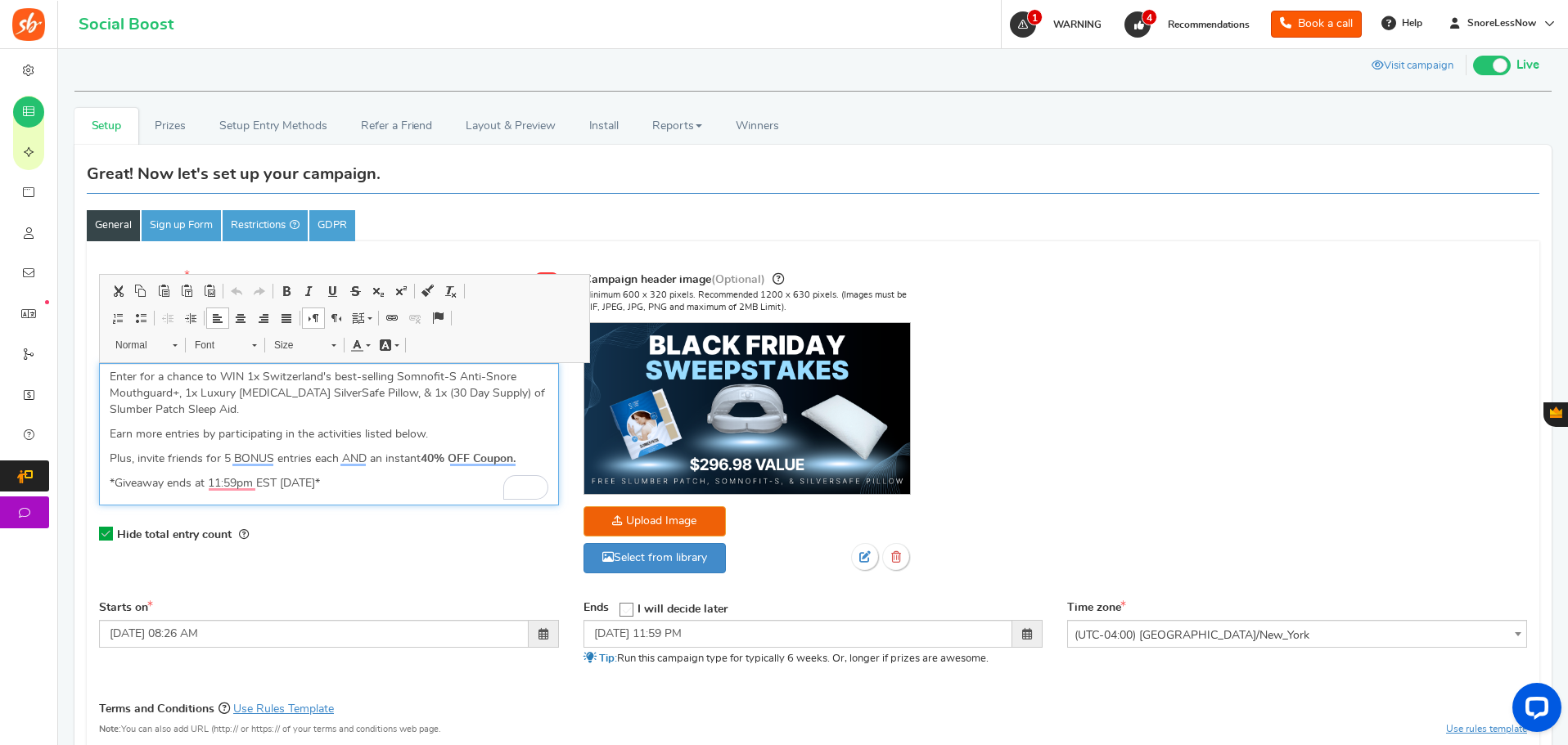
click at [289, 383] on p "Enter for a chance to WIN 1x Switzerland's best-selling Somnofit-S Anti-Snore M…" at bounding box center [329, 393] width 438 height 49
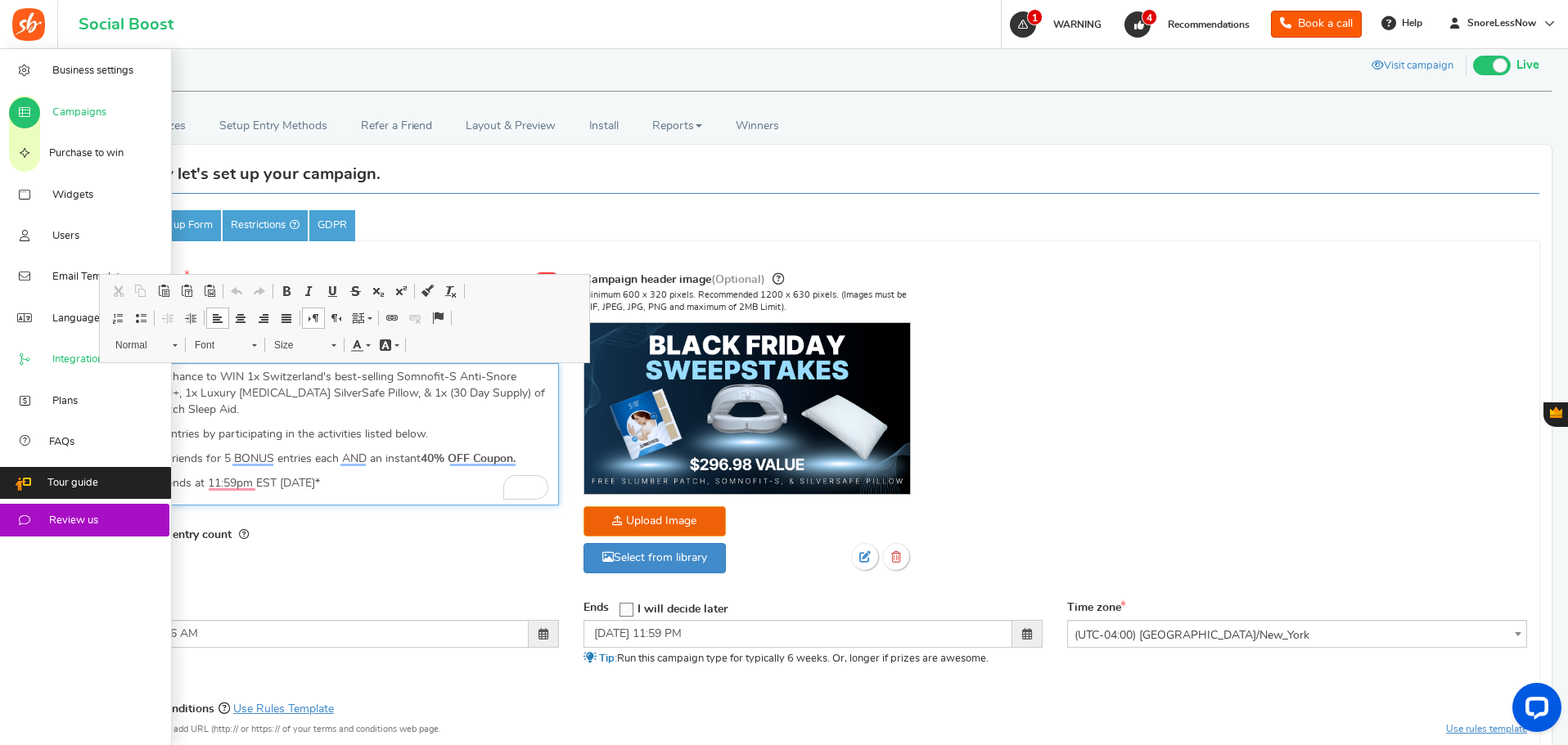
drag, startPoint x: 418, startPoint y: 483, endPoint x: 39, endPoint y: 348, distance: 402.3
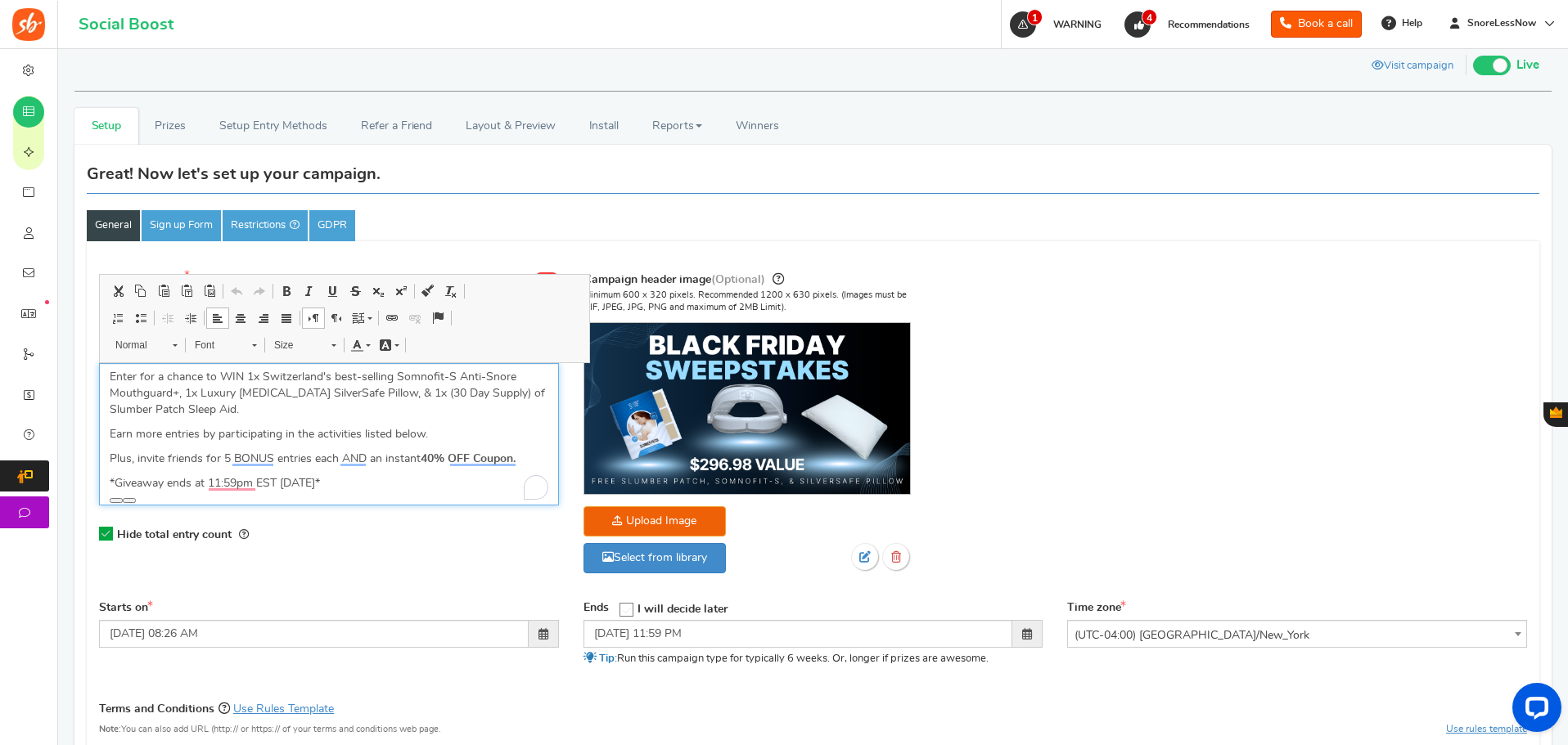
copy div "Enter for a chance to WIN 1x Switzerland's best-selling Somnofit-S Anti-Snore M…"
click at [359, 409] on p "Enter for a chance to WIN 1x Switzerland's best-selling Somnofit-S Anti-Snore M…" at bounding box center [329, 393] width 438 height 49
click at [161, 119] on link "Prizes" at bounding box center [171, 127] width 65 height 37
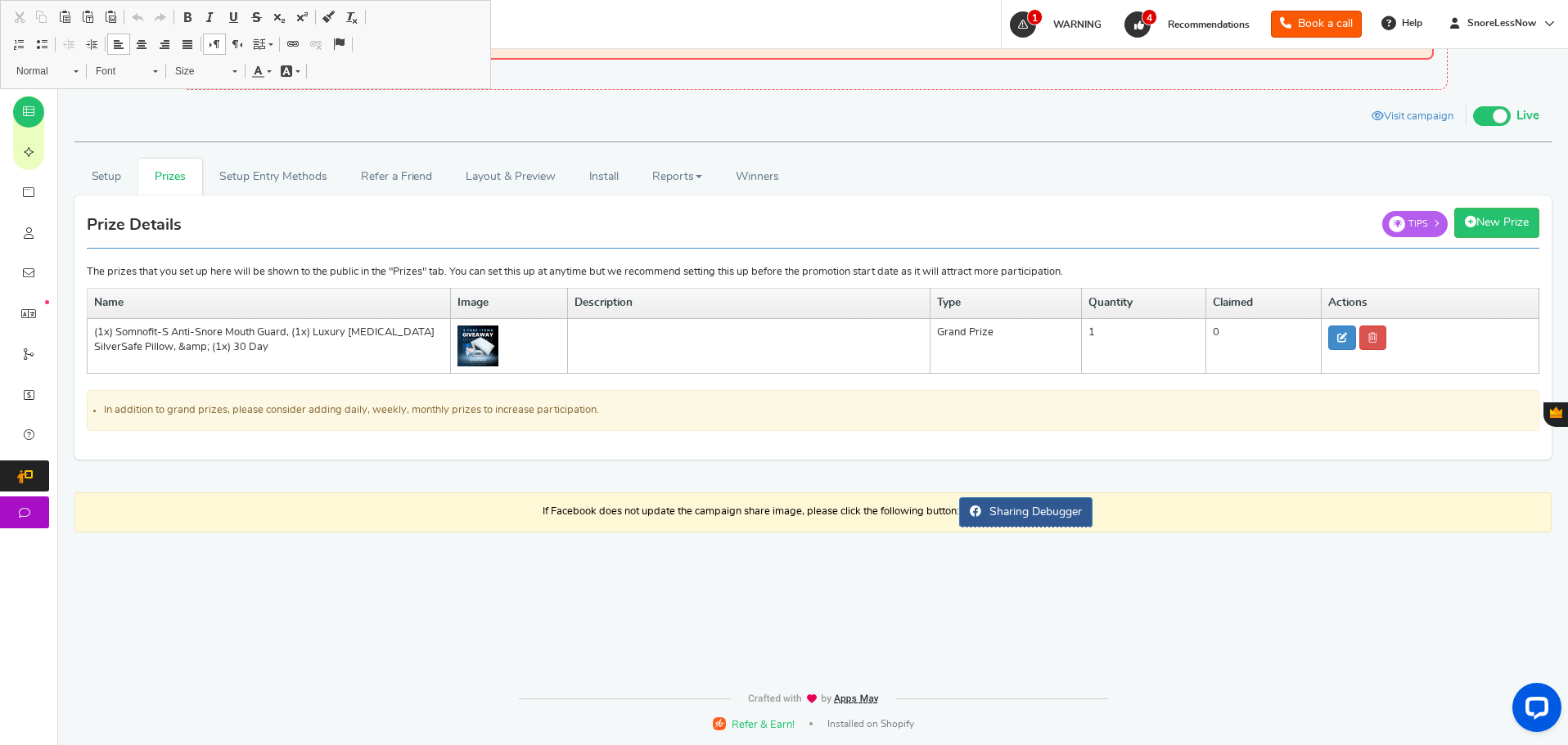
scroll to position [71, 0]
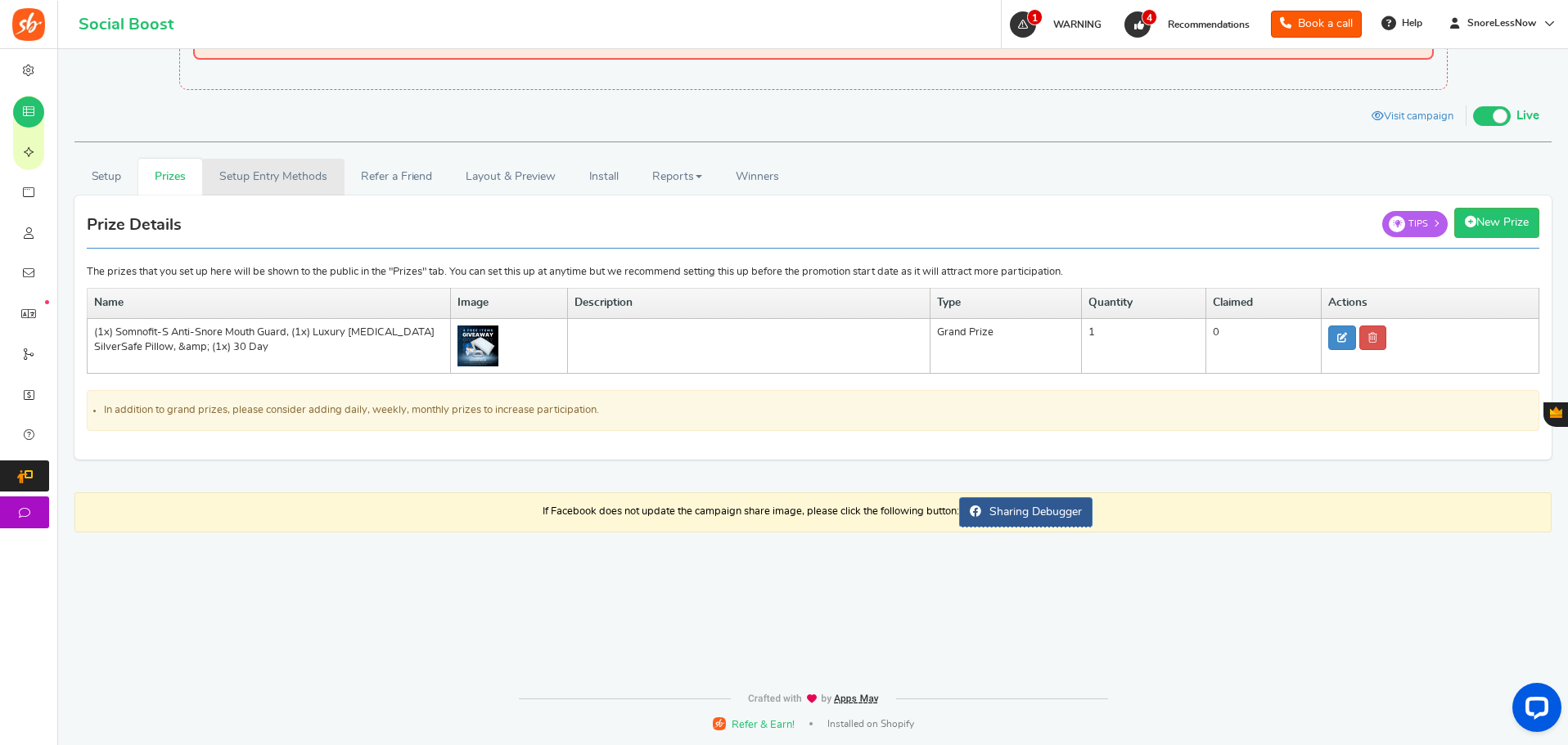
click at [267, 182] on link "Setup Entry Methods" at bounding box center [273, 177] width 141 height 37
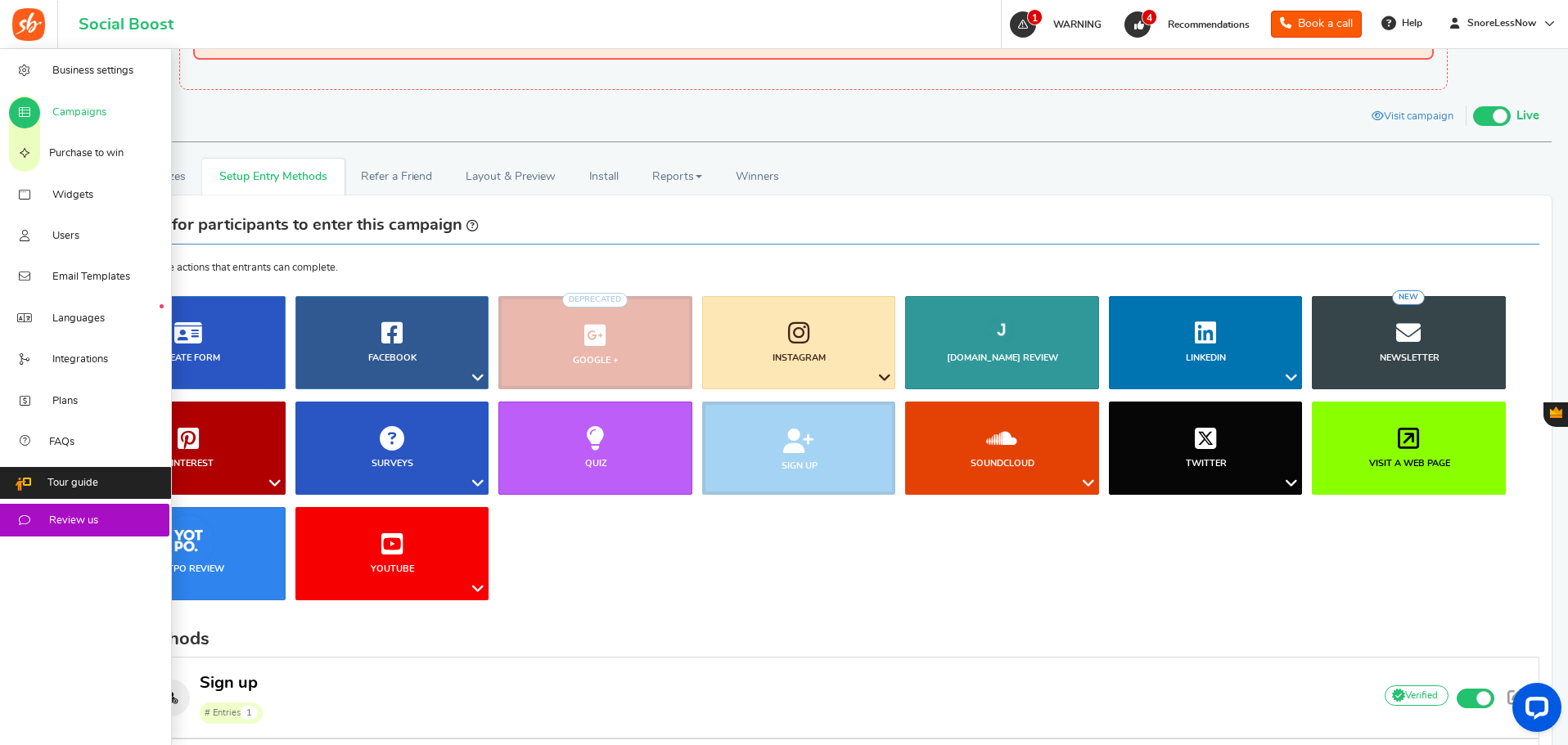
click at [63, 114] on span "Campaigns" at bounding box center [80, 113] width 54 height 15
